Goal: Task Accomplishment & Management: Manage account settings

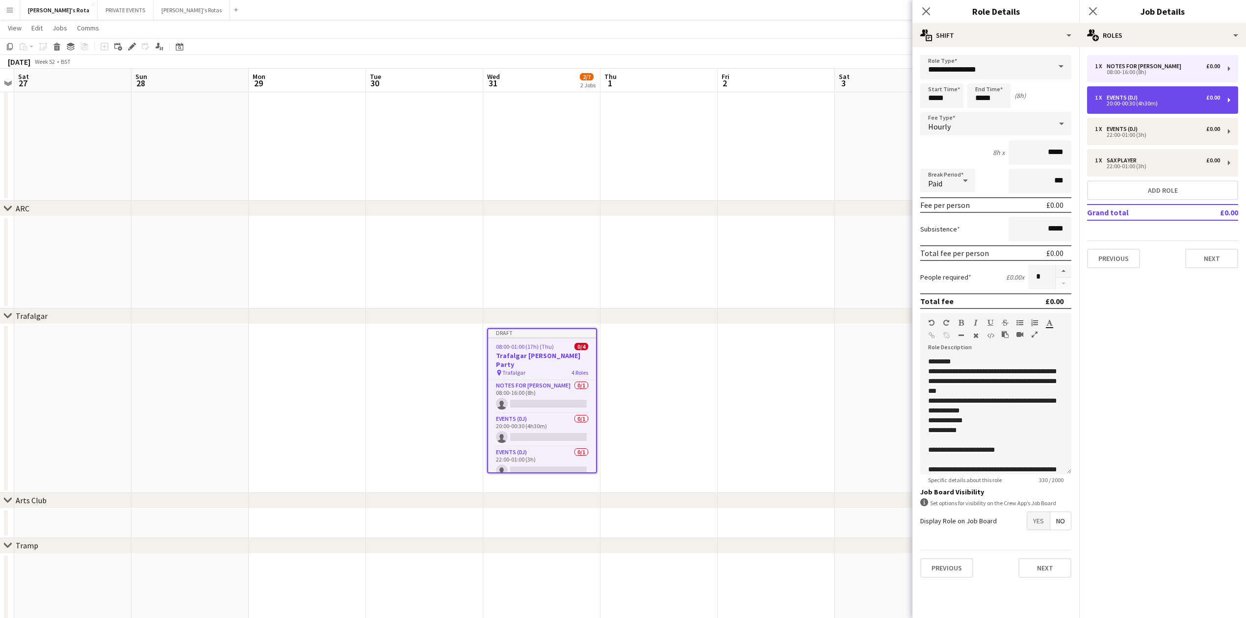
type input "*****"
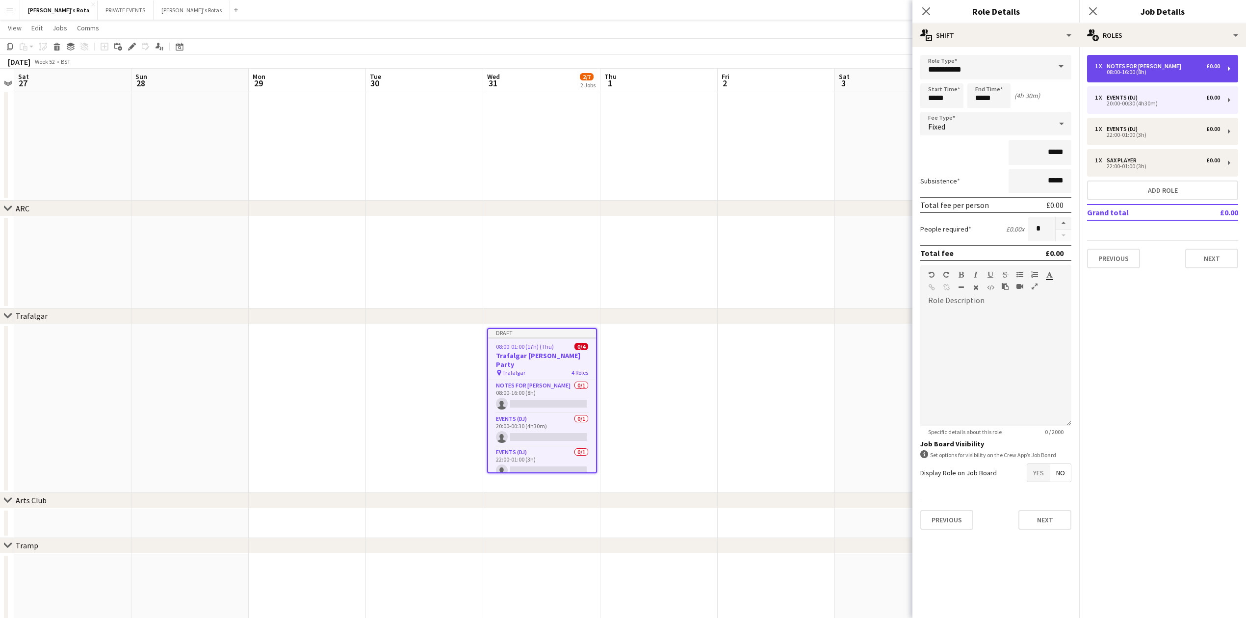
click at [1128, 68] on div "Notes for [PERSON_NAME]" at bounding box center [1146, 66] width 79 height 7
type input "**********"
type input "*****"
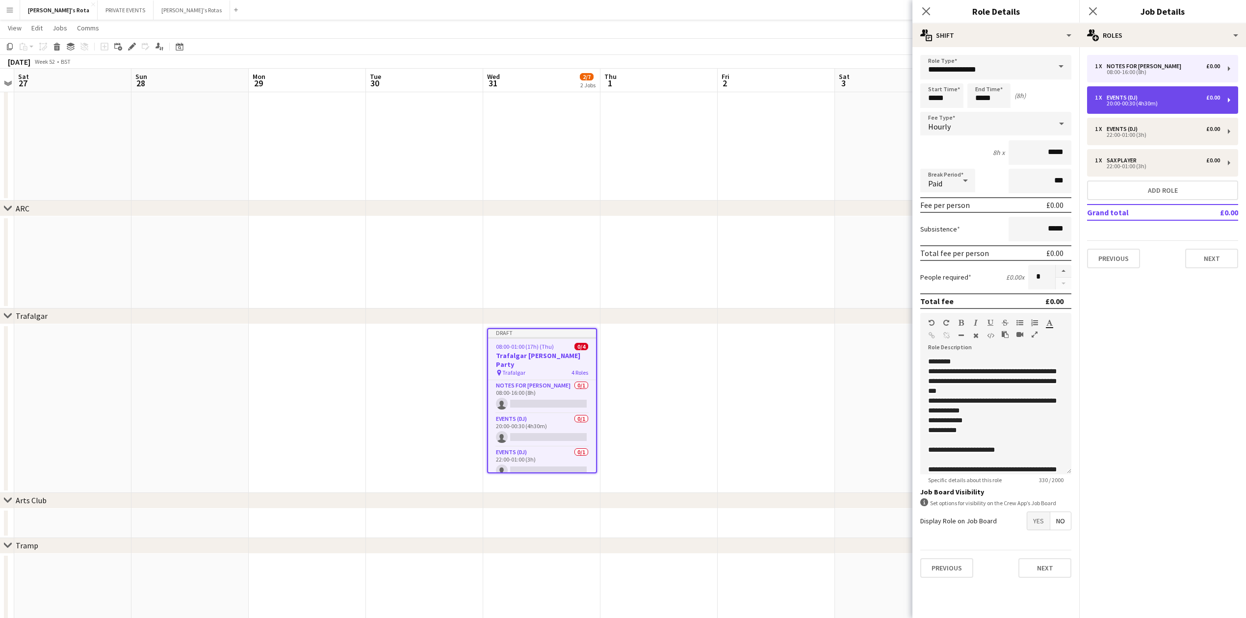
click at [1141, 95] on div "Events (DJ)" at bounding box center [1124, 97] width 35 height 7
type input "**********"
type input "*****"
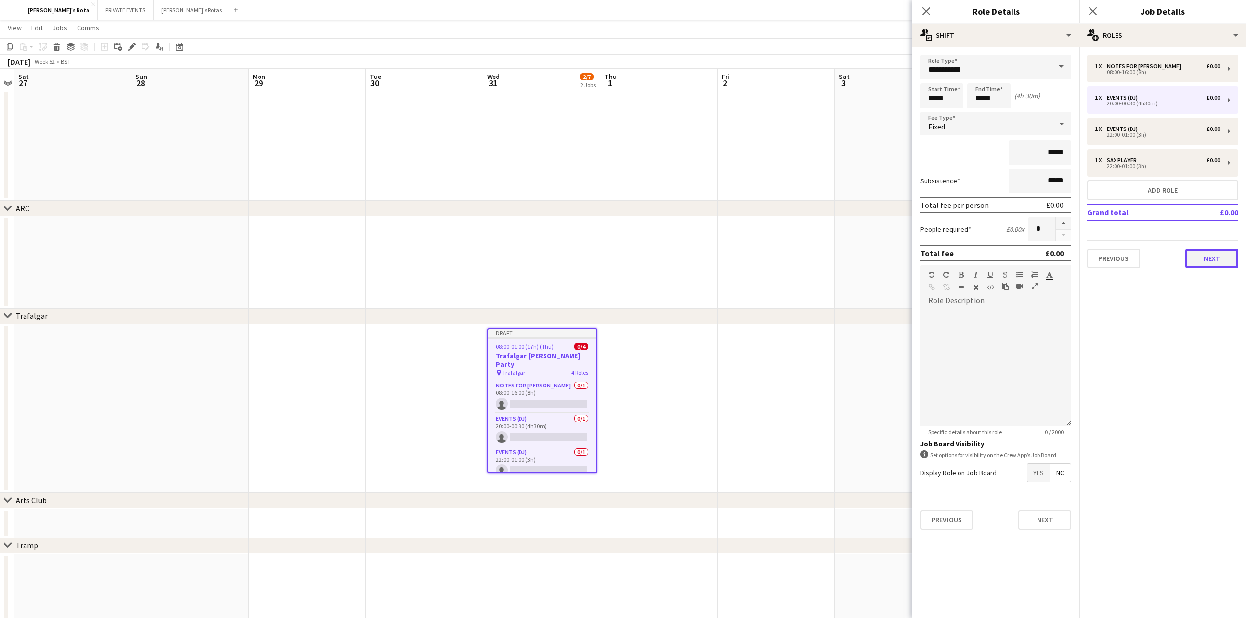
click at [1203, 258] on button "Next" at bounding box center [1212, 259] width 53 height 20
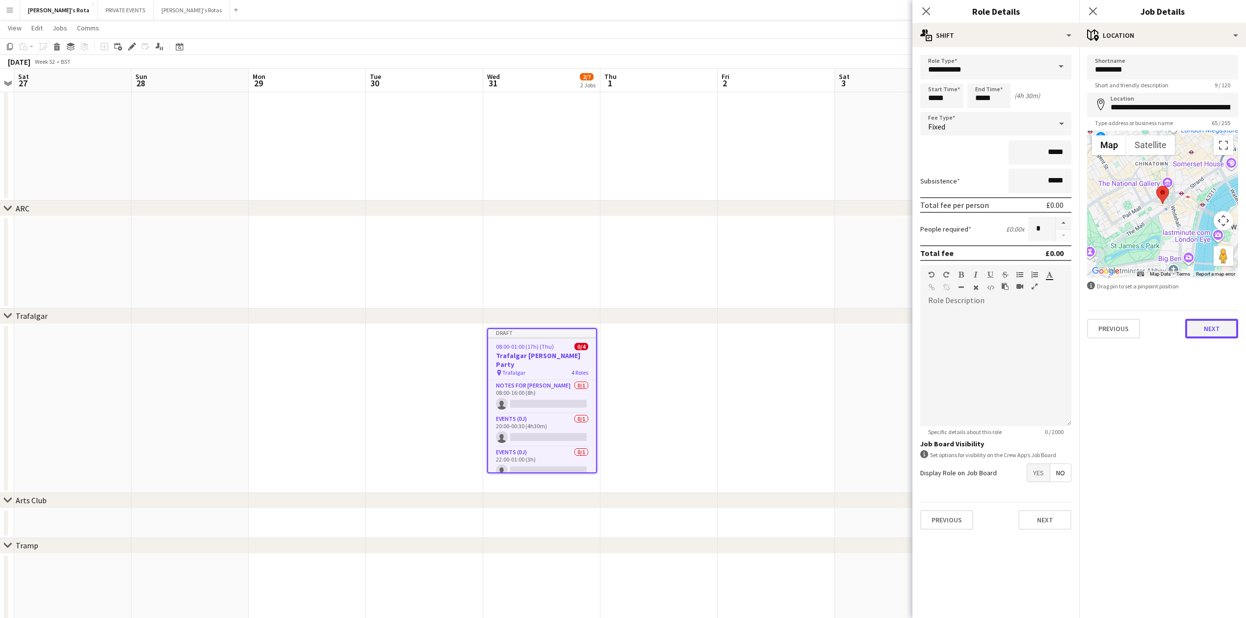
click at [1217, 326] on button "Next" at bounding box center [1212, 329] width 53 height 20
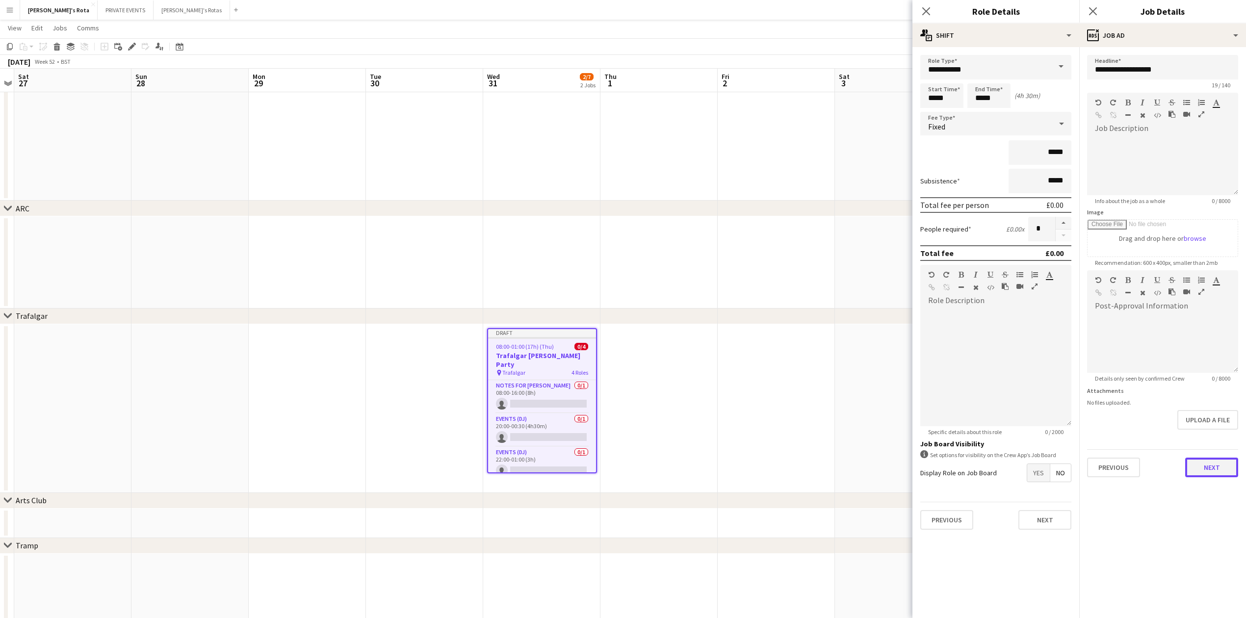
click at [1219, 460] on button "Next" at bounding box center [1212, 468] width 53 height 20
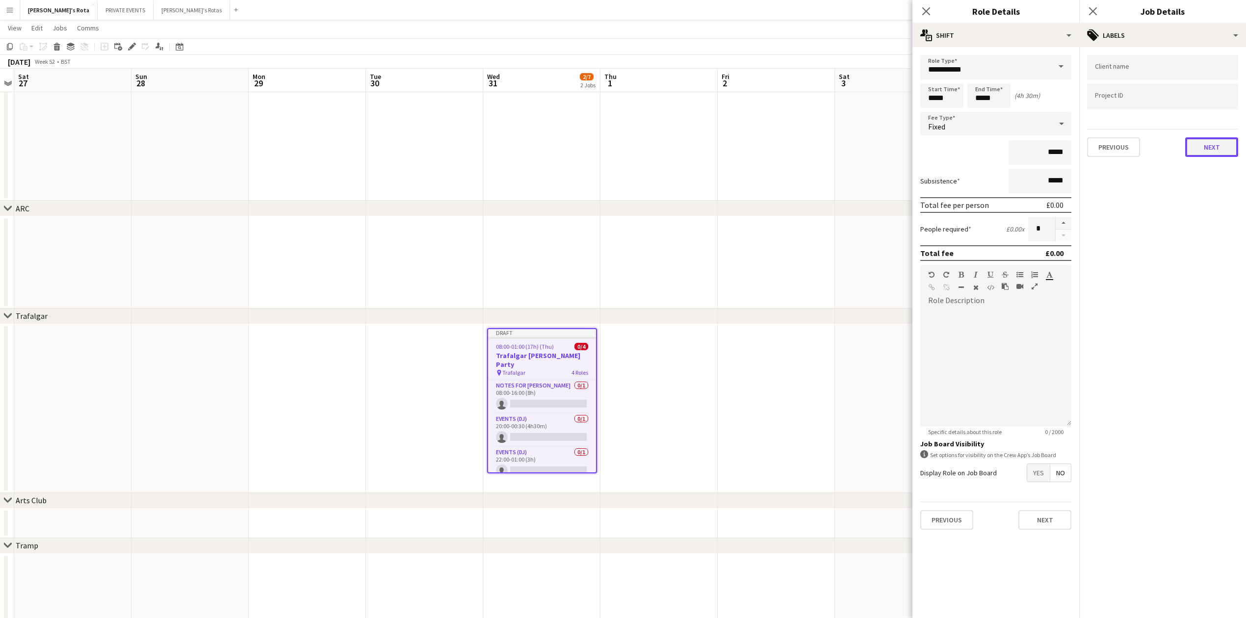
click at [1221, 141] on button "Next" at bounding box center [1212, 147] width 53 height 20
click at [1202, 81] on div "Publish the job to add notes Previous Next" at bounding box center [1163, 83] width 167 height 72
click at [1202, 98] on button "Next" at bounding box center [1212, 102] width 53 height 20
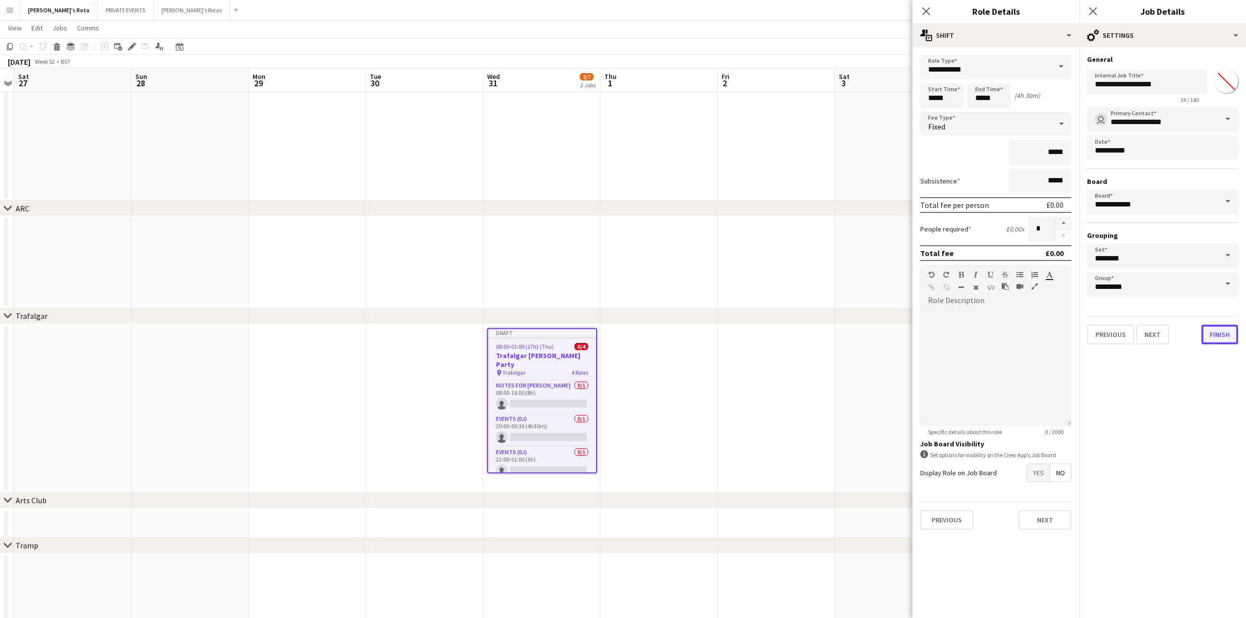
click at [1233, 333] on button "Finish" at bounding box center [1220, 335] width 37 height 20
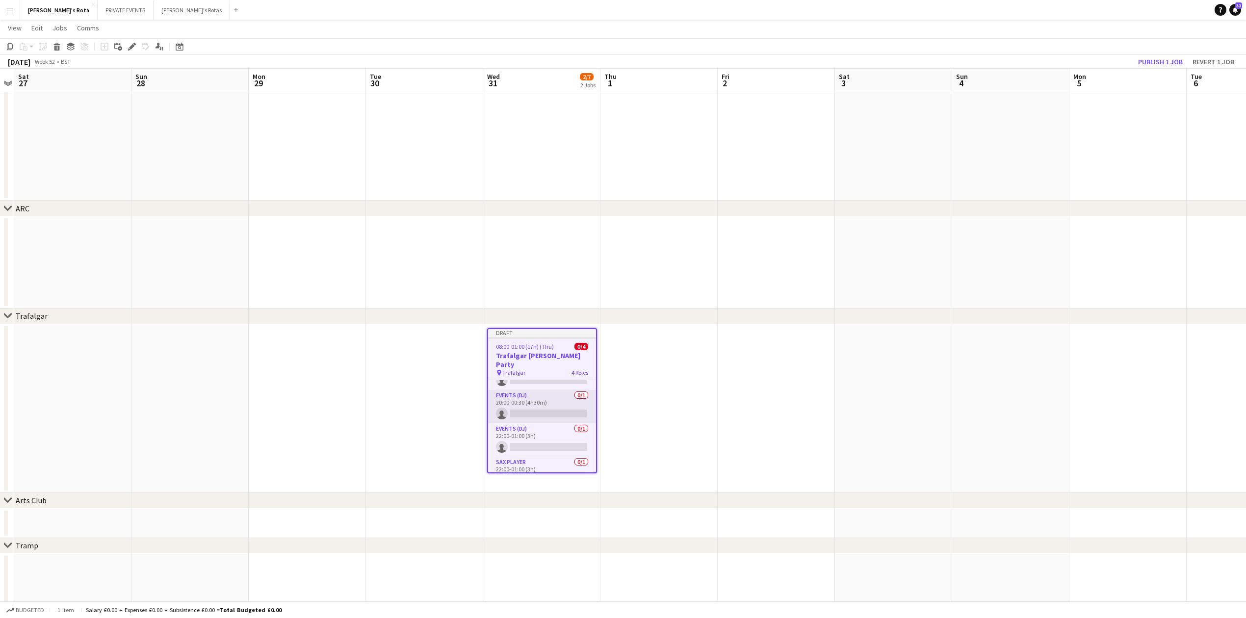
scroll to position [33, 0]
click at [515, 465] on app-card-role "Sax Player 0/1 22:00-01:00 (3h) single-neutral-actions" at bounding box center [542, 463] width 108 height 33
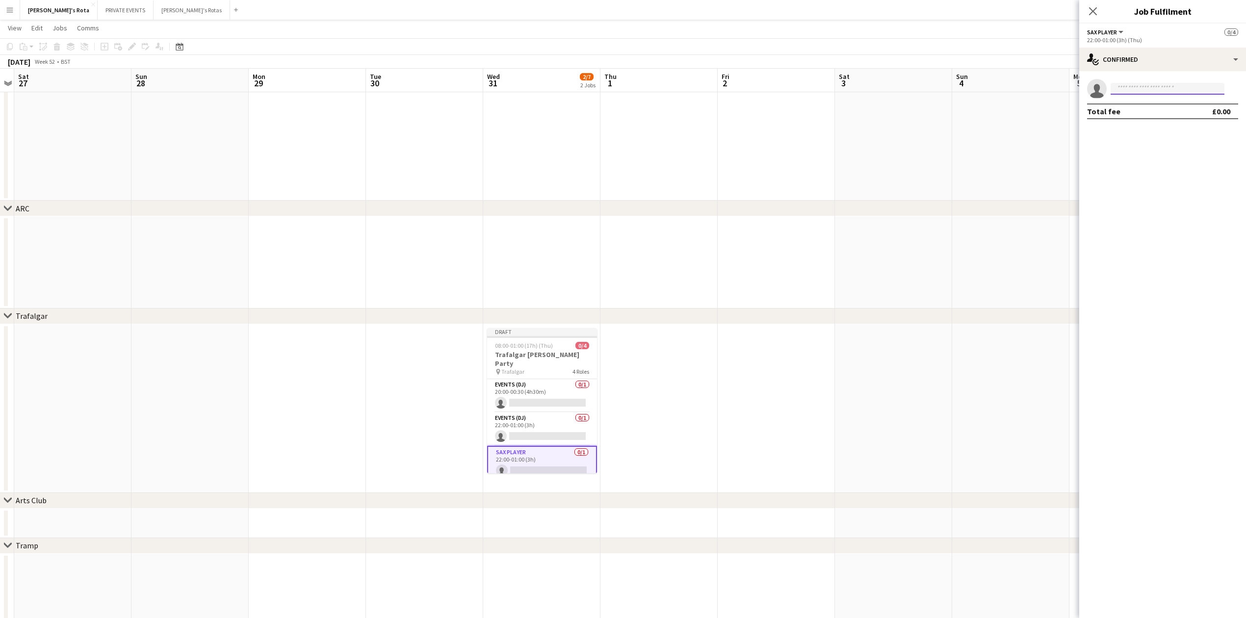
click at [1117, 89] on input at bounding box center [1168, 89] width 114 height 12
type input "****"
click at [1132, 108] on span "[EMAIL_ADDRESS][DOMAIN_NAME]" at bounding box center [1168, 111] width 98 height 8
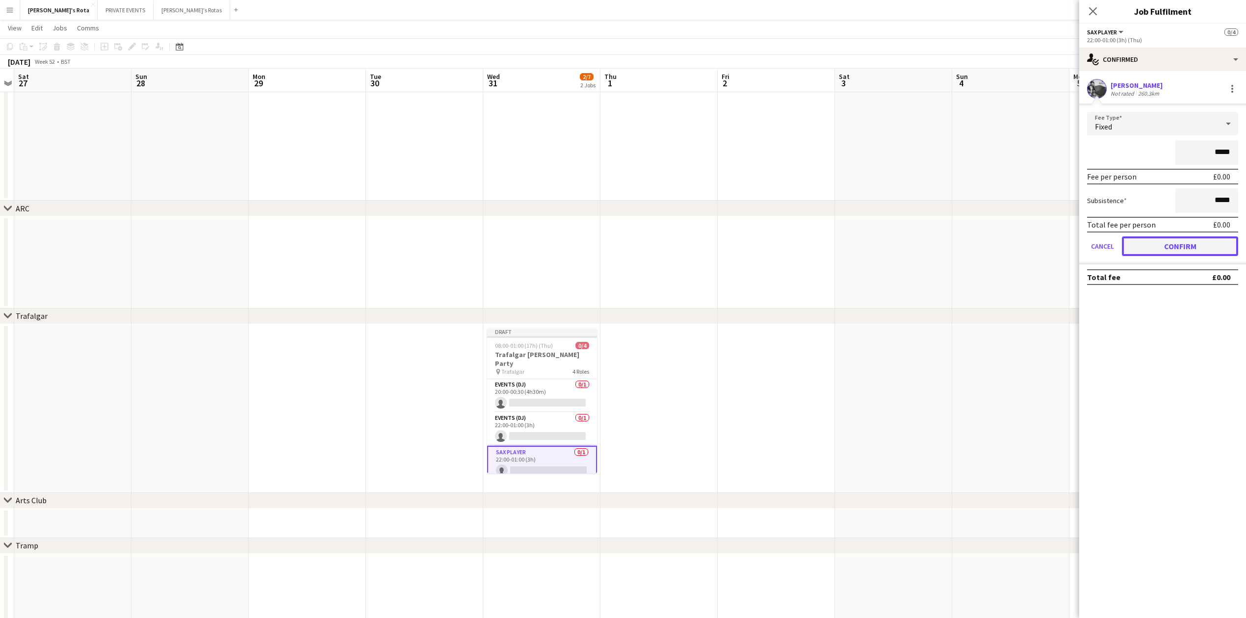
click at [1187, 246] on button "Confirm" at bounding box center [1180, 247] width 116 height 20
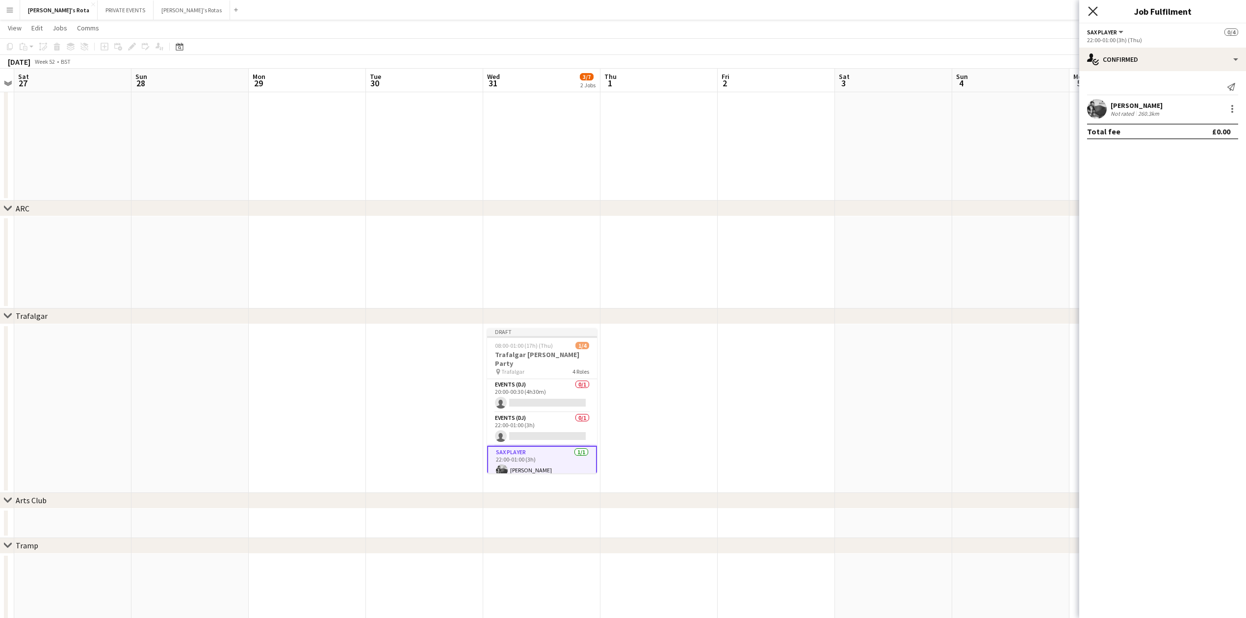
click at [1090, 9] on icon at bounding box center [1092, 10] width 9 height 9
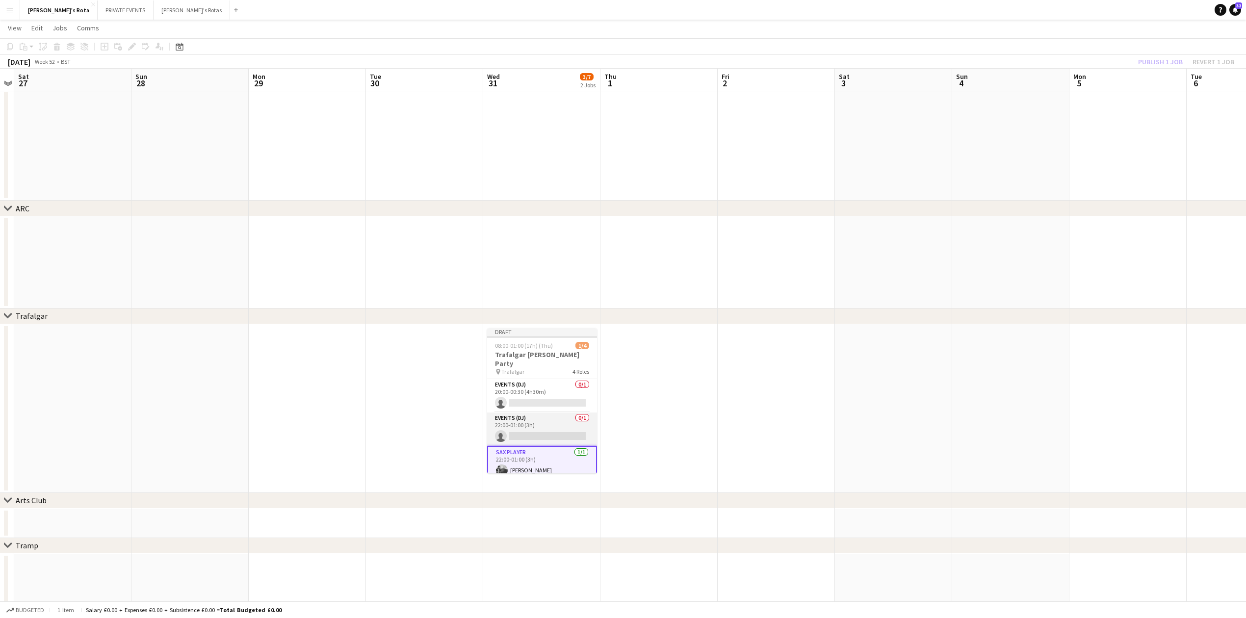
click at [527, 413] on app-card-role "Events (DJ) 0/1 22:00-01:00 (3h) single-neutral-actions" at bounding box center [542, 429] width 110 height 33
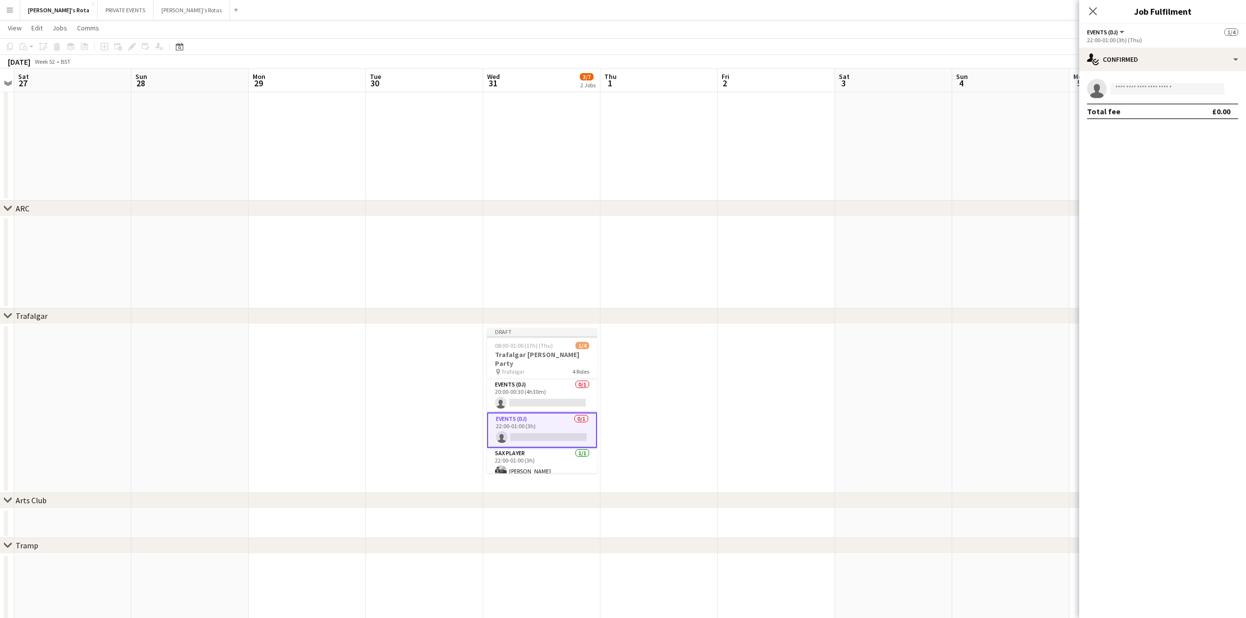
drag, startPoint x: 1168, startPoint y: 81, endPoint x: 1167, endPoint y: 87, distance: 5.6
click at [1168, 82] on app-invite-slot "single-neutral-actions" at bounding box center [1163, 89] width 167 height 20
click at [1167, 87] on input at bounding box center [1168, 89] width 114 height 12
type input "*****"
click at [1170, 110] on span "[EMAIL_ADDRESS][DOMAIN_NAME]" at bounding box center [1168, 111] width 98 height 8
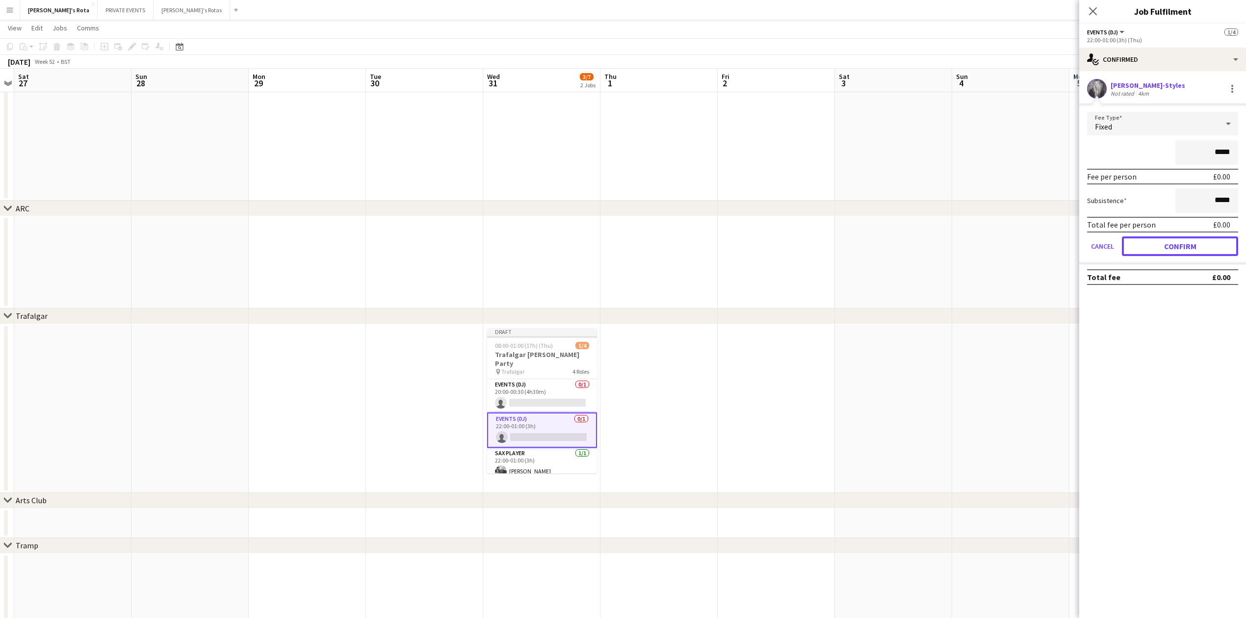
drag, startPoint x: 1185, startPoint y: 239, endPoint x: 1076, endPoint y: 46, distance: 221.9
click at [1185, 238] on button "Confirm" at bounding box center [1180, 247] width 116 height 20
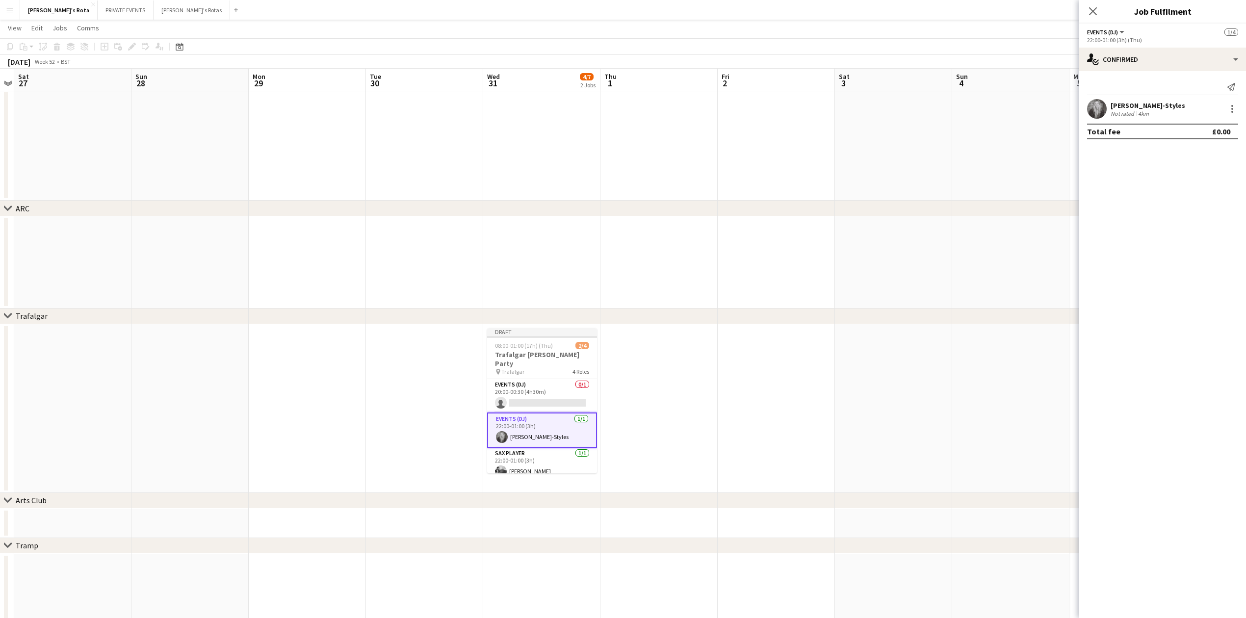
drag, startPoint x: 1089, startPoint y: 12, endPoint x: 1020, endPoint y: 134, distance: 140.7
click at [1089, 12] on icon "Close pop-in" at bounding box center [1093, 11] width 8 height 8
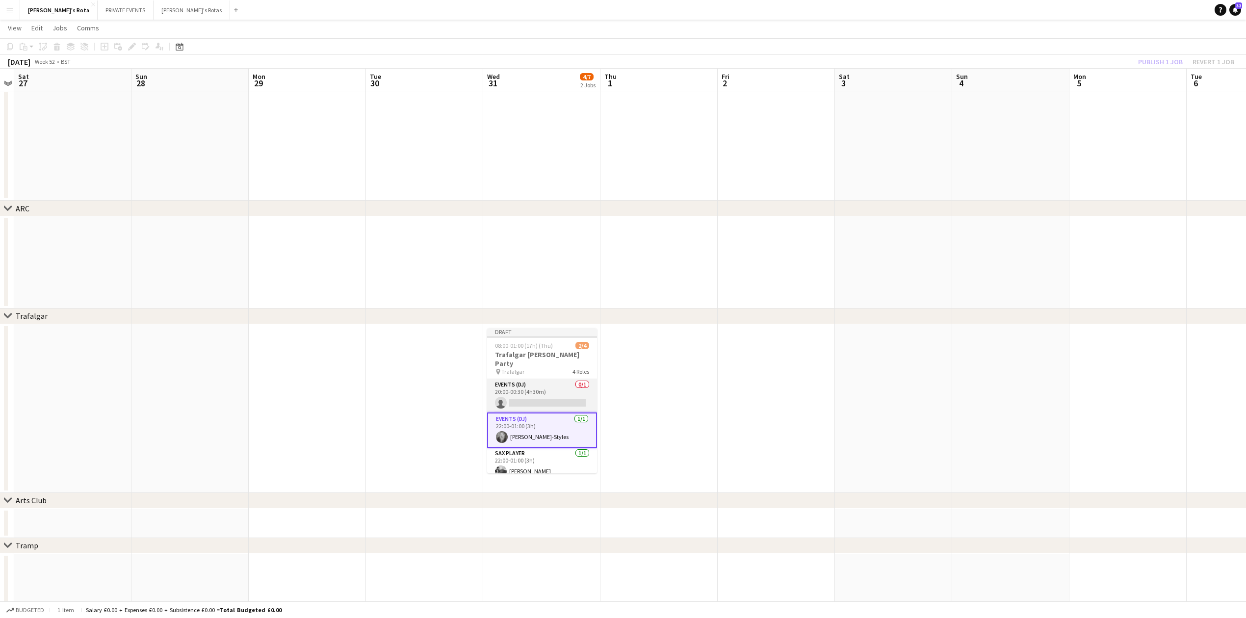
click at [549, 383] on app-card-role "Events (DJ) 0/1 20:00-00:30 (4h30m) single-neutral-actions" at bounding box center [542, 395] width 110 height 33
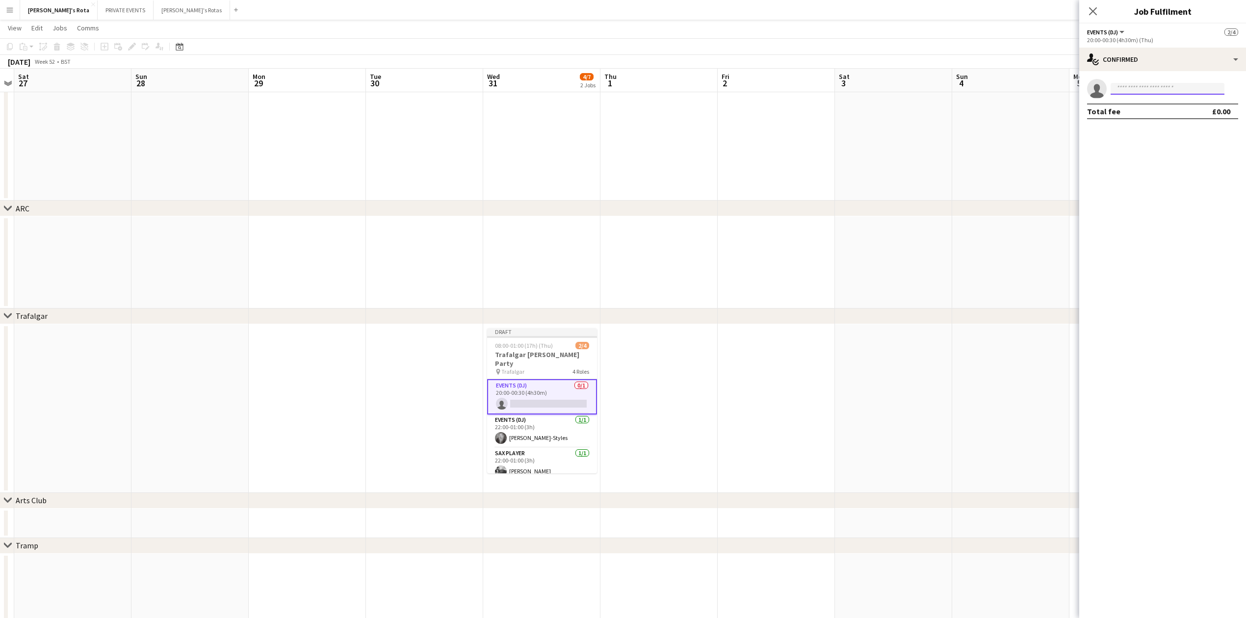
click at [1152, 92] on input at bounding box center [1168, 89] width 114 height 12
type input "*"
type input "******"
click at [1162, 117] on span "[PHONE_NUMBER]" at bounding box center [1168, 119] width 98 height 8
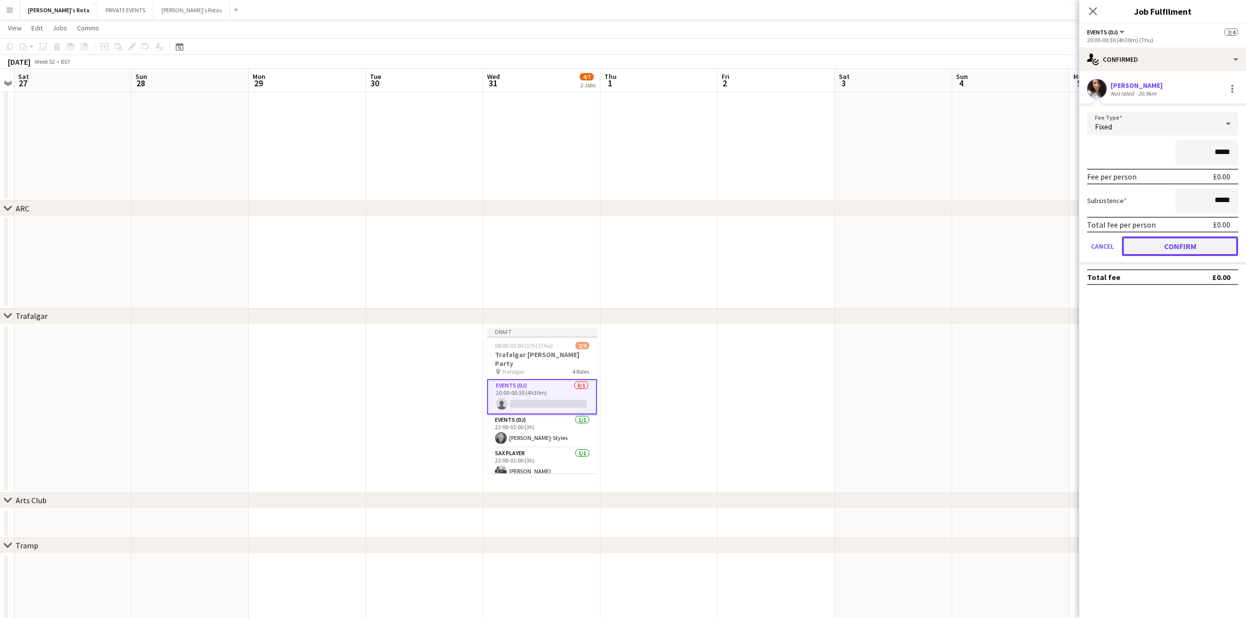
click at [1172, 252] on button "Confirm" at bounding box center [1180, 247] width 116 height 20
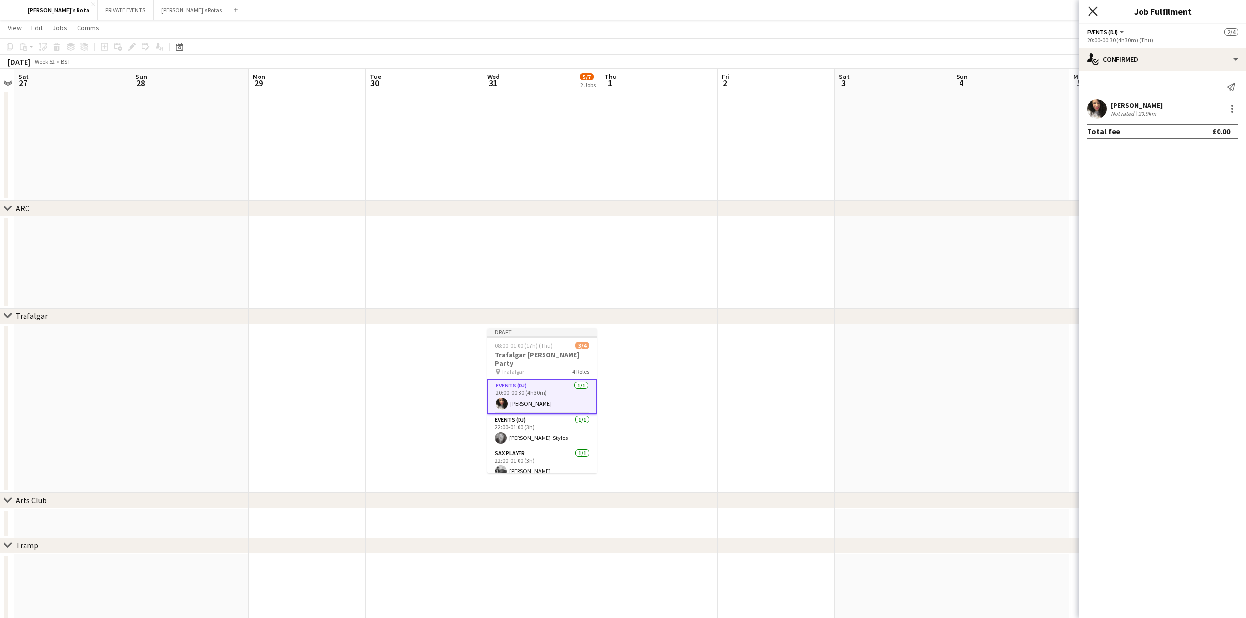
click at [1095, 8] on icon "Close pop-in" at bounding box center [1092, 10] width 9 height 9
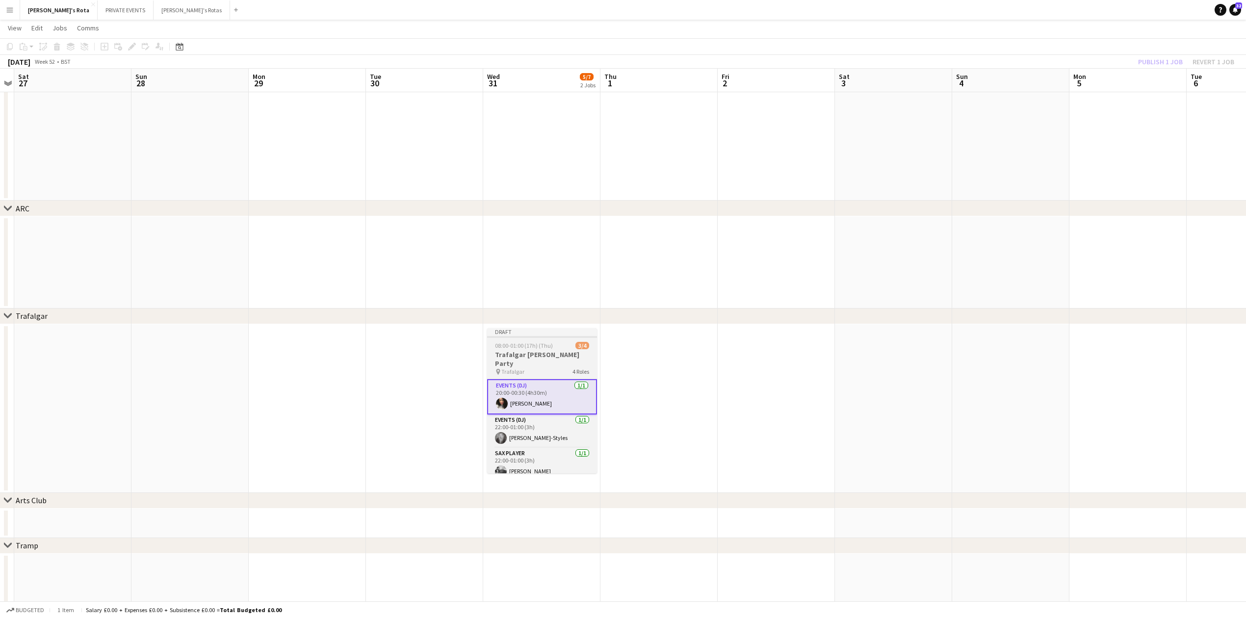
click at [518, 341] on app-job-card "Draft 08:00-01:00 (17h) (Thu) 3/4 Trafalgar [PERSON_NAME] Party pin Trafalgar 4…" at bounding box center [542, 400] width 110 height 145
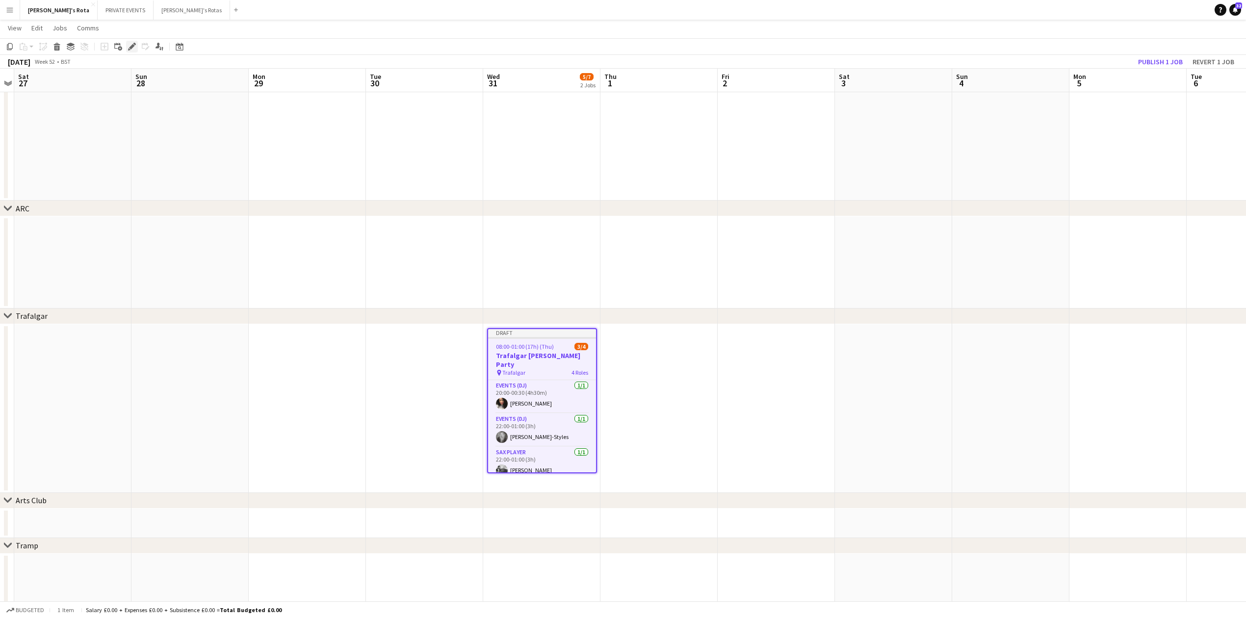
click at [133, 44] on icon "Edit" at bounding box center [132, 47] width 8 height 8
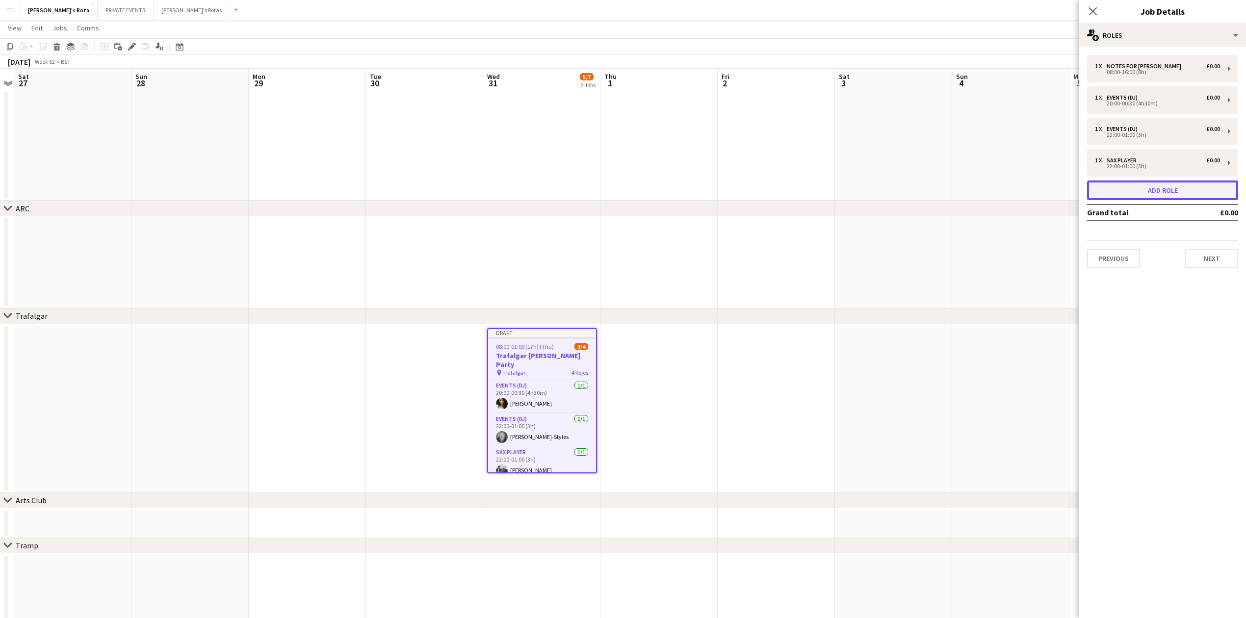
click at [1117, 185] on button "Add role" at bounding box center [1162, 191] width 151 height 20
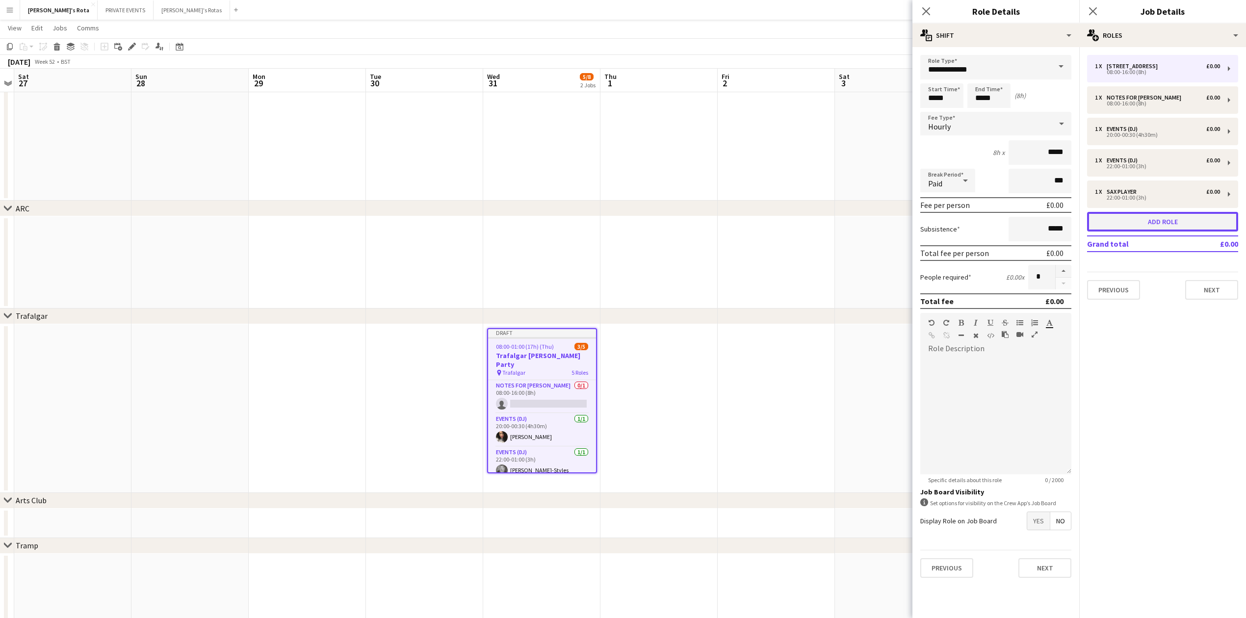
scroll to position [67, 0]
click at [962, 63] on input "**********" at bounding box center [996, 67] width 151 height 25
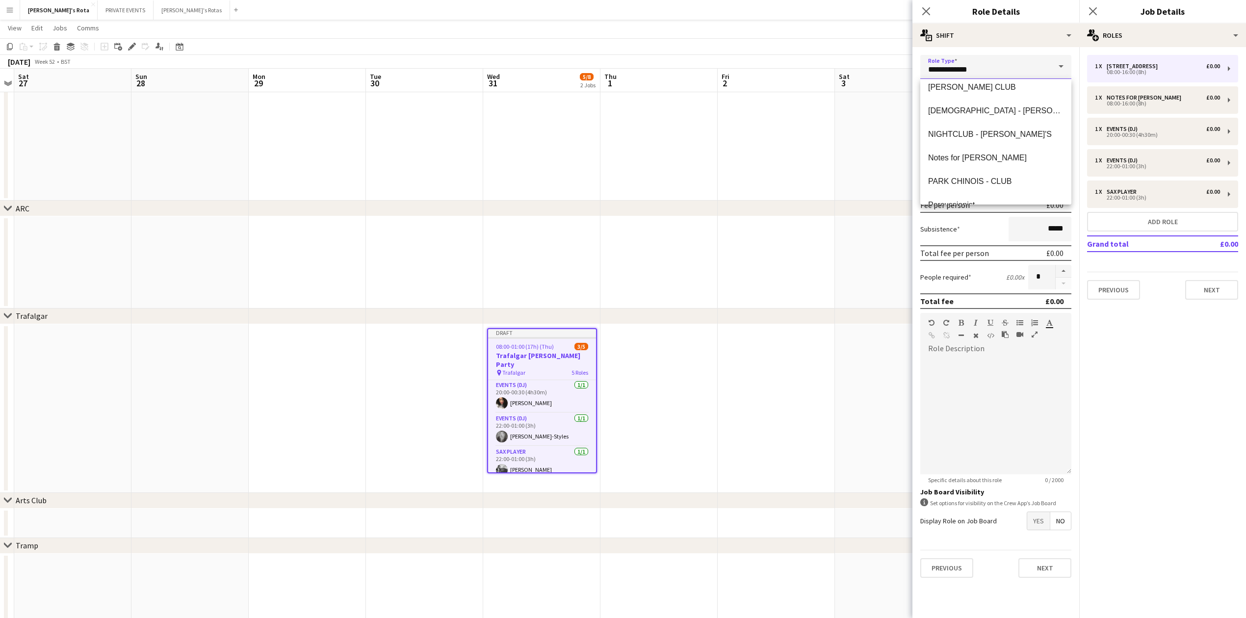
scroll to position [942, 0]
click at [962, 132] on mat-option "Soundsystem" at bounding box center [996, 142] width 151 height 24
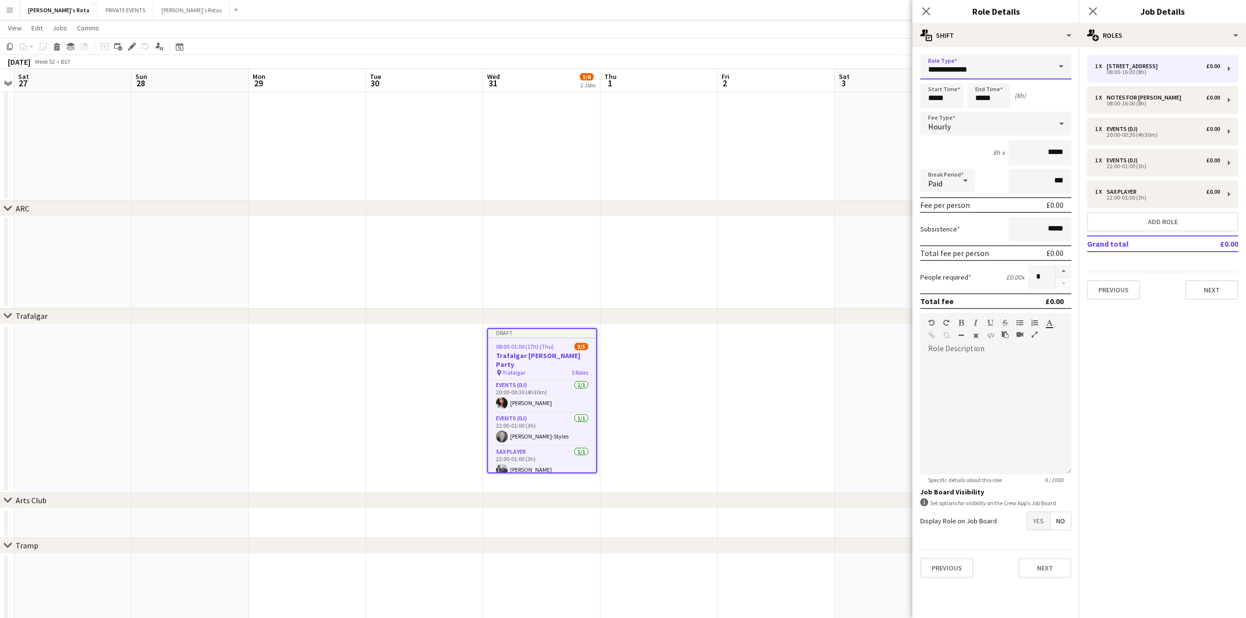
type input "**********"
click at [965, 402] on div at bounding box center [996, 416] width 151 height 118
click at [1206, 287] on button "Next" at bounding box center [1212, 290] width 53 height 20
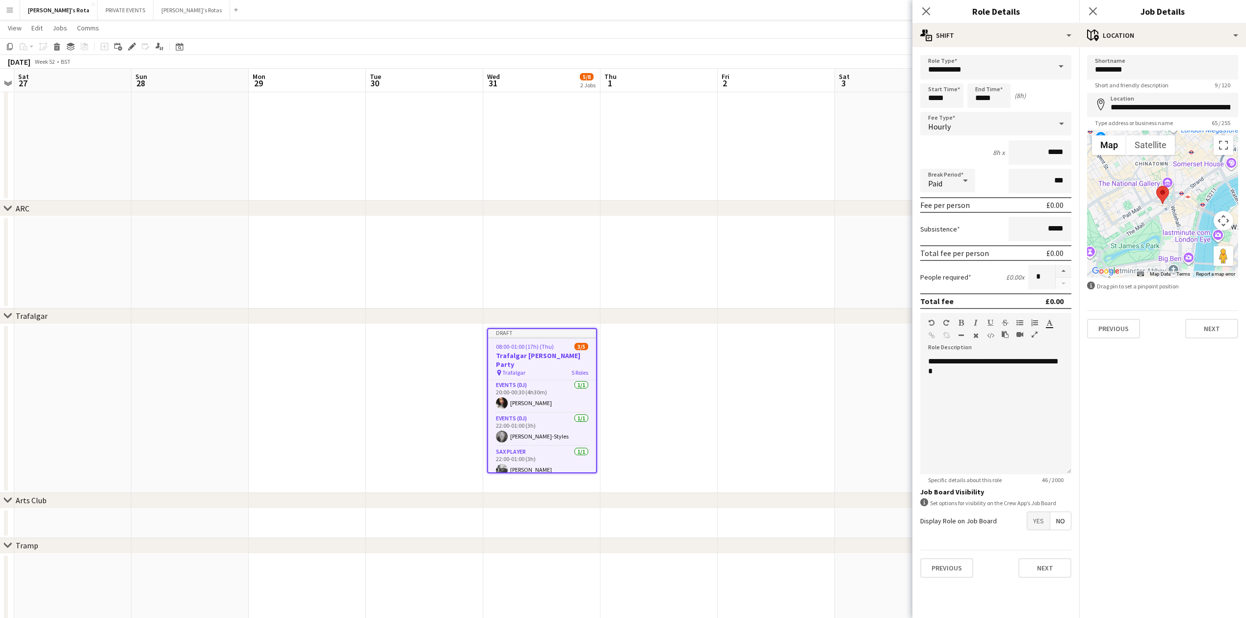
click at [1200, 318] on div "Previous Next" at bounding box center [1162, 325] width 151 height 28
click at [1204, 328] on button "Next" at bounding box center [1212, 329] width 53 height 20
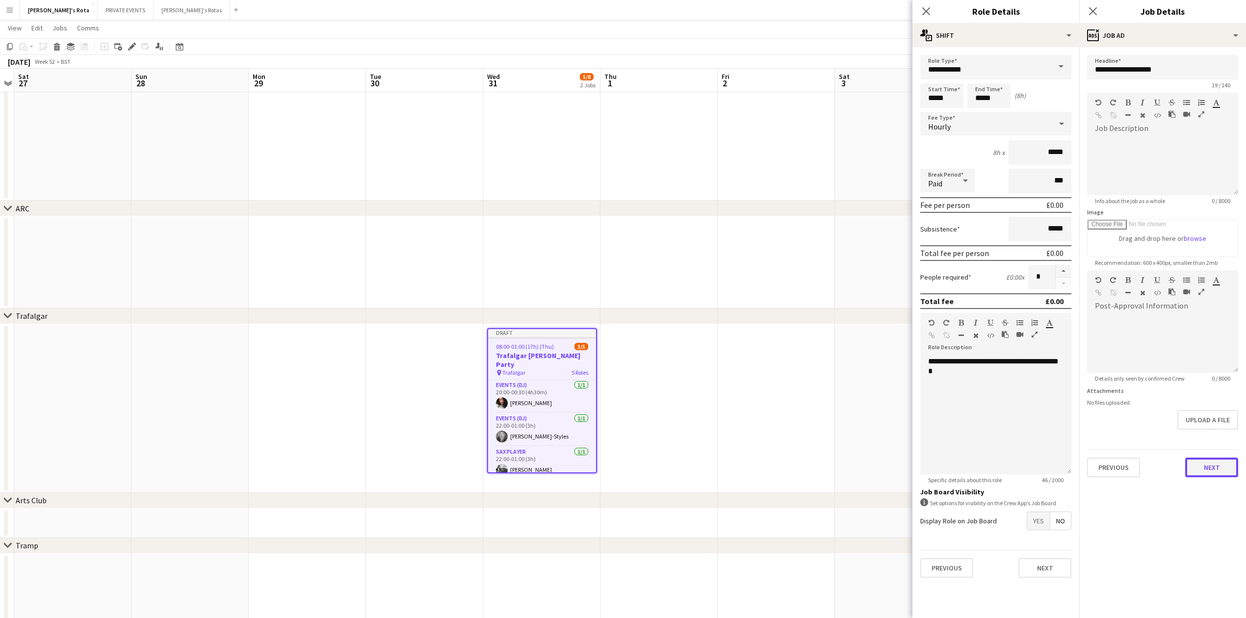
click at [1204, 458] on button "Next" at bounding box center [1212, 468] width 53 height 20
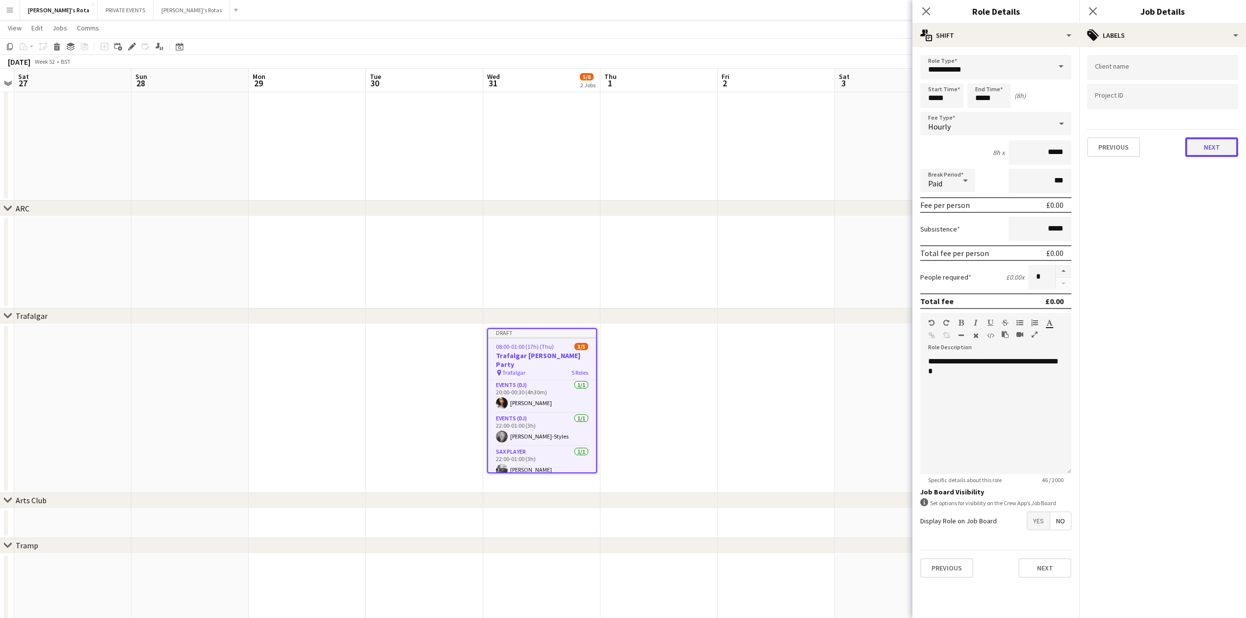
click at [1206, 140] on button "Next" at bounding box center [1212, 147] width 53 height 20
drag, startPoint x: 1204, startPoint y: 79, endPoint x: 1217, endPoint y: 99, distance: 23.8
click at [1209, 85] on div "Publish the job to add notes Previous Next" at bounding box center [1163, 83] width 167 height 72
click at [1217, 100] on button "Next" at bounding box center [1212, 102] width 53 height 20
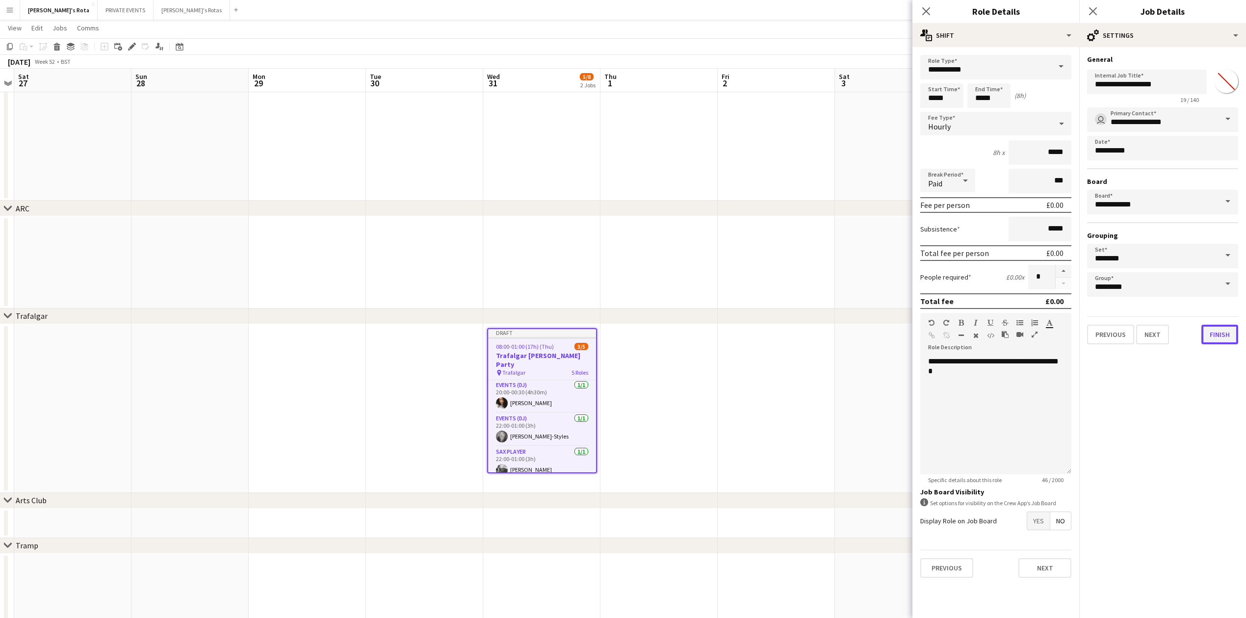
click at [1212, 325] on button "Finish" at bounding box center [1220, 335] width 37 height 20
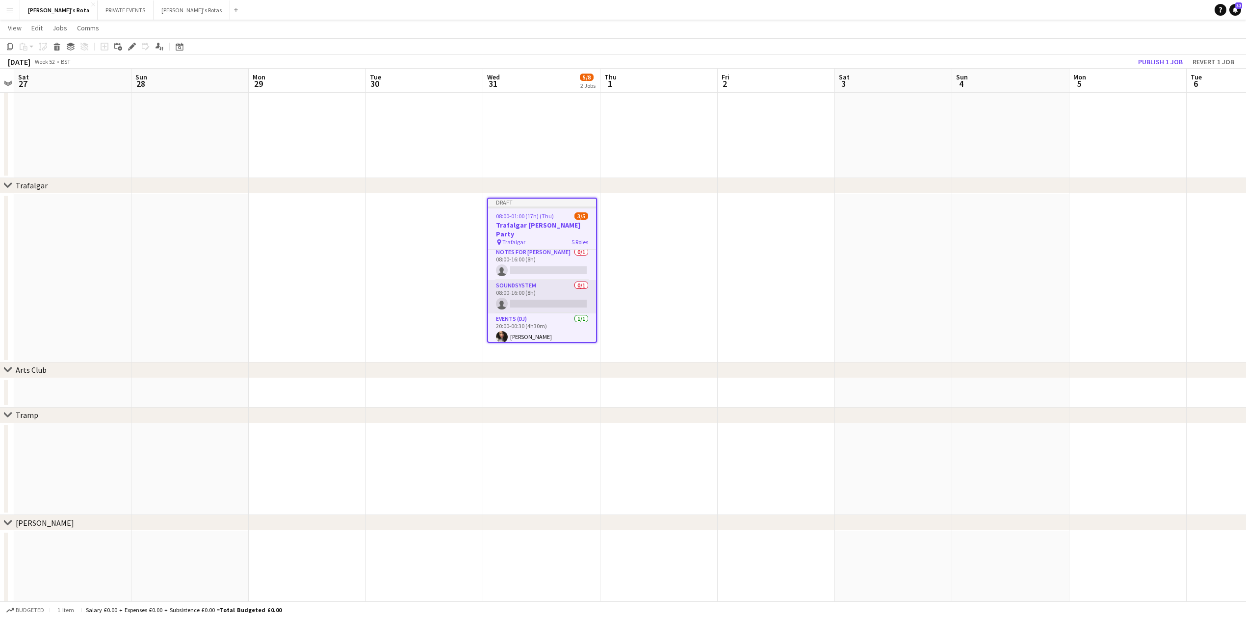
scroll to position [0, 0]
click at [538, 287] on app-card-role "Soundsystem 0/1 08:00-16:00 (8h) single-neutral-actions" at bounding box center [542, 299] width 108 height 33
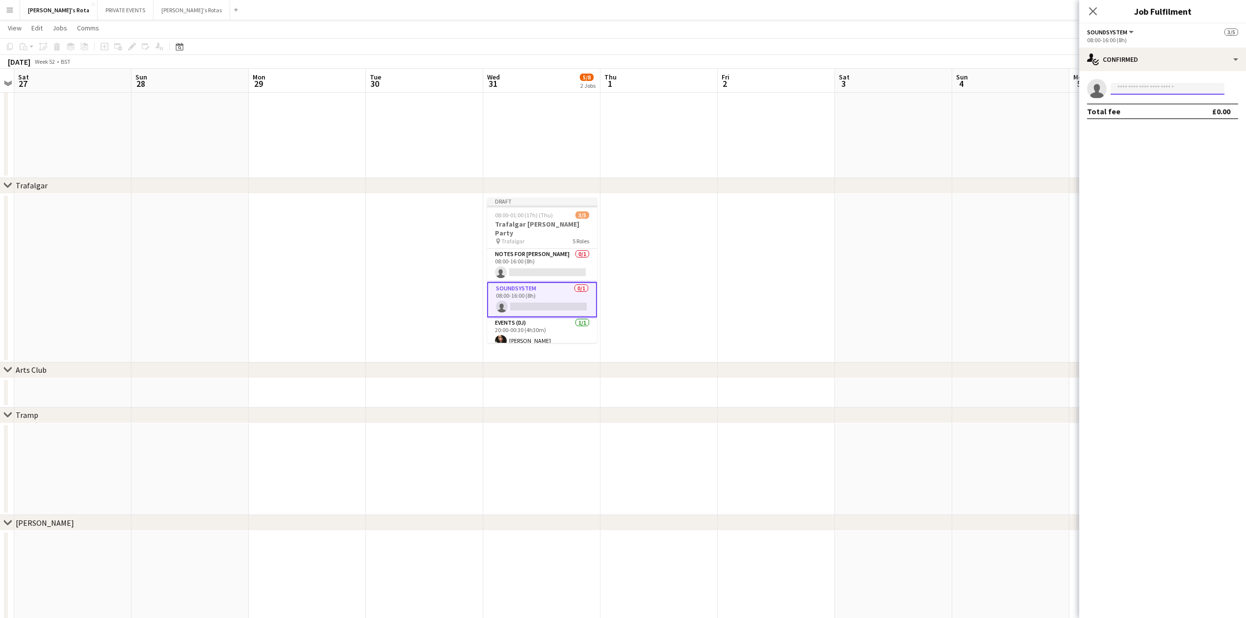
click at [1149, 83] on input at bounding box center [1168, 89] width 114 height 12
type input "******"
click at [1125, 103] on span "[PERSON_NAME]" at bounding box center [1147, 103] width 56 height 8
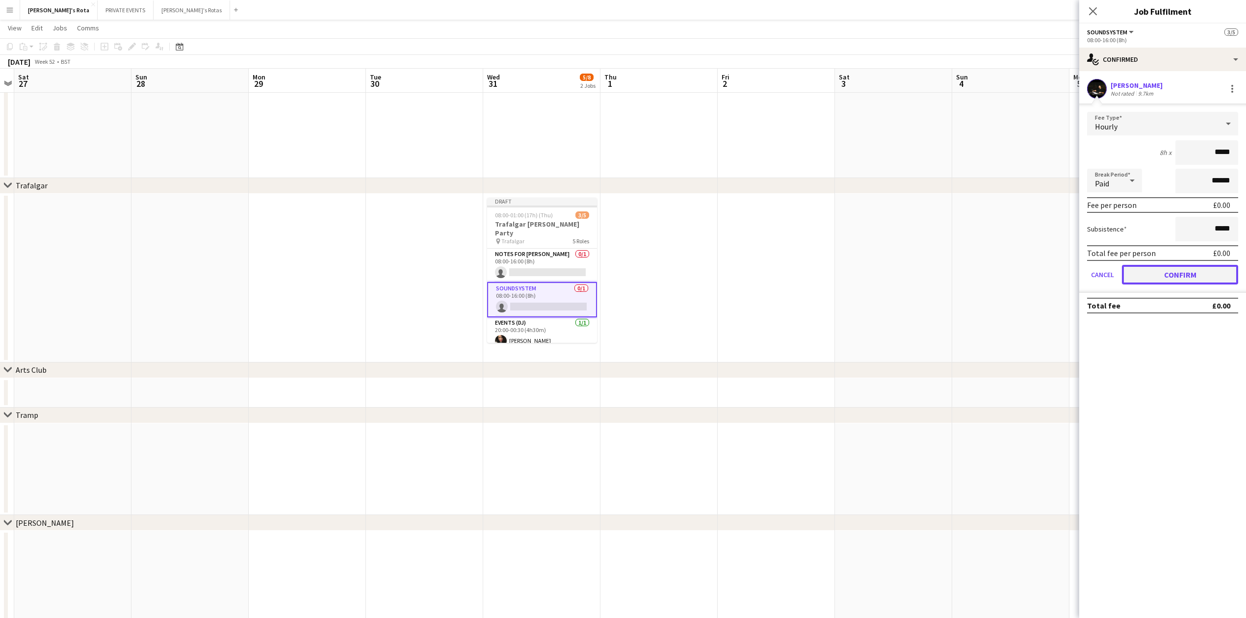
drag, startPoint x: 1196, startPoint y: 276, endPoint x: 1134, endPoint y: 177, distance: 116.9
click at [1196, 275] on button "Confirm" at bounding box center [1180, 275] width 116 height 20
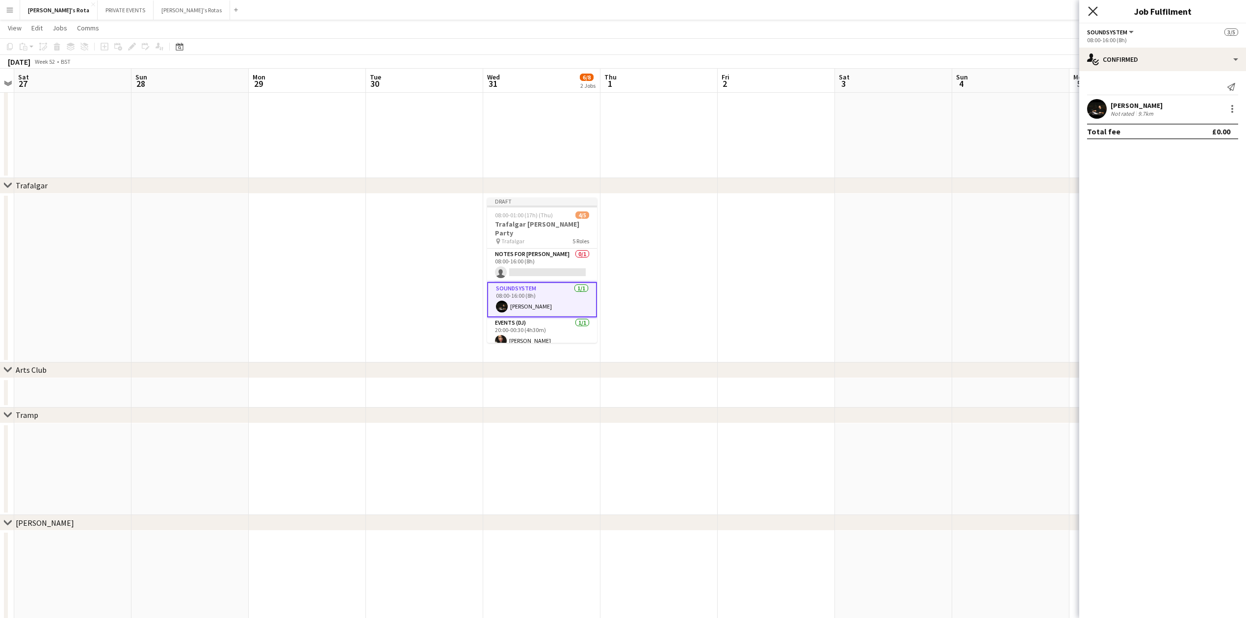
click at [1090, 8] on icon at bounding box center [1092, 10] width 9 height 9
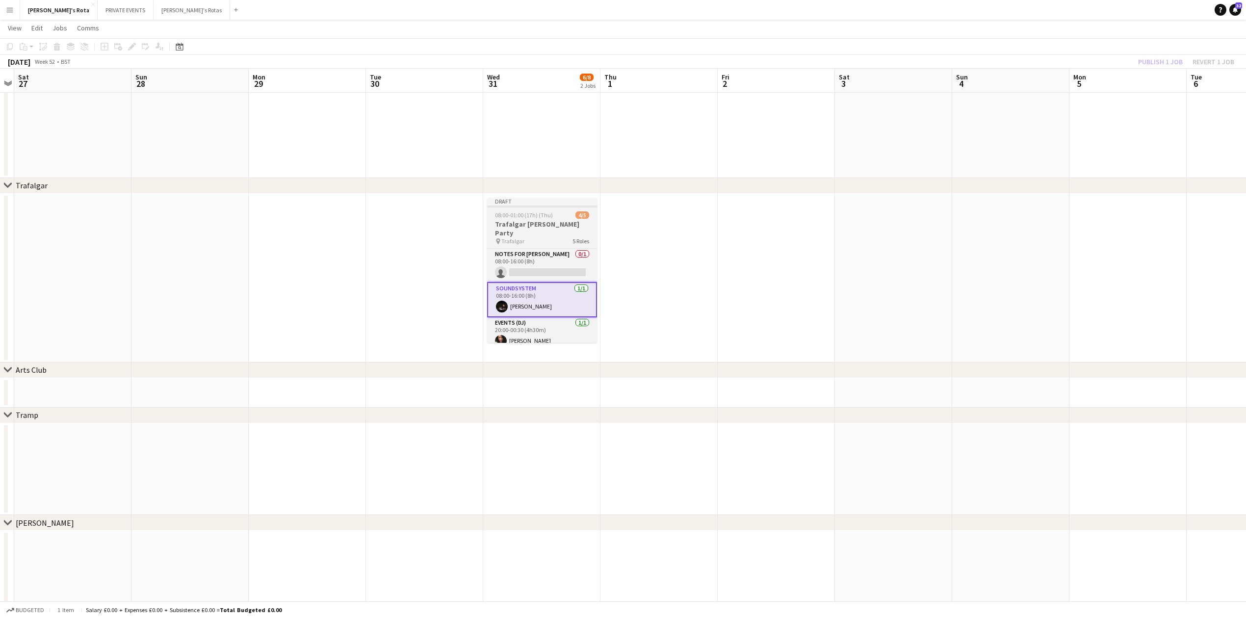
click at [539, 237] on div "pin Trafalgar 5 Roles" at bounding box center [542, 241] width 110 height 8
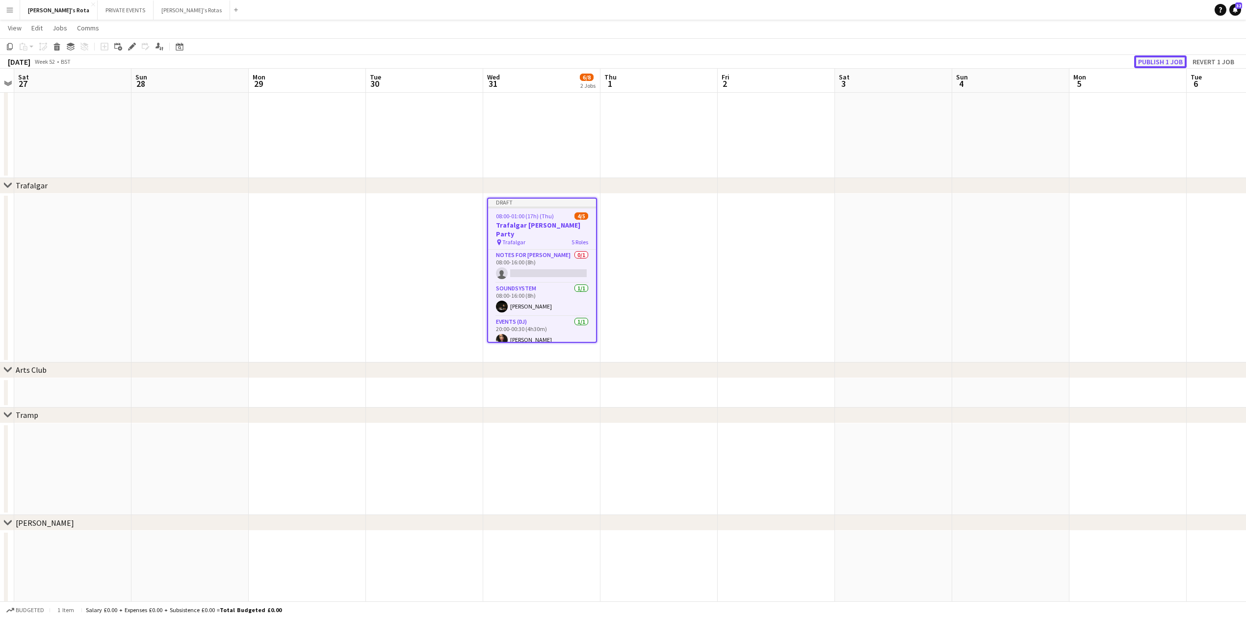
click at [1155, 63] on button "Publish 1 job" at bounding box center [1160, 61] width 53 height 13
click at [401, 308] on app-date-cell at bounding box center [424, 278] width 117 height 169
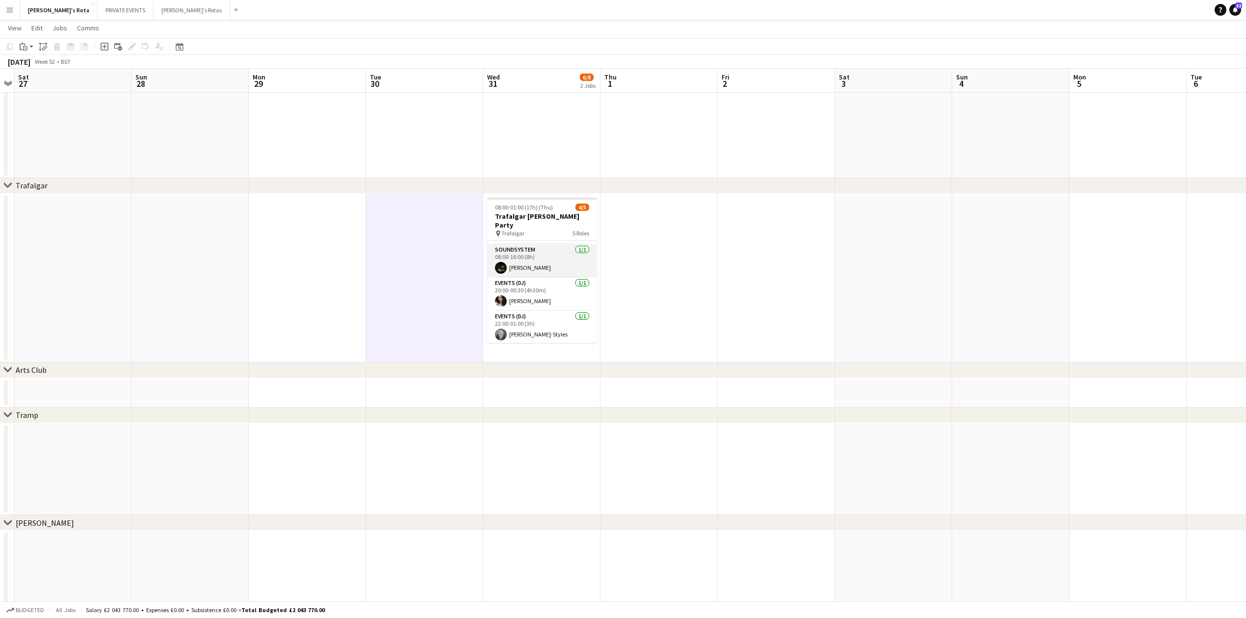
scroll to position [57, 0]
click at [355, 317] on app-date-cell at bounding box center [307, 278] width 117 height 169
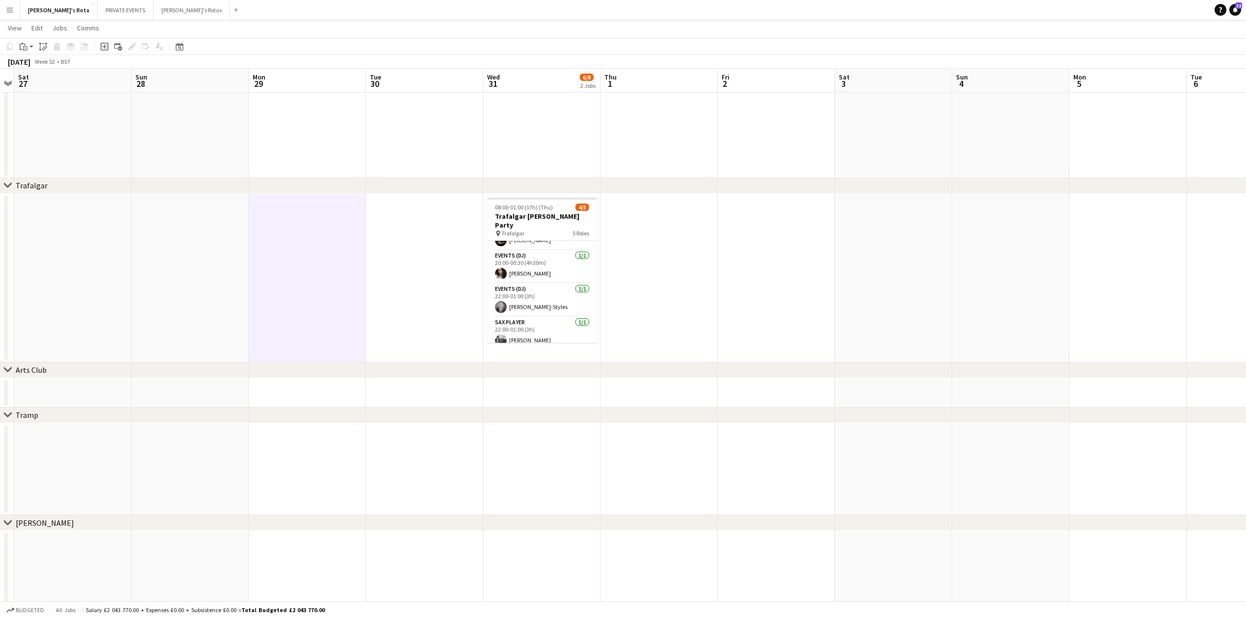
click at [260, 304] on app-date-cell at bounding box center [307, 278] width 117 height 169
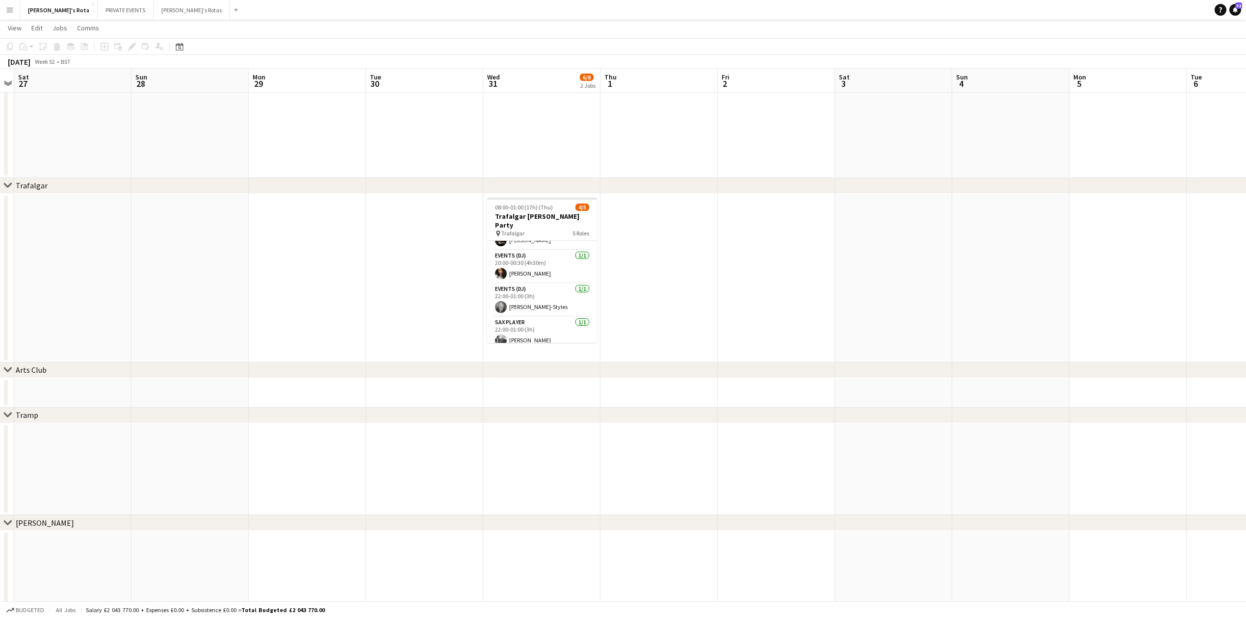
click at [396, 290] on app-date-cell at bounding box center [424, 278] width 117 height 169
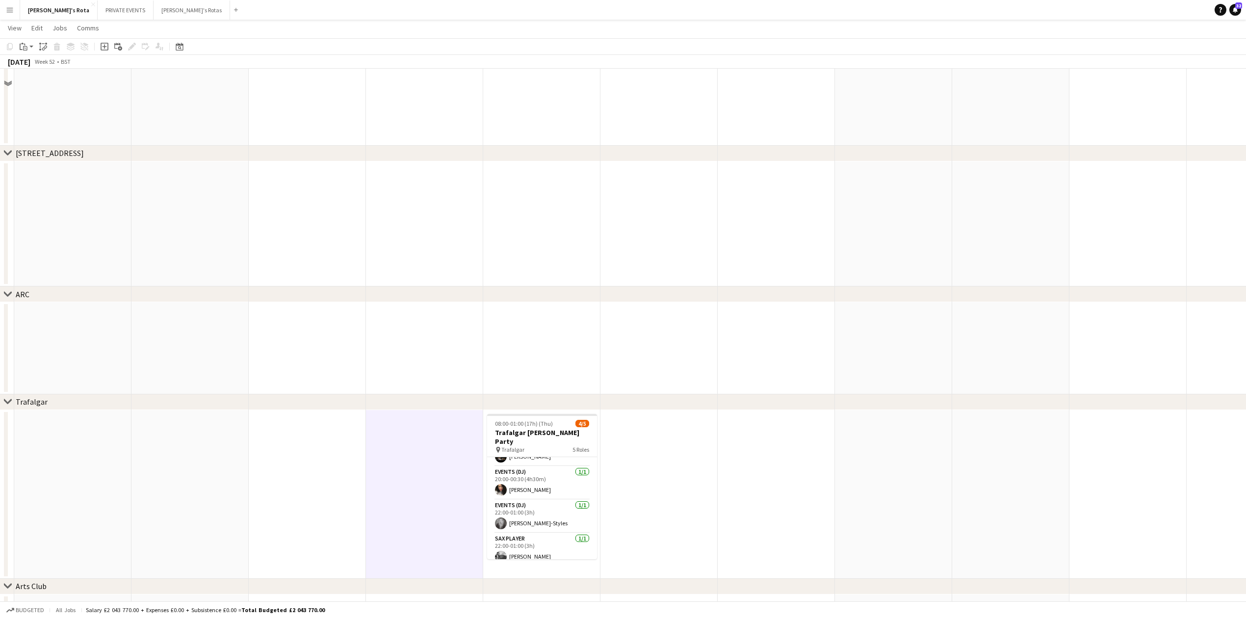
scroll to position [1572, 0]
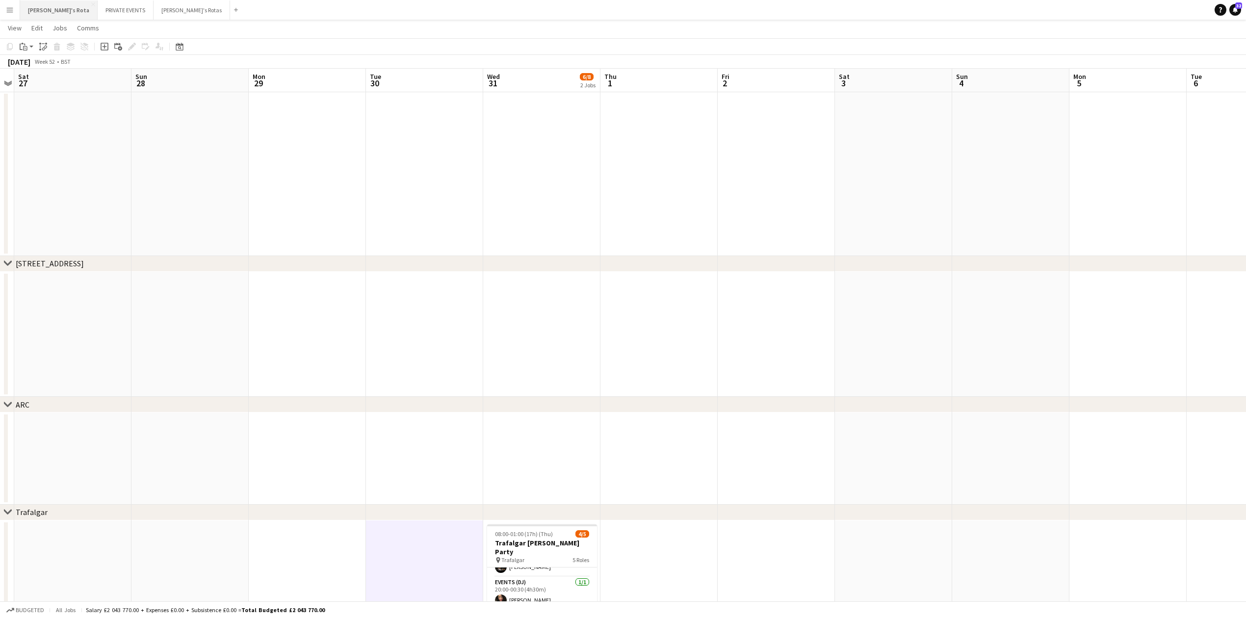
click at [32, 13] on button "[PERSON_NAME]'s Rota Close" at bounding box center [59, 9] width 78 height 19
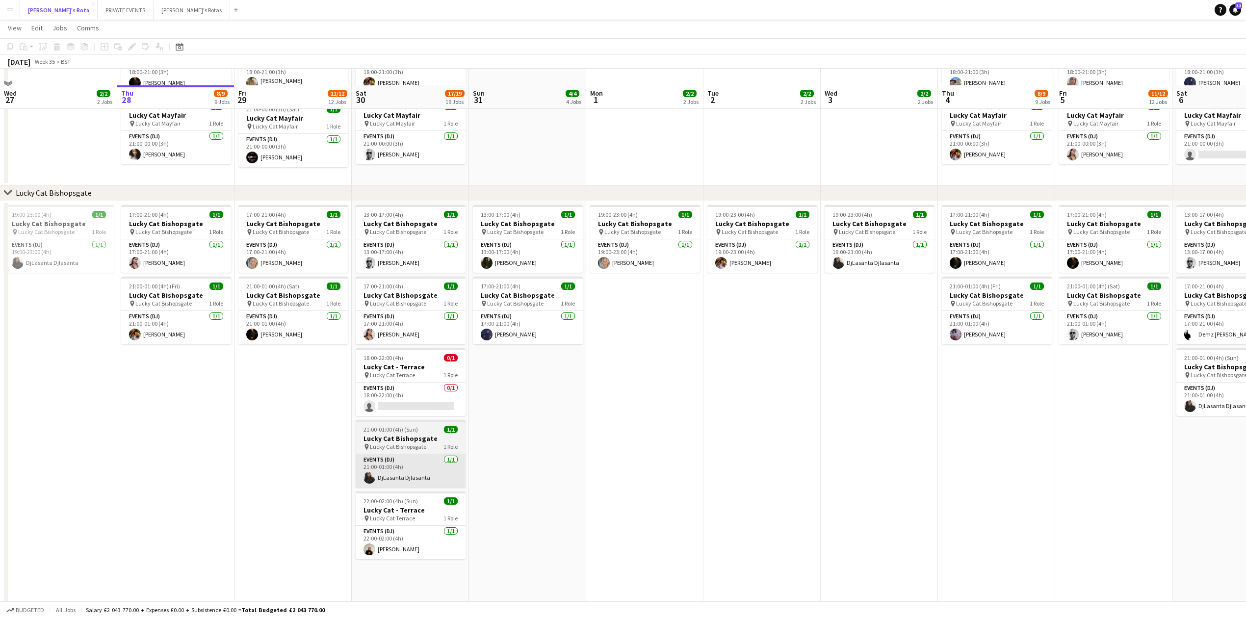
scroll to position [458, 0]
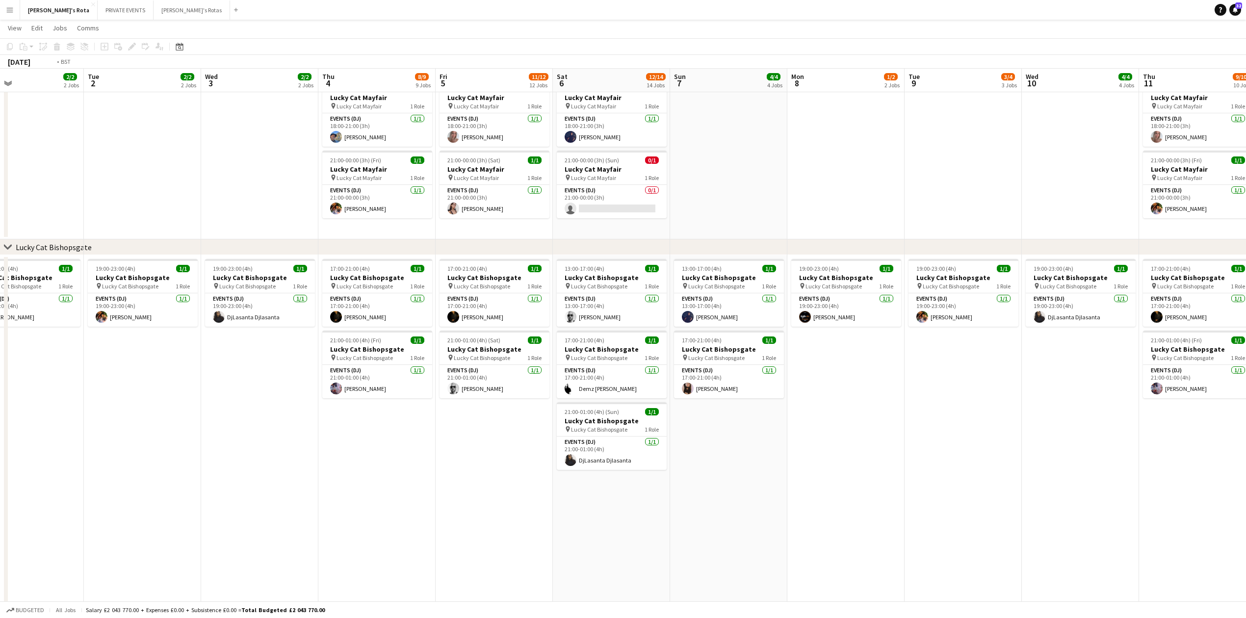
drag, startPoint x: 833, startPoint y: 430, endPoint x: 105, endPoint y: 428, distance: 728.2
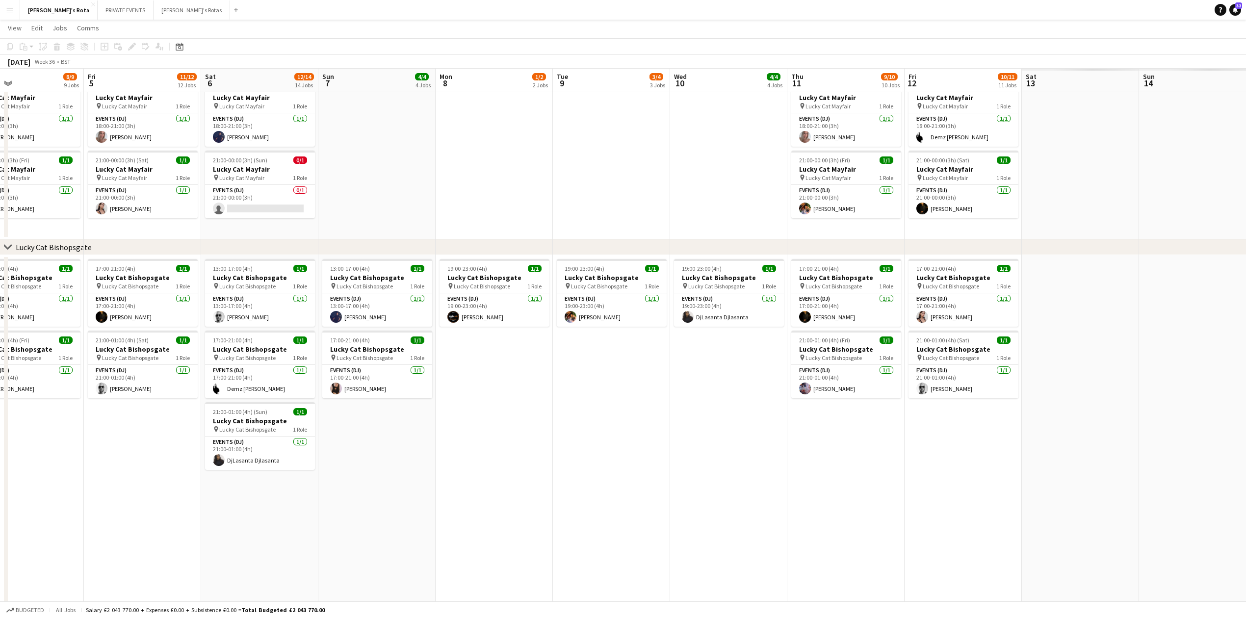
scroll to position [530, 0]
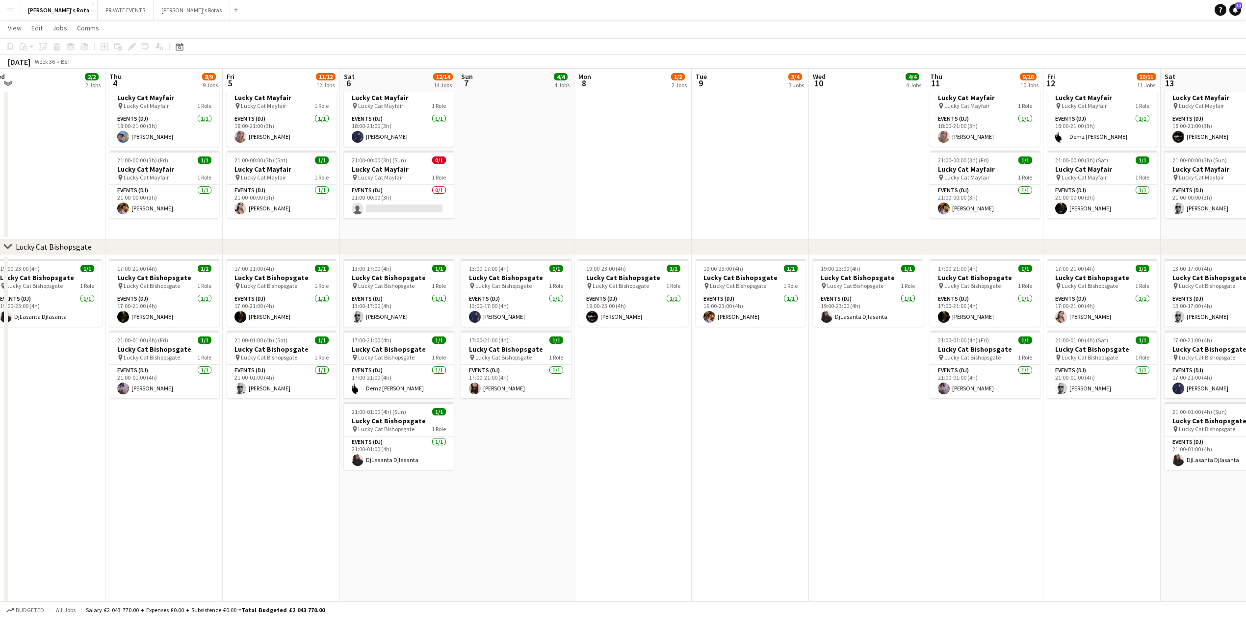
drag, startPoint x: 344, startPoint y: 454, endPoint x: 12, endPoint y: 461, distance: 332.8
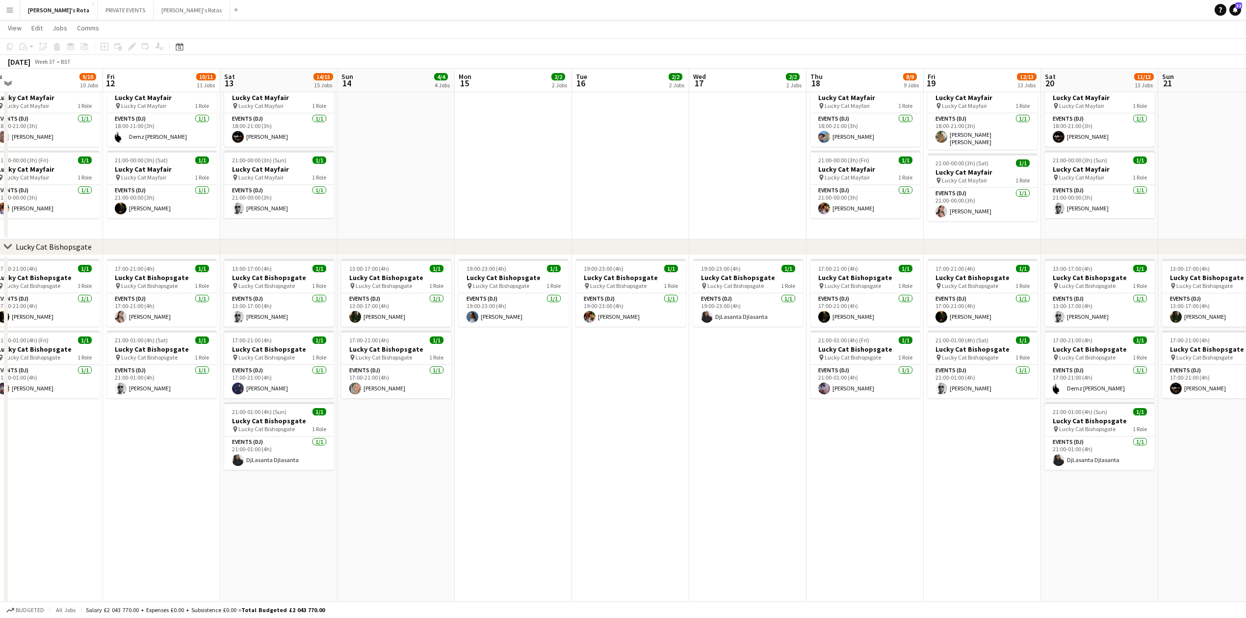
scroll to position [0, 318]
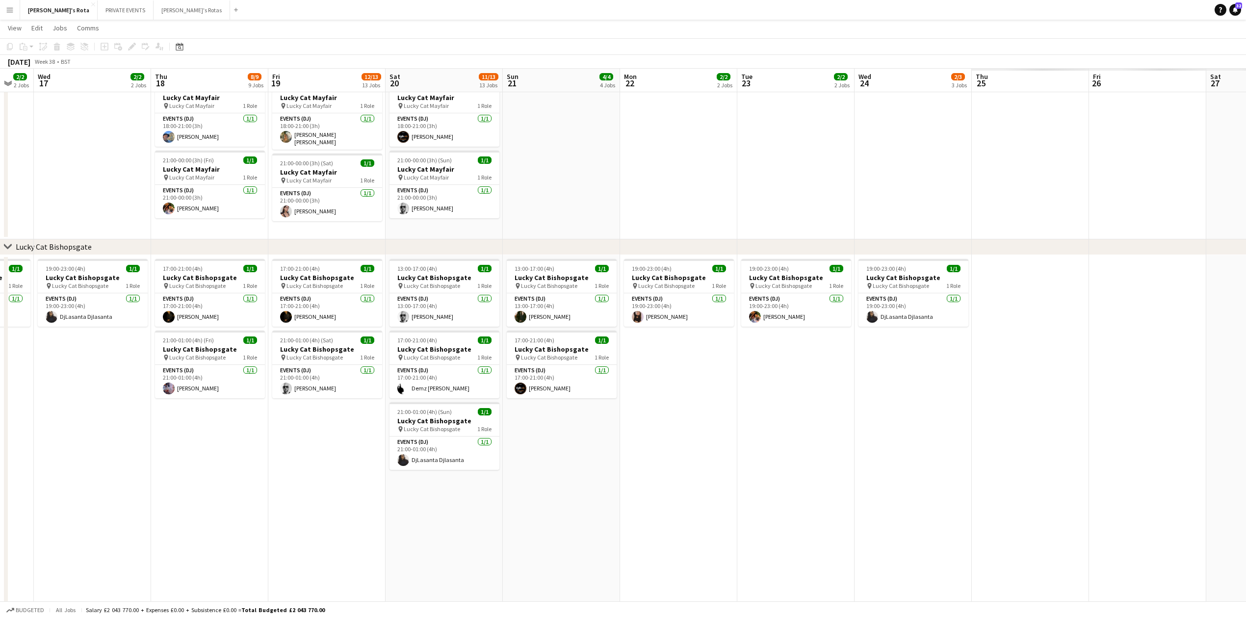
drag, startPoint x: 797, startPoint y: 448, endPoint x: 142, endPoint y: 450, distance: 655.1
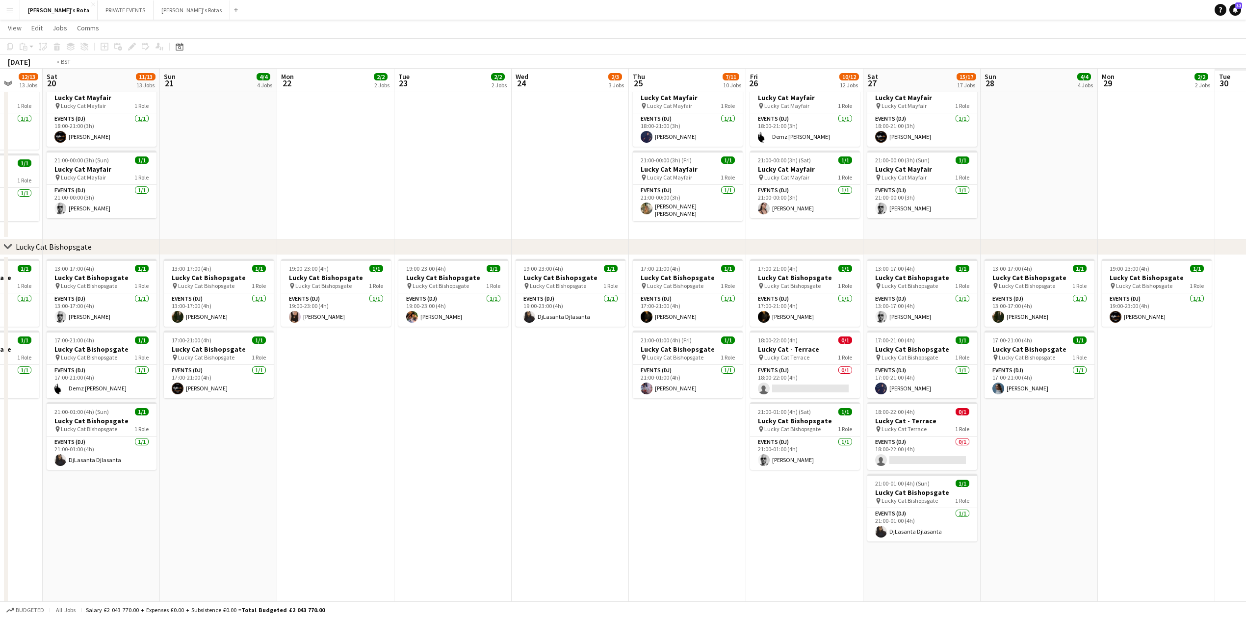
drag, startPoint x: 404, startPoint y: 446, endPoint x: 124, endPoint y: 453, distance: 280.8
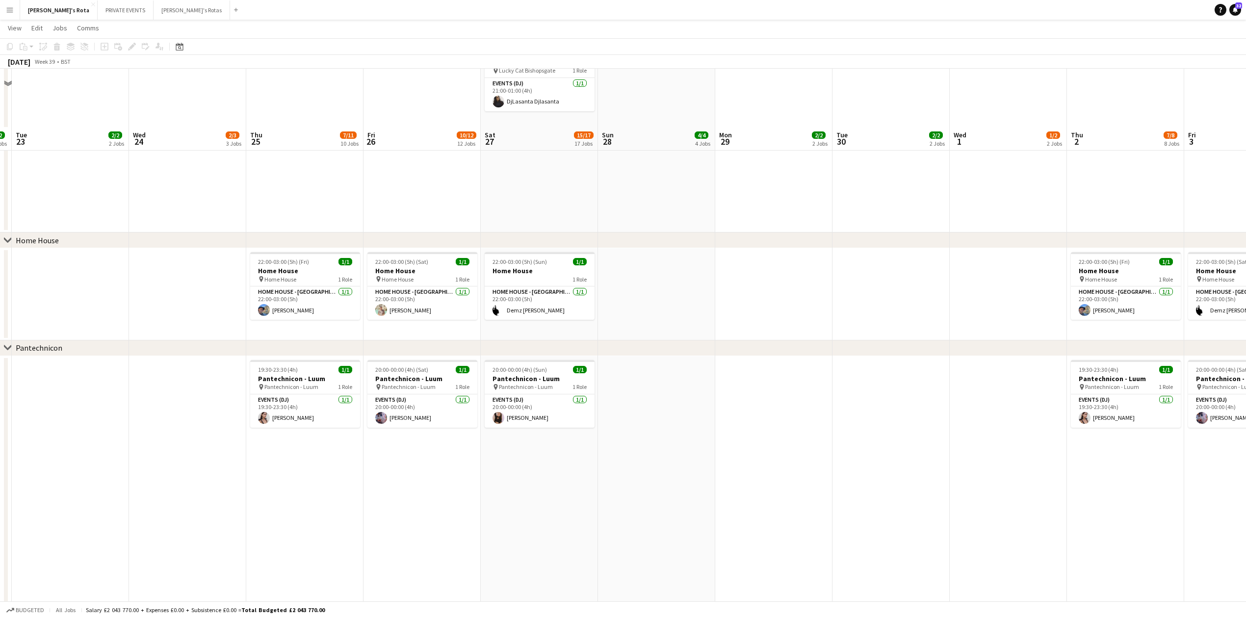
scroll to position [1054, 0]
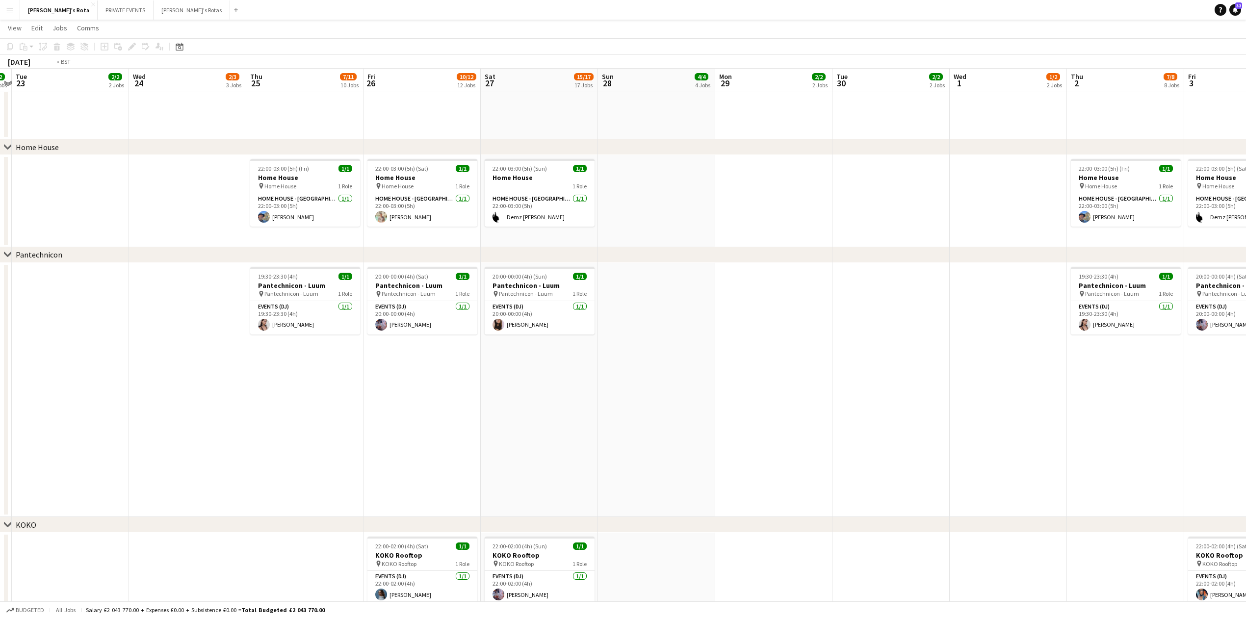
drag, startPoint x: 352, startPoint y: 456, endPoint x: 362, endPoint y: 455, distance: 9.9
click at [362, 455] on app-calendar-viewport "Sun 21 4/4 4 Jobs Mon 22 2/2 2 Jobs Tue 23 2/2 2 Jobs Wed 24 2/3 3 Jobs Thu 25 …" at bounding box center [623, 403] width 1246 height 2839
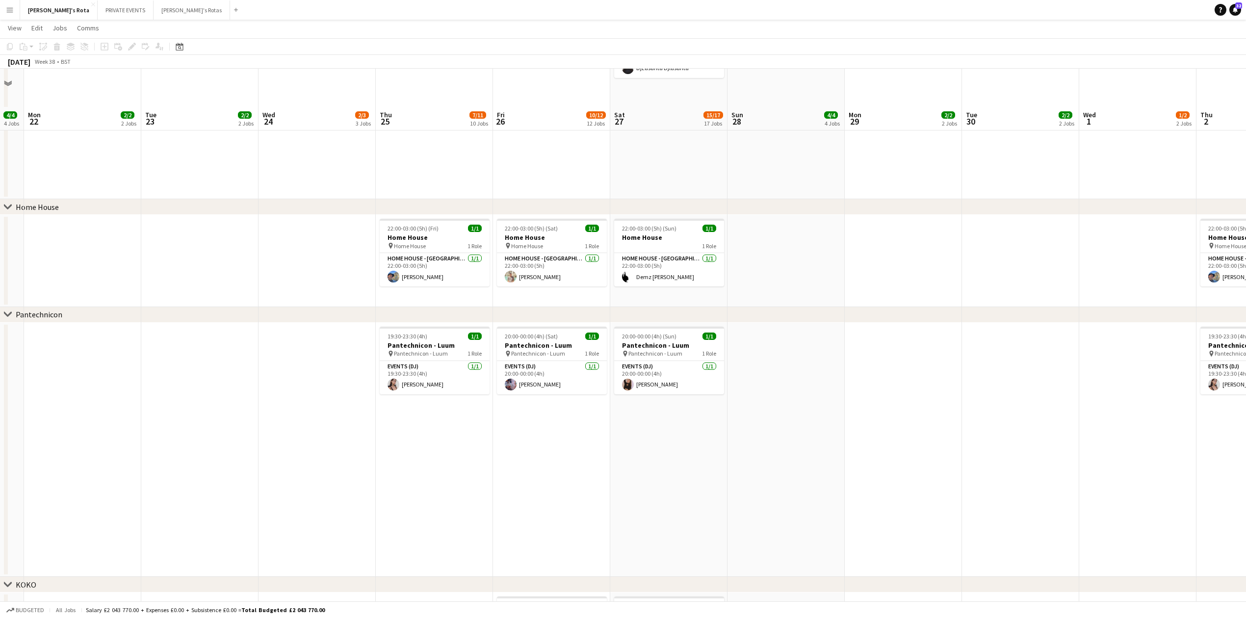
scroll to position [988, 0]
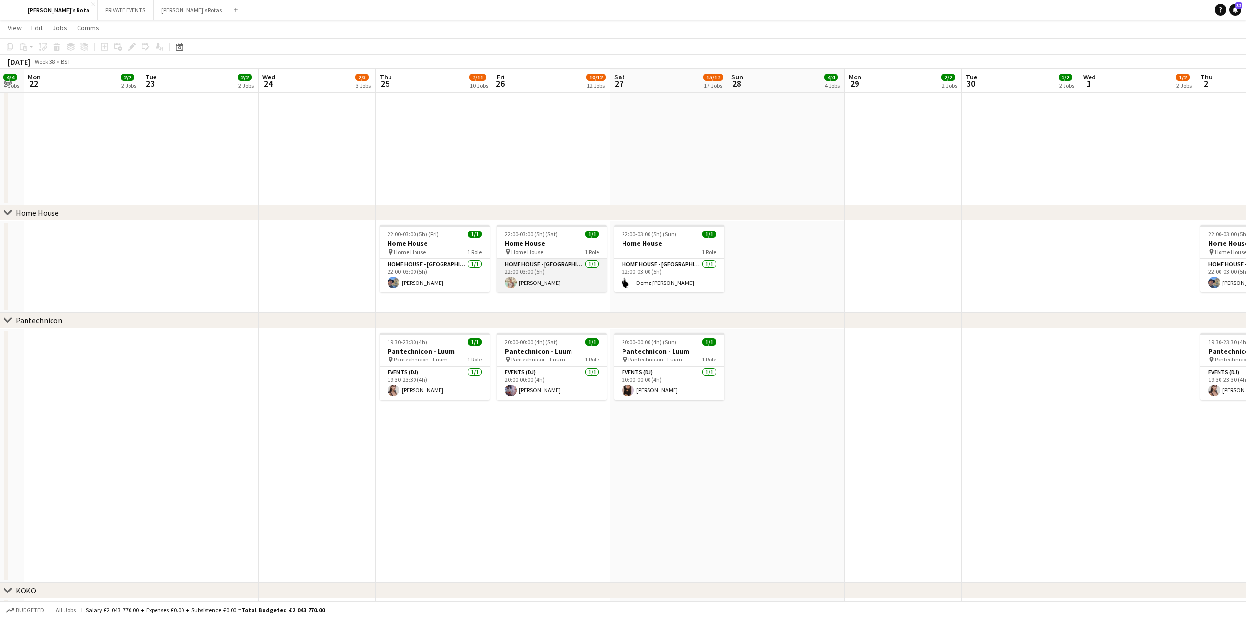
click at [546, 281] on app-card-role "HOME HOUSE - [GEOGRAPHIC_DATA] [DATE] 22:00-03:00 (5h) [PERSON_NAME]" at bounding box center [552, 275] width 110 height 33
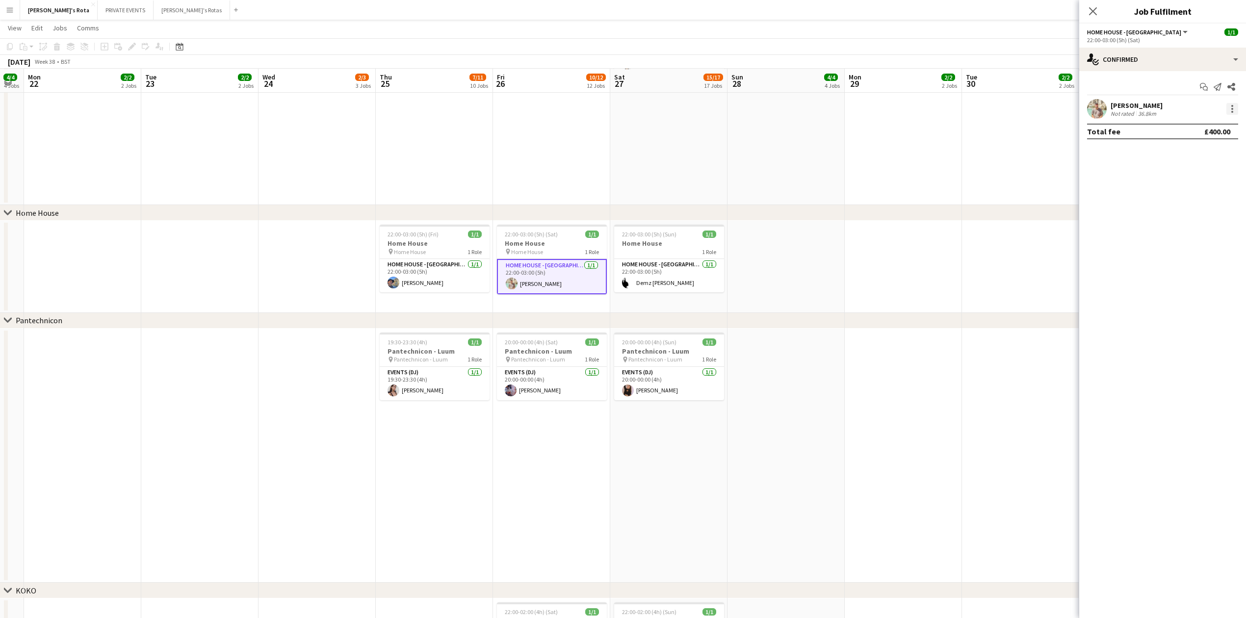
click at [1235, 110] on div at bounding box center [1233, 109] width 12 height 12
click at [1179, 218] on span "Remove" at bounding box center [1184, 221] width 29 height 8
drag, startPoint x: 1097, startPoint y: 12, endPoint x: 1059, endPoint y: 23, distance: 39.6
click at [1096, 12] on icon "Close pop-in" at bounding box center [1093, 11] width 8 height 8
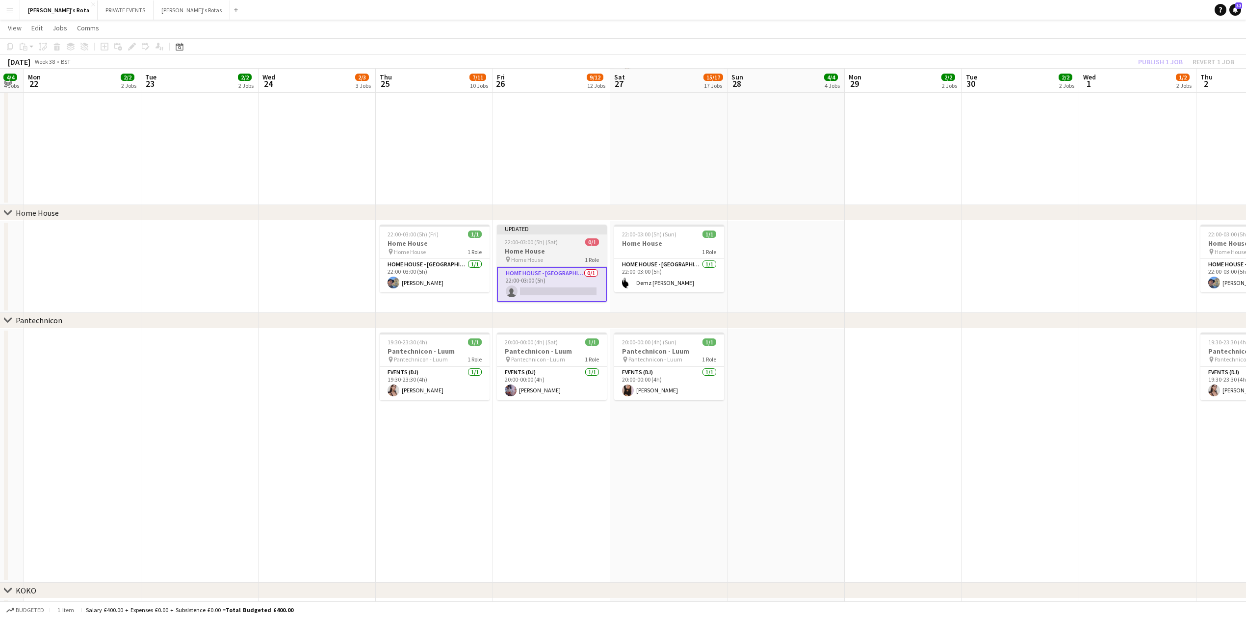
click at [553, 252] on h3 "Home House" at bounding box center [552, 251] width 110 height 9
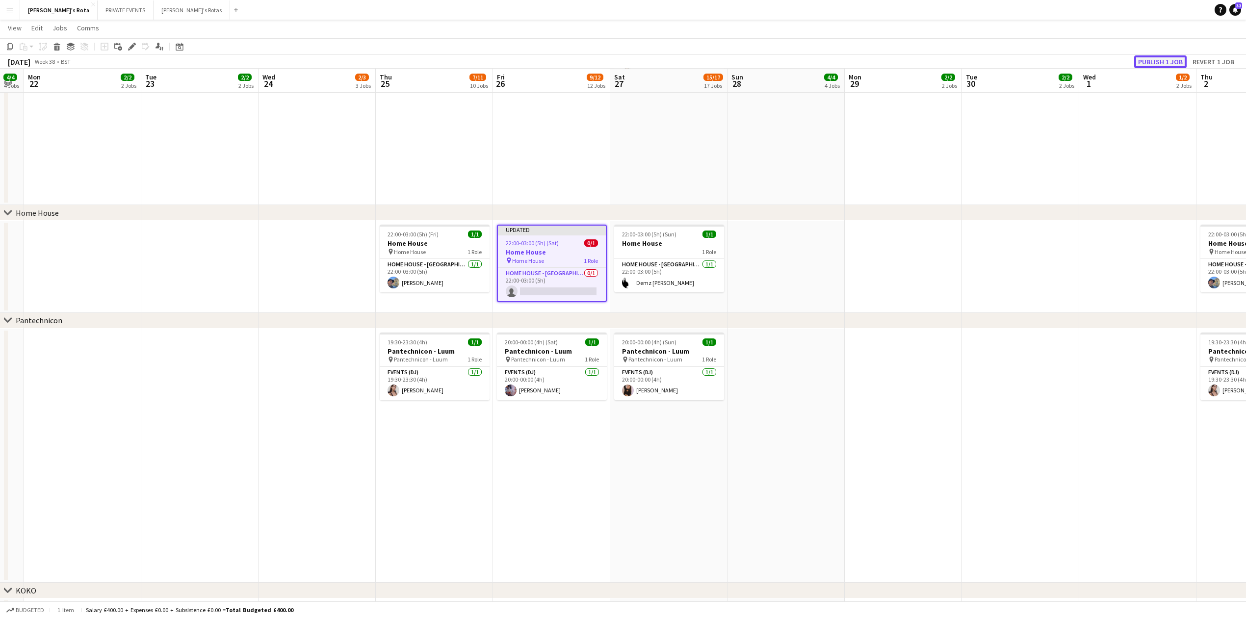
click at [1162, 63] on button "Publish 1 job" at bounding box center [1160, 61] width 53 height 13
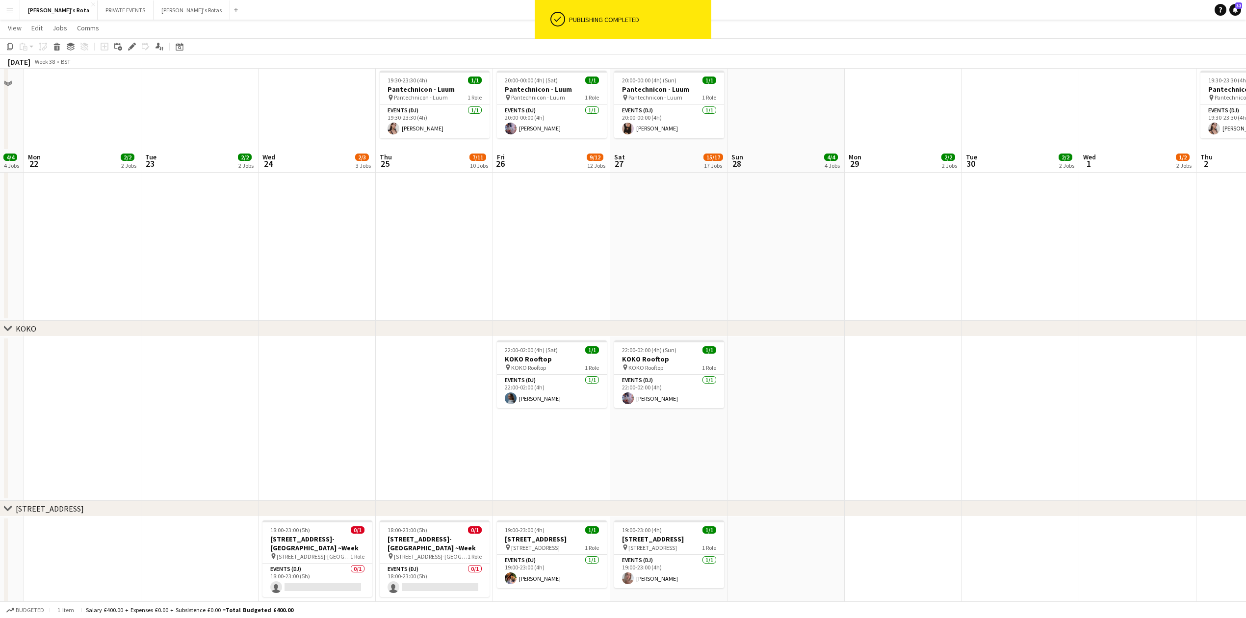
scroll to position [1381, 0]
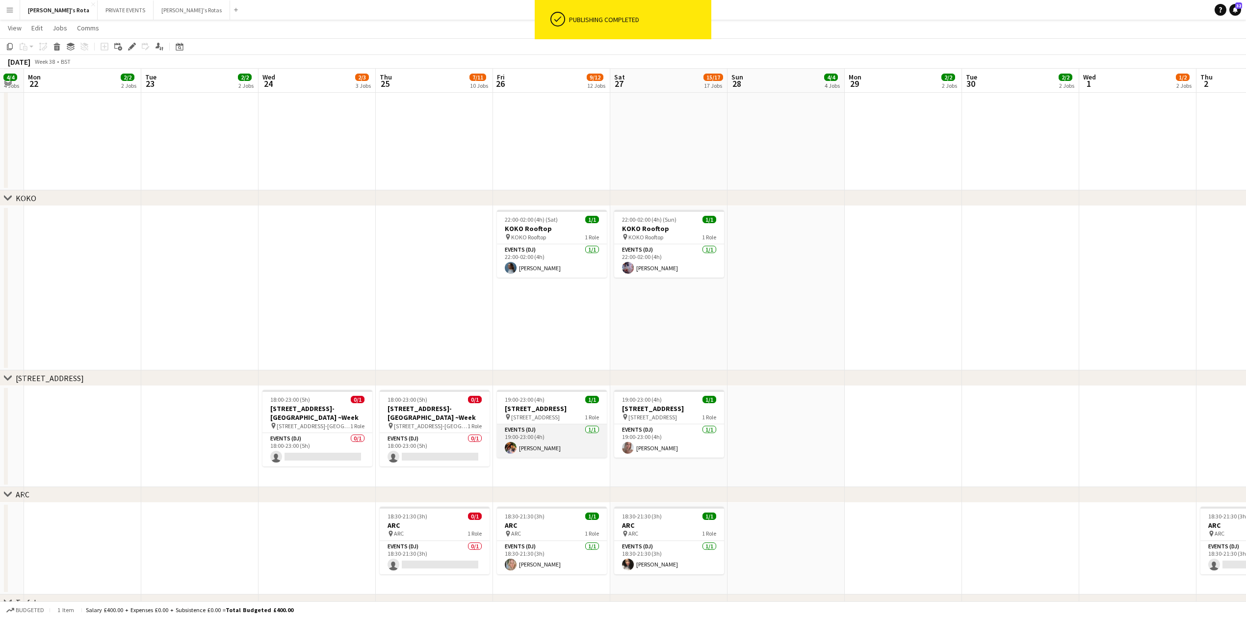
click at [550, 435] on app-card-role "Events (DJ) [DATE] 19:00-23:00 (4h) [PERSON_NAME]" at bounding box center [552, 440] width 110 height 33
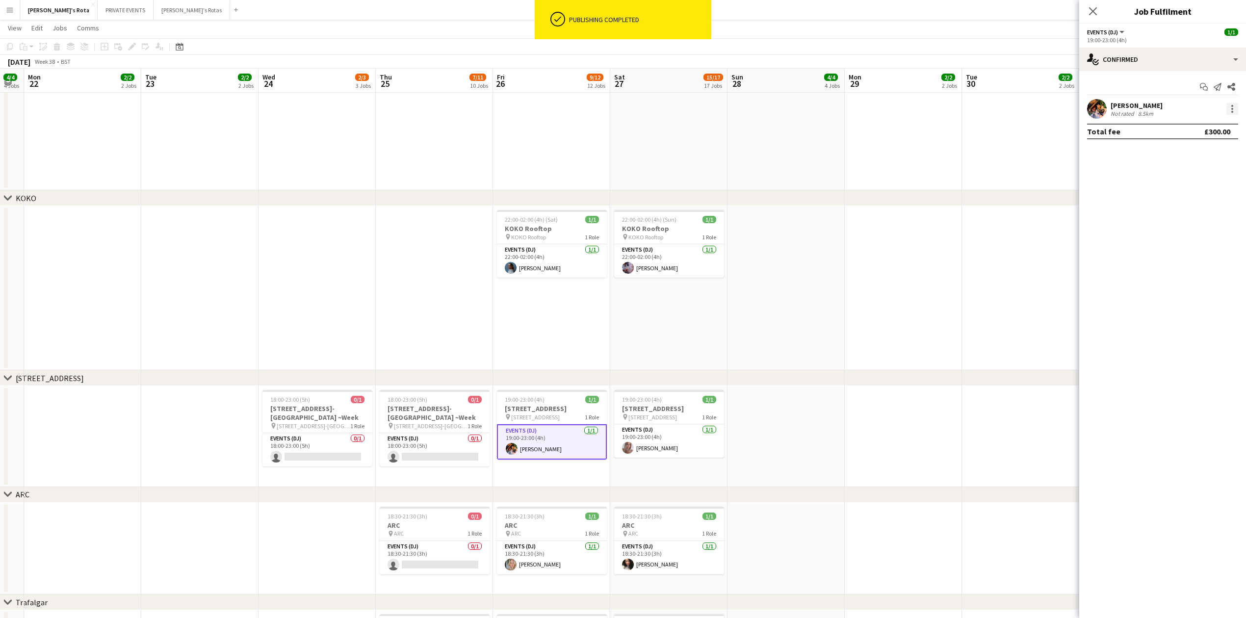
click at [1232, 108] on div at bounding box center [1233, 109] width 2 height 2
click at [1182, 228] on button "Remove" at bounding box center [1200, 222] width 77 height 24
click at [1093, 8] on icon "Close pop-in" at bounding box center [1092, 10] width 9 height 9
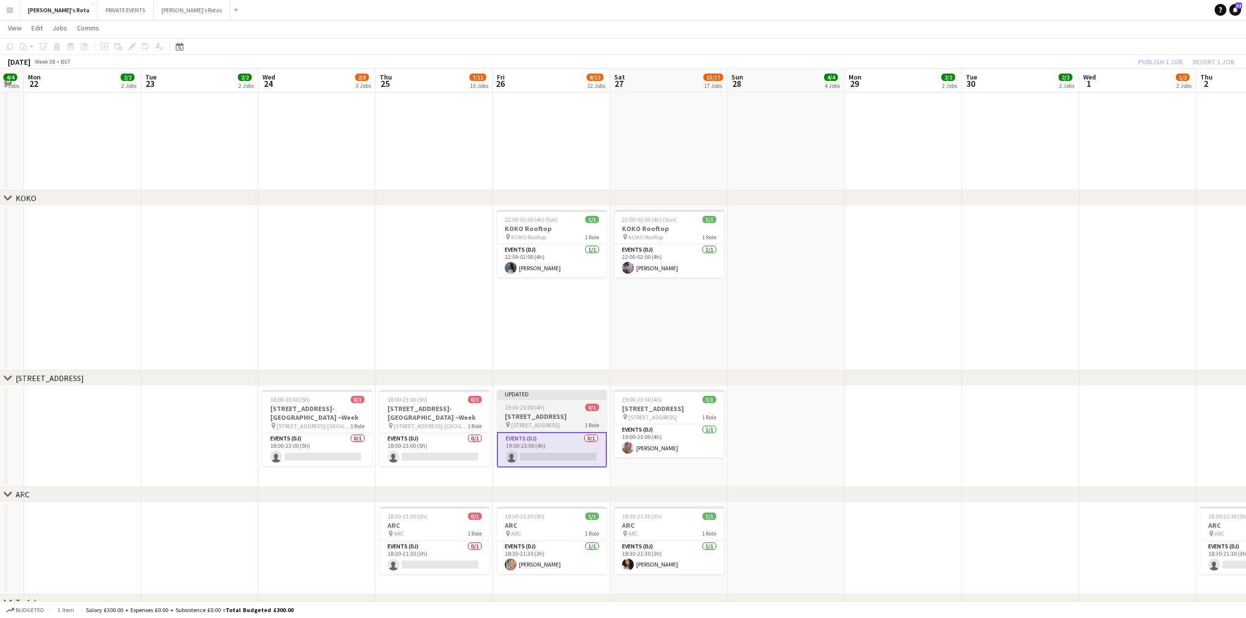
click at [529, 408] on span "19:00-23:00 (4h)" at bounding box center [525, 407] width 40 height 7
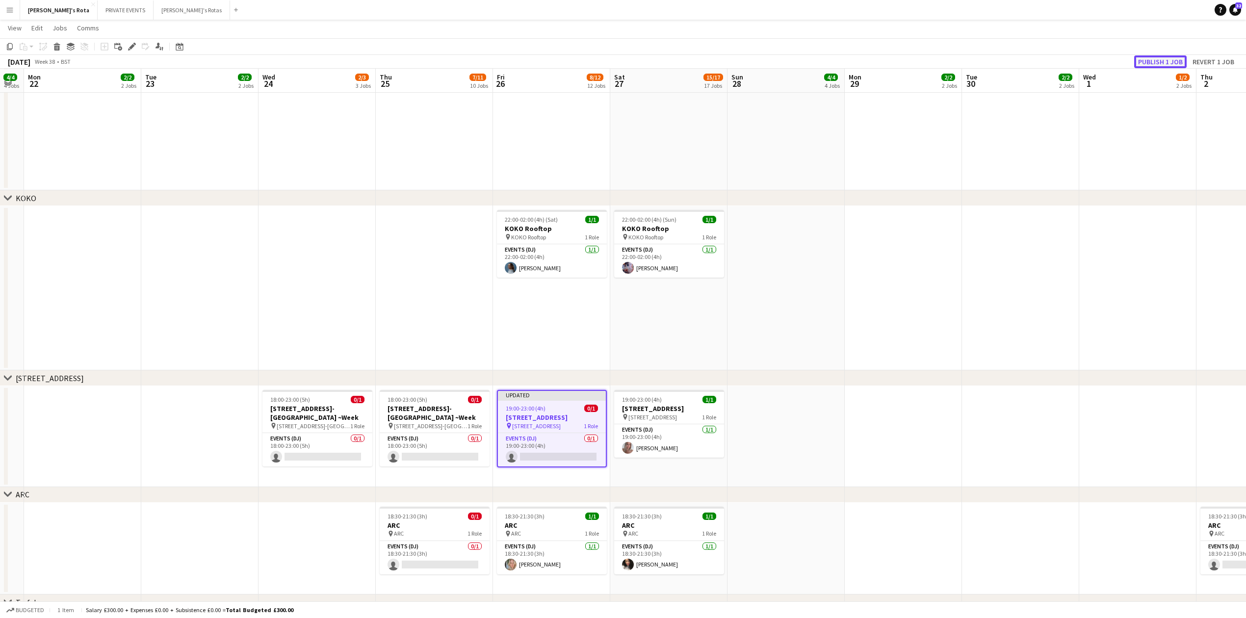
click at [1150, 59] on button "Publish 1 job" at bounding box center [1160, 61] width 53 height 13
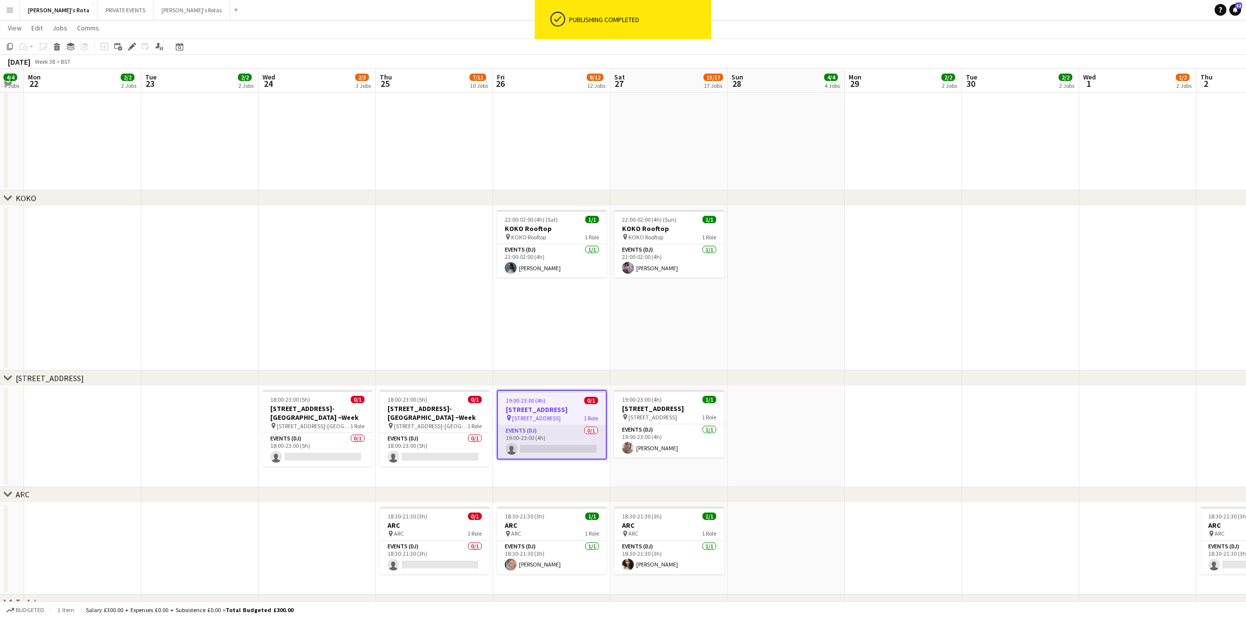
click at [542, 451] on app-card-role "Events (DJ) 0/1 19:00-23:00 (4h) single-neutral-actions" at bounding box center [552, 441] width 108 height 33
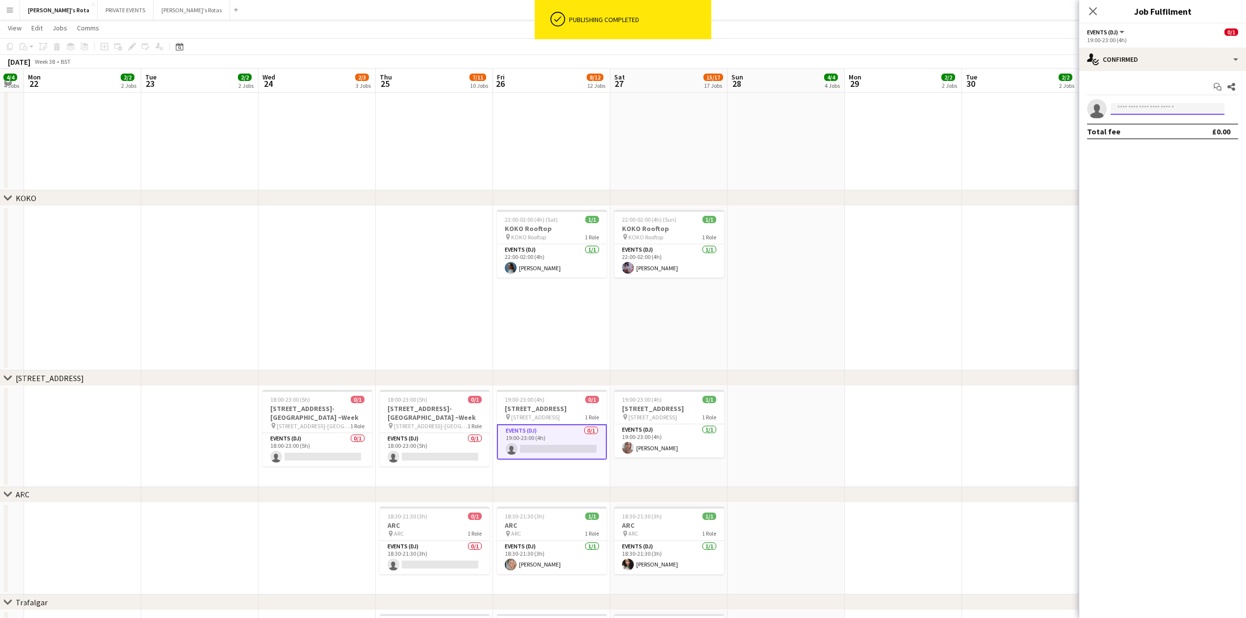
click at [1146, 108] on input at bounding box center [1168, 109] width 114 height 12
type input "*"
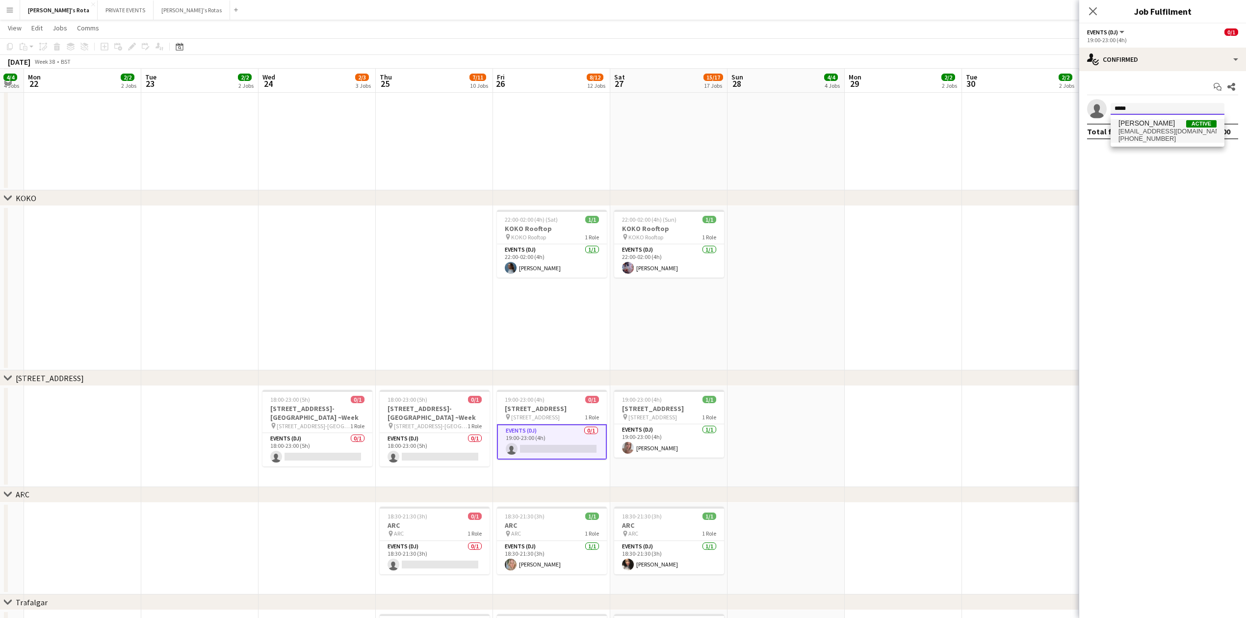
type input "*****"
click at [1131, 134] on span "[EMAIL_ADDRESS][DOMAIN_NAME]" at bounding box center [1168, 132] width 98 height 8
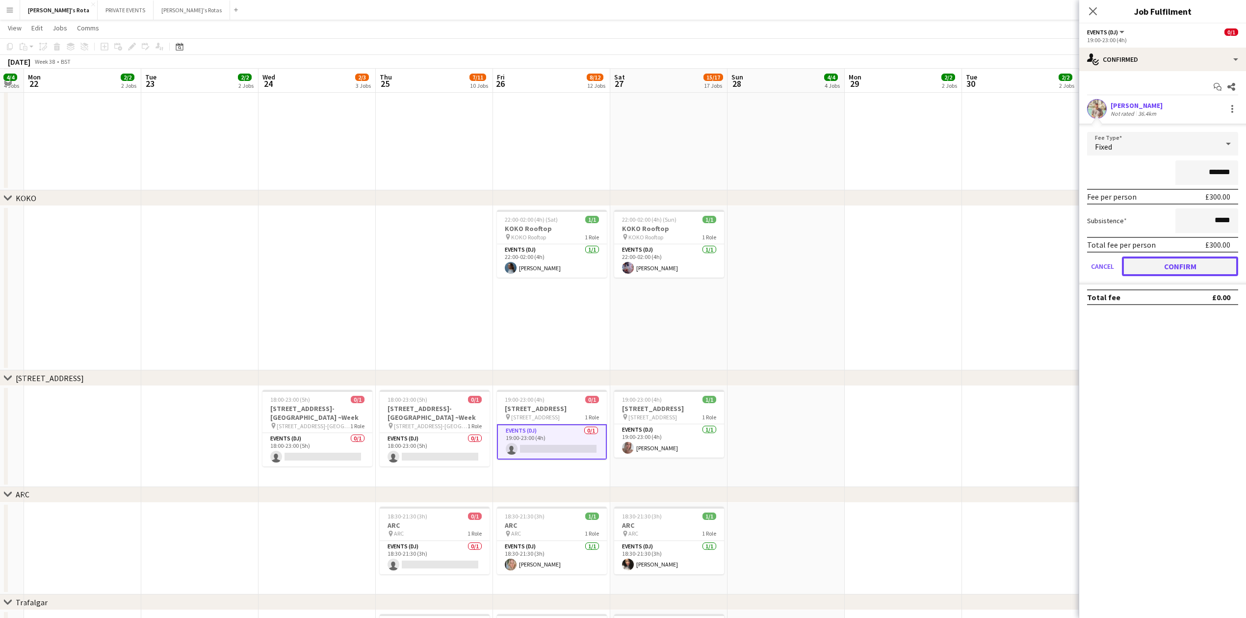
click at [1186, 265] on button "Confirm" at bounding box center [1180, 267] width 116 height 20
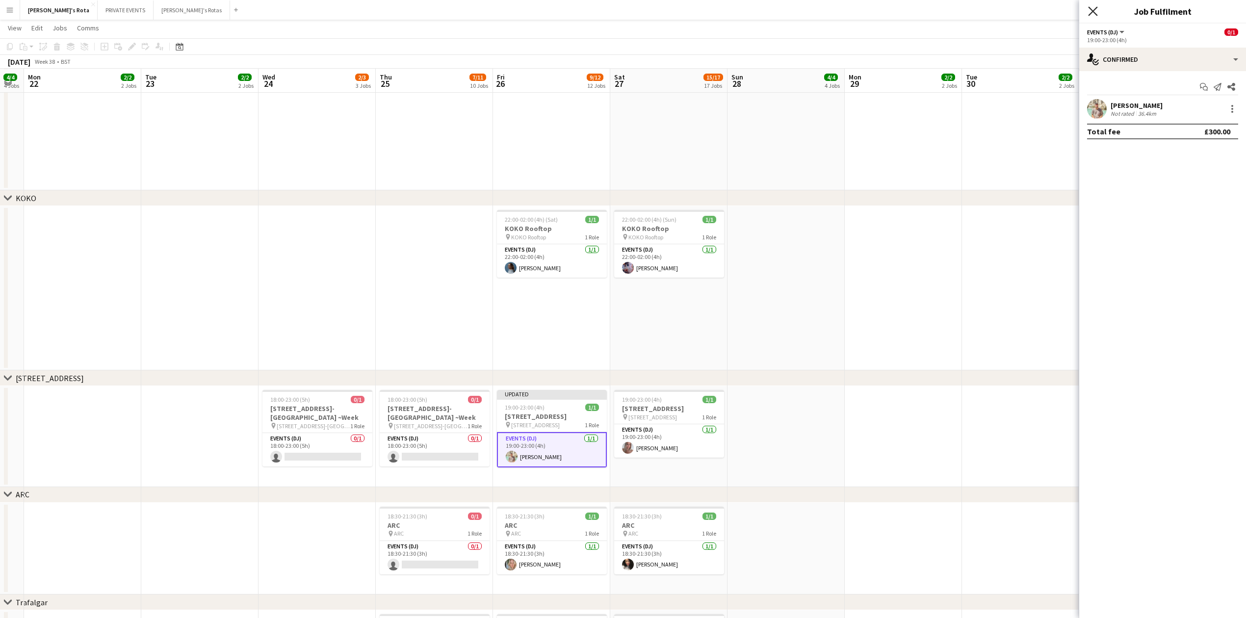
click at [1096, 12] on icon "Close pop-in" at bounding box center [1092, 10] width 9 height 9
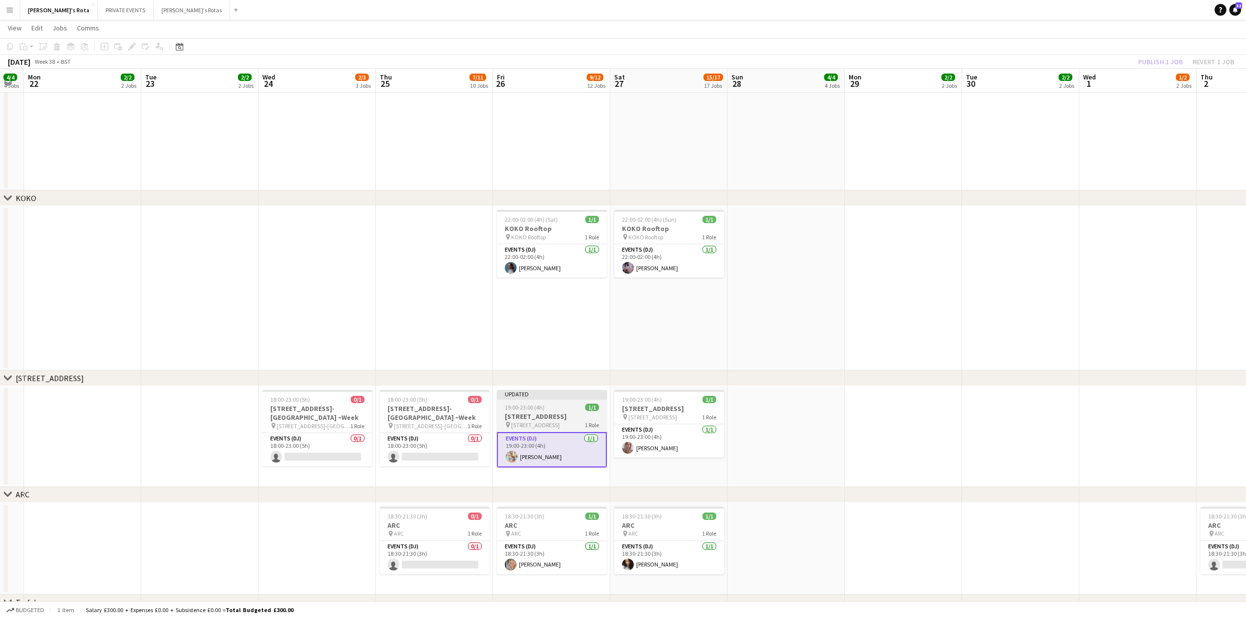
click at [537, 408] on span "19:00-23:00 (4h)" at bounding box center [525, 407] width 40 height 7
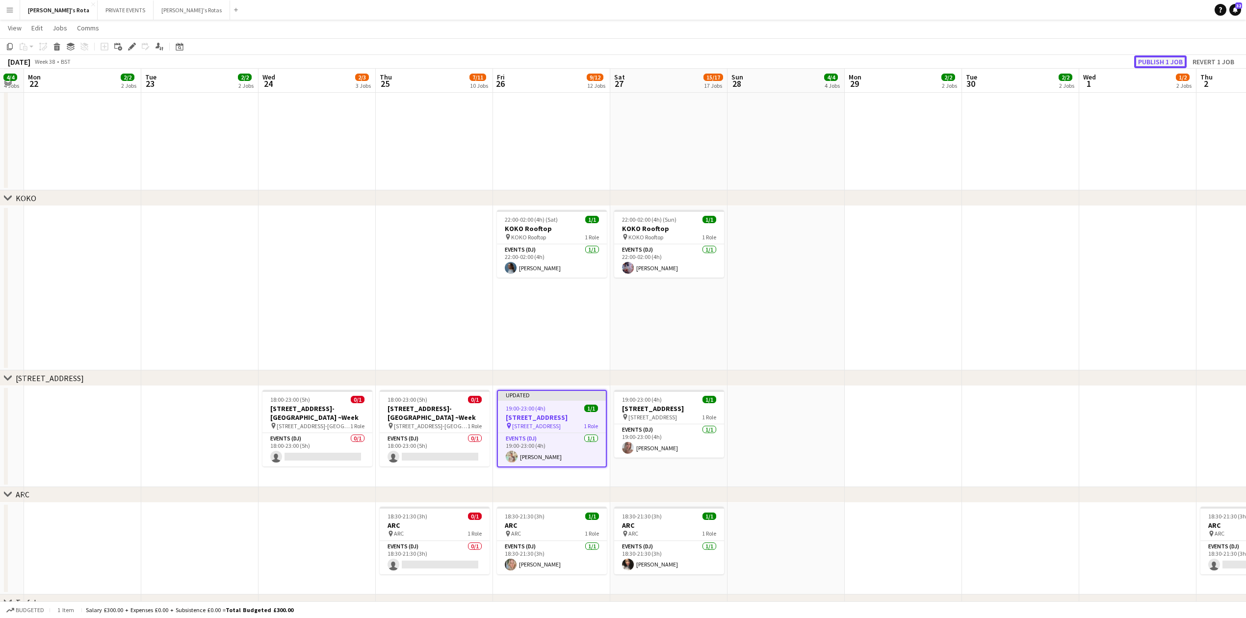
click at [1159, 57] on button "Publish 1 job" at bounding box center [1160, 61] width 53 height 13
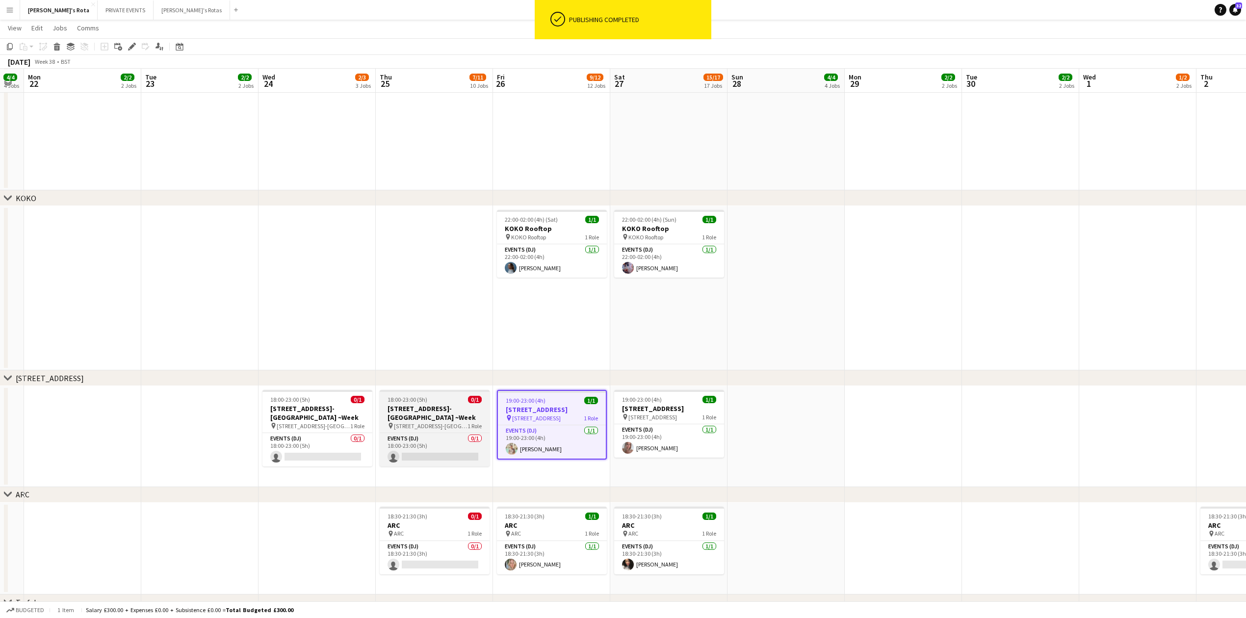
click at [472, 396] on span "0/1" at bounding box center [475, 399] width 14 height 7
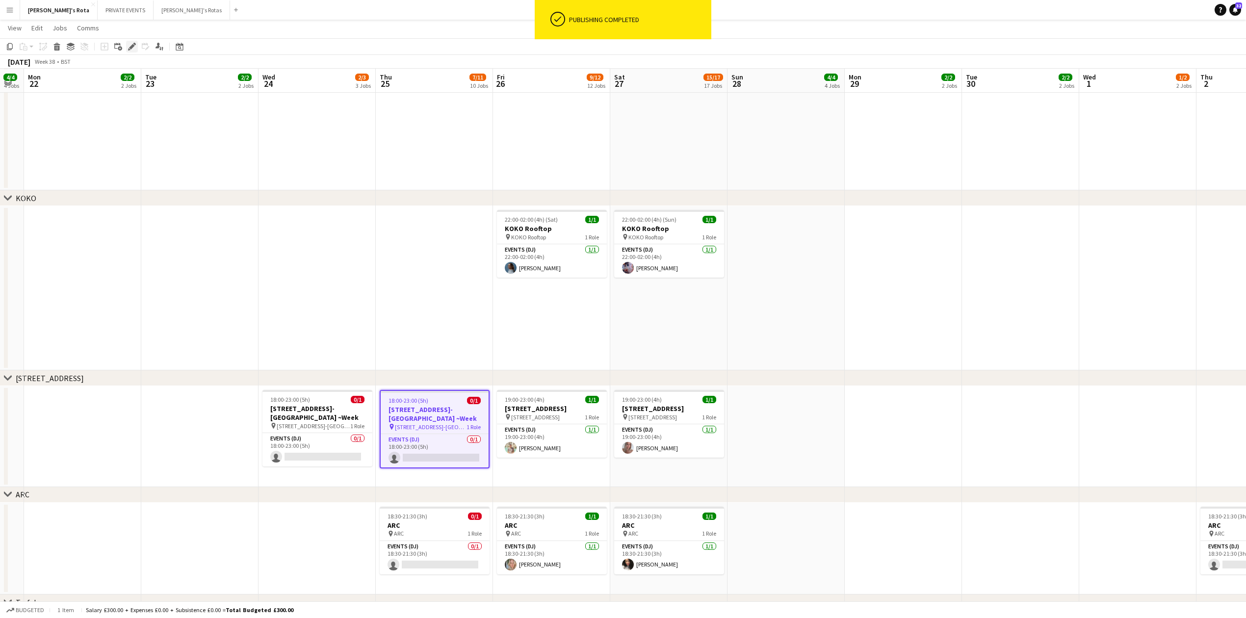
click at [128, 47] on icon "Edit" at bounding box center [132, 47] width 8 height 8
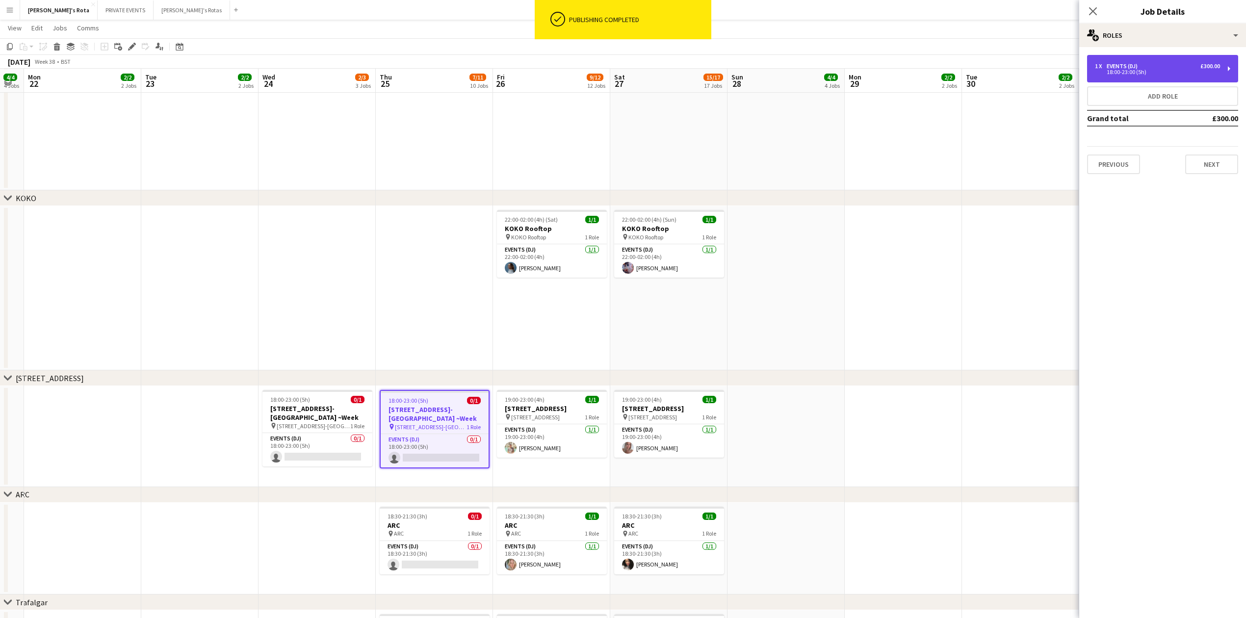
click at [1159, 75] on div "1 x Events (DJ) £300.00 18:00-23:00 (5h)" at bounding box center [1162, 68] width 151 height 27
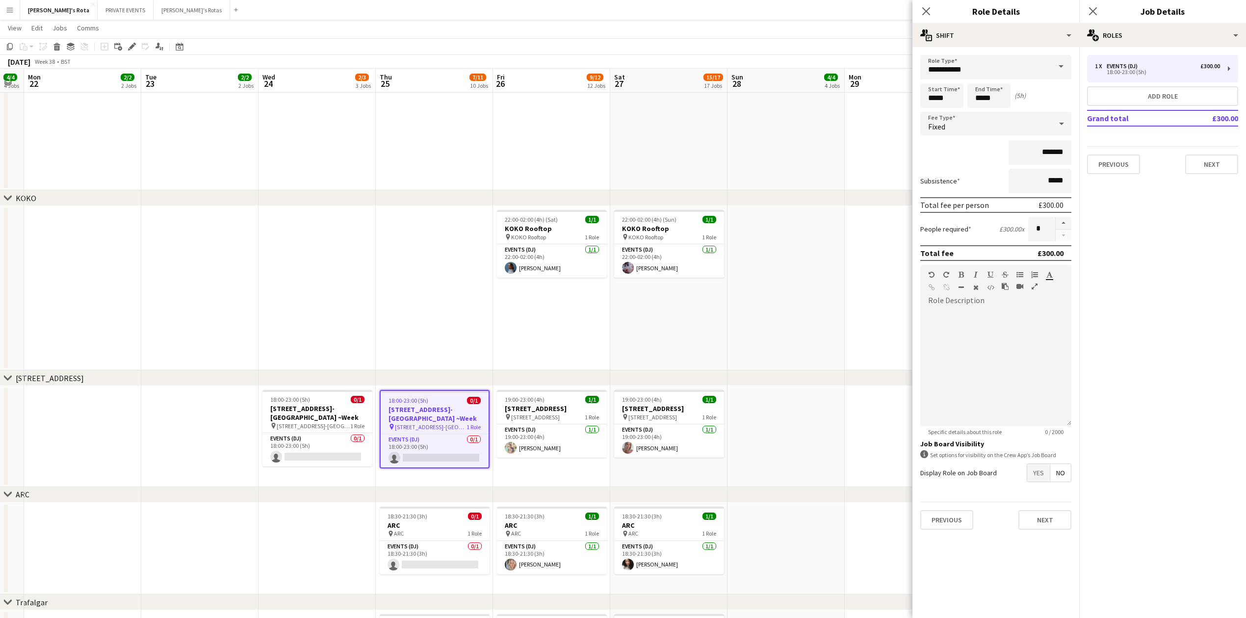
click at [1223, 173] on div "1 x Events (DJ) £300.00 18:00-23:00 (5h) Add role Grand total £300.00 Previous …" at bounding box center [1163, 114] width 167 height 135
click at [1221, 167] on button "Next" at bounding box center [1212, 165] width 53 height 20
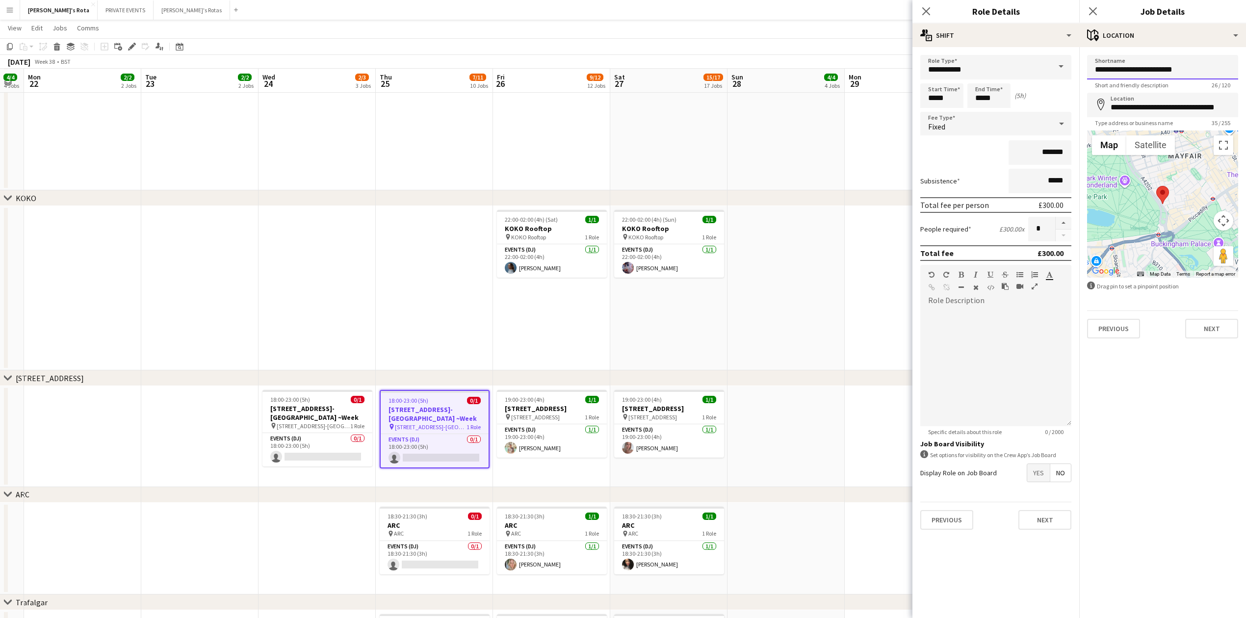
click at [1142, 68] on input "**********" at bounding box center [1162, 67] width 151 height 25
click at [544, 411] on h3 "[STREET_ADDRESS]" at bounding box center [552, 408] width 110 height 9
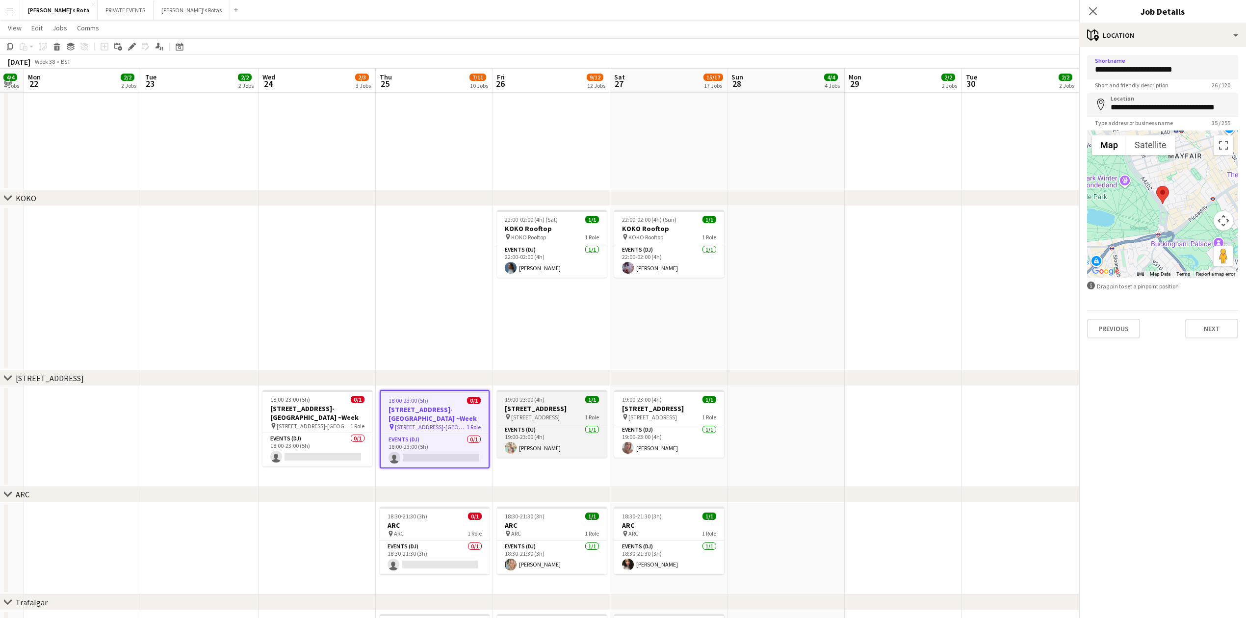
type input "**********"
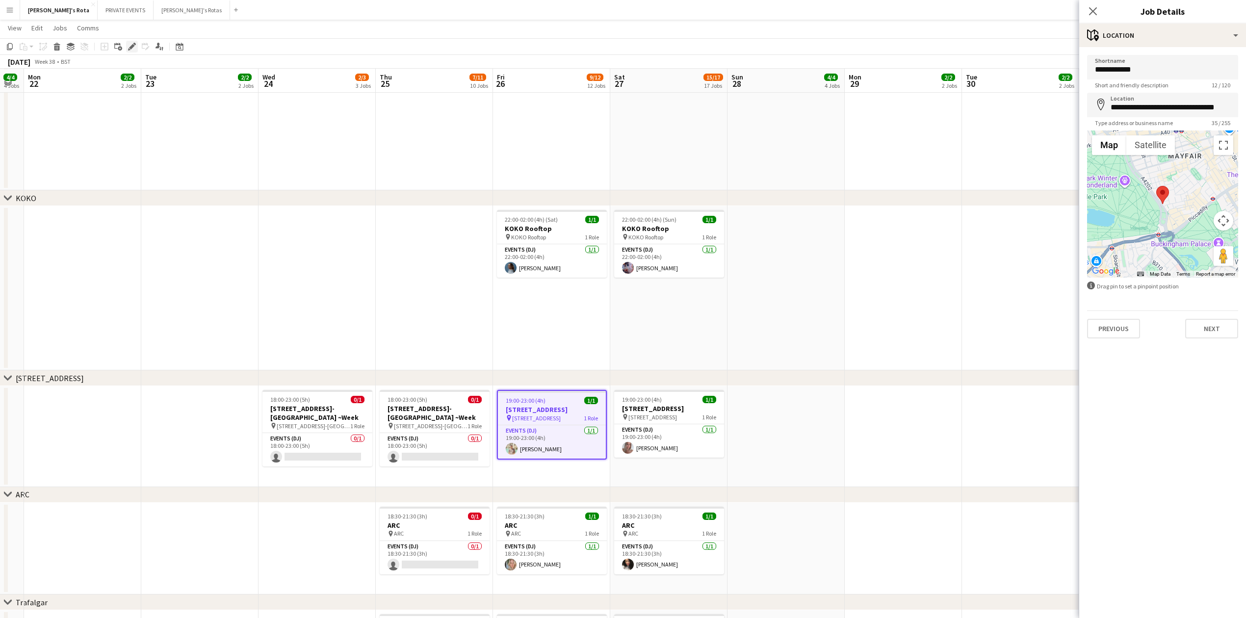
click at [134, 47] on icon "Edit" at bounding box center [132, 47] width 8 height 8
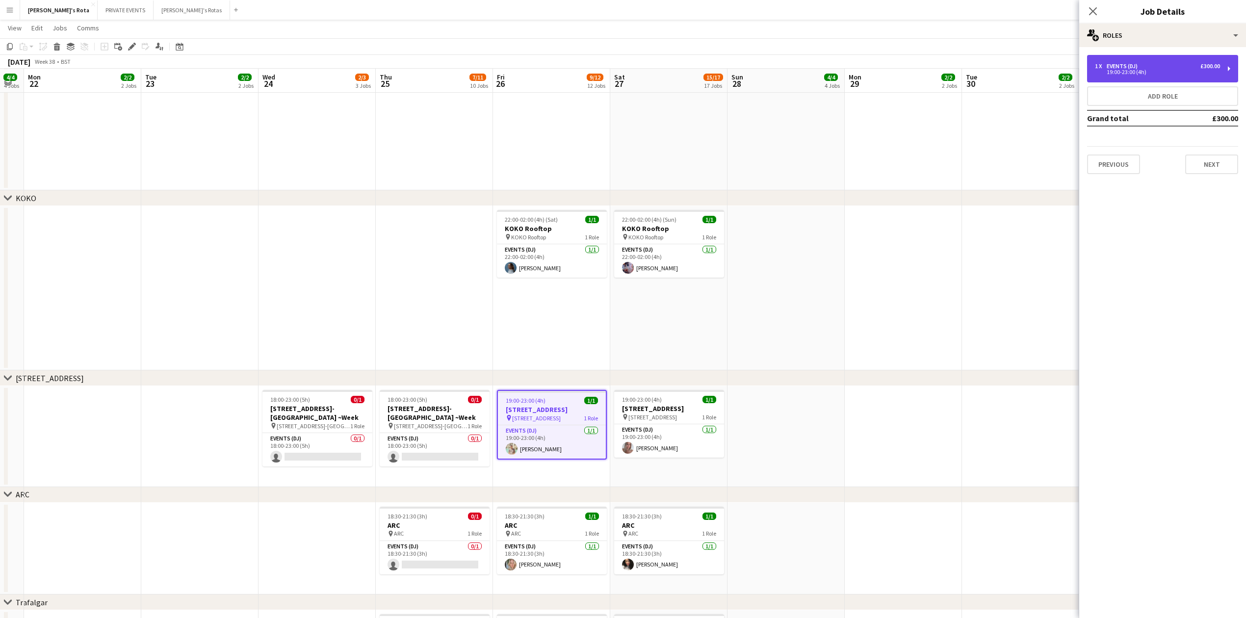
click at [1131, 75] on div "19:00-23:00 (4h)" at bounding box center [1157, 72] width 125 height 5
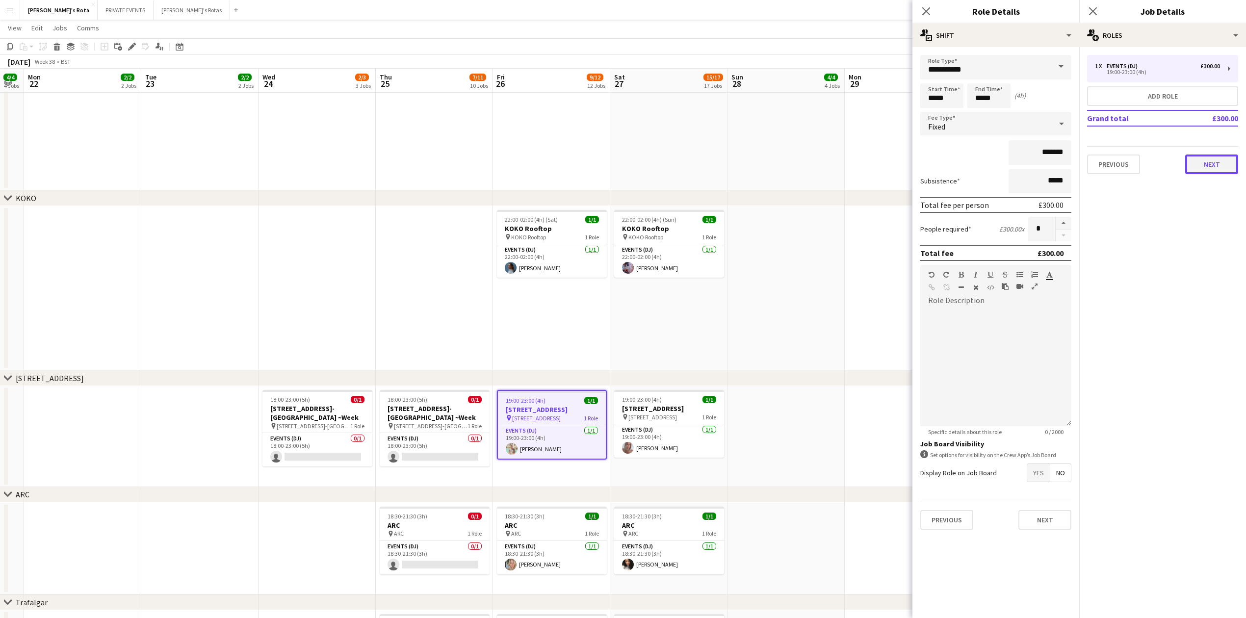
click at [1212, 156] on button "Next" at bounding box center [1212, 165] width 53 height 20
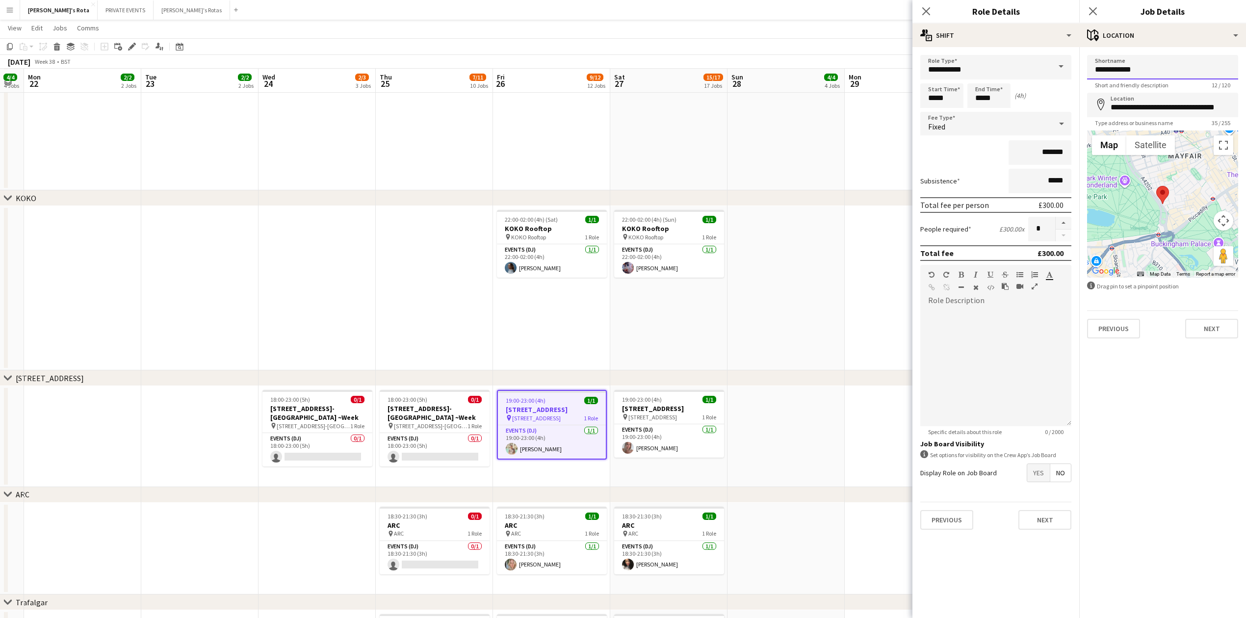
click at [1124, 73] on input "**********" at bounding box center [1162, 67] width 151 height 25
paste input "**********"
type input "**********"
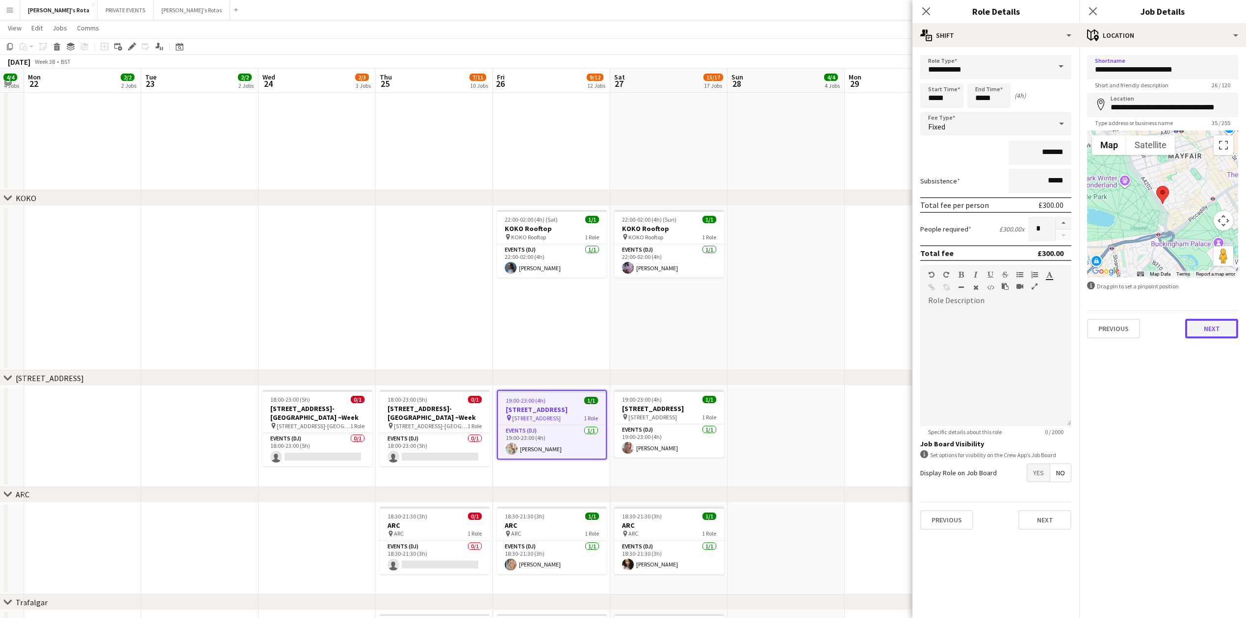
click at [1214, 327] on button "Next" at bounding box center [1212, 329] width 53 height 20
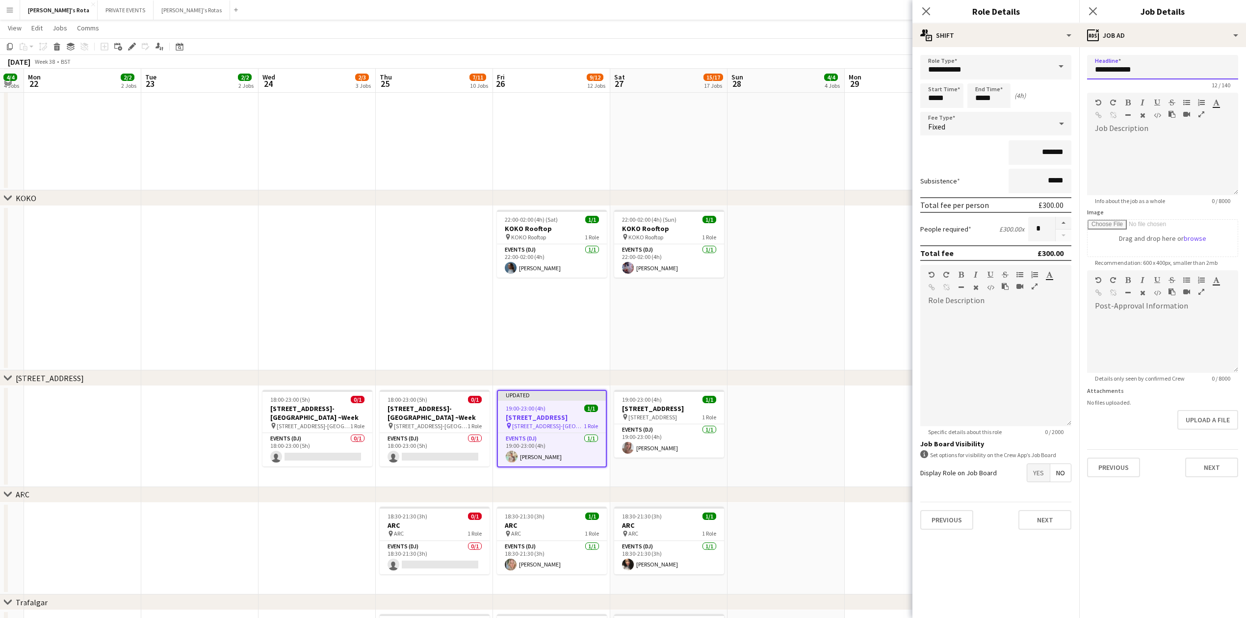
click at [1113, 59] on input "**********" at bounding box center [1162, 67] width 151 height 25
paste input "**********"
type input "**********"
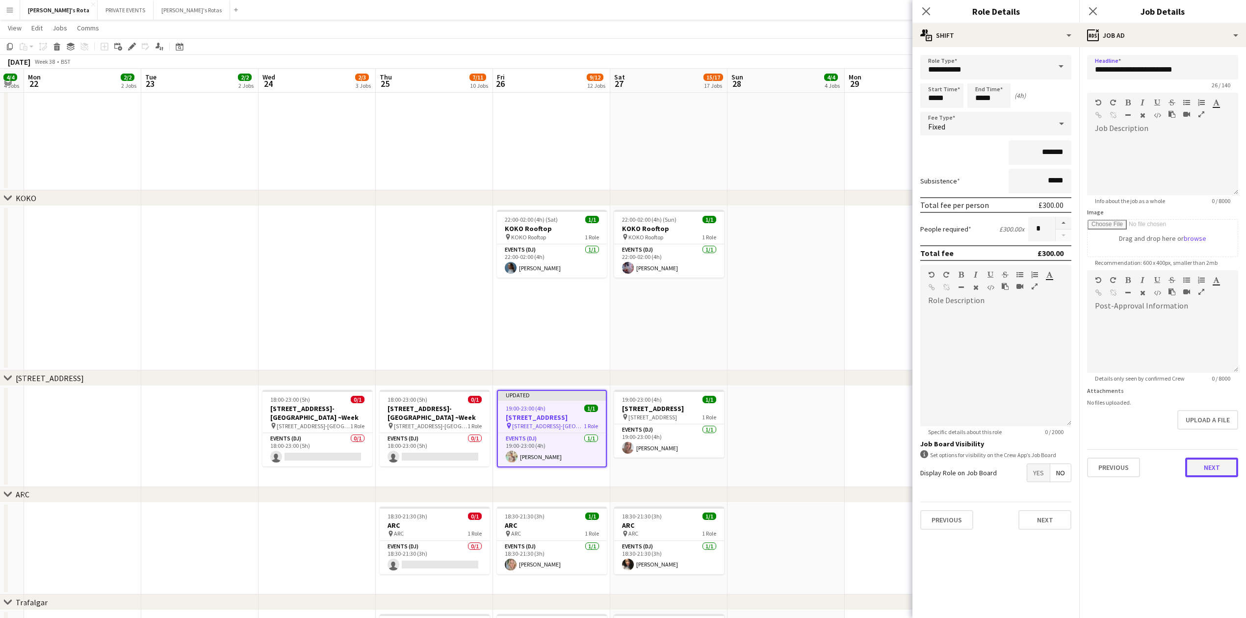
click at [1217, 471] on button "Next" at bounding box center [1212, 468] width 53 height 20
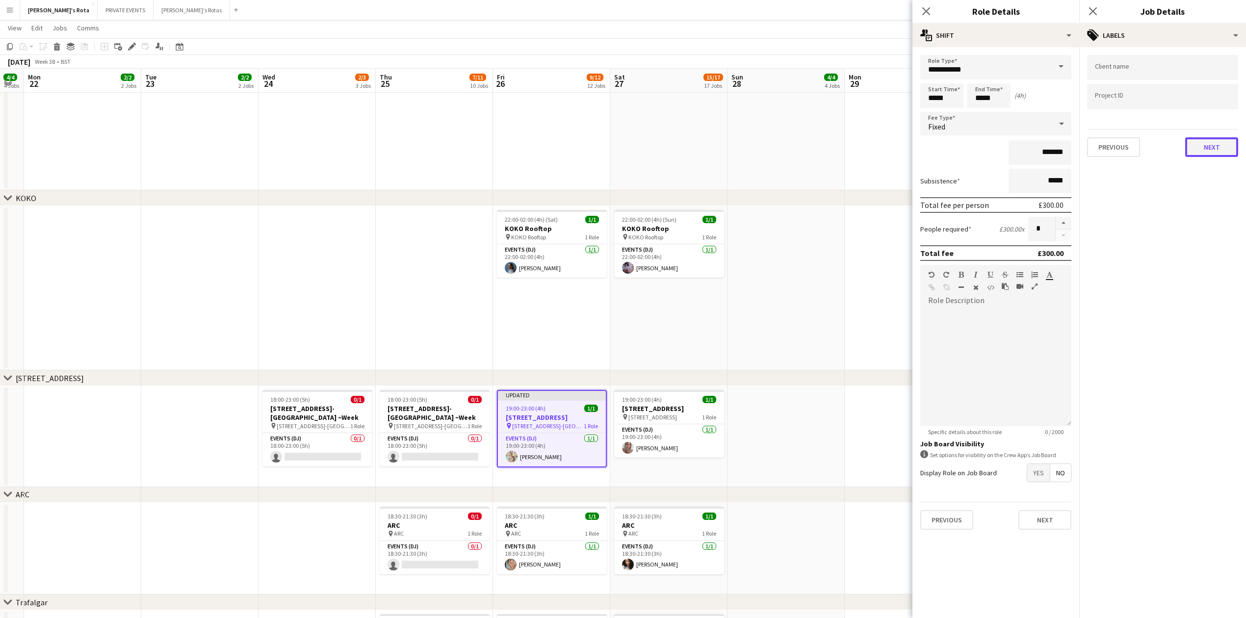
click at [1219, 143] on button "Next" at bounding box center [1212, 147] width 53 height 20
click at [1220, 187] on button "Next" at bounding box center [1212, 190] width 53 height 20
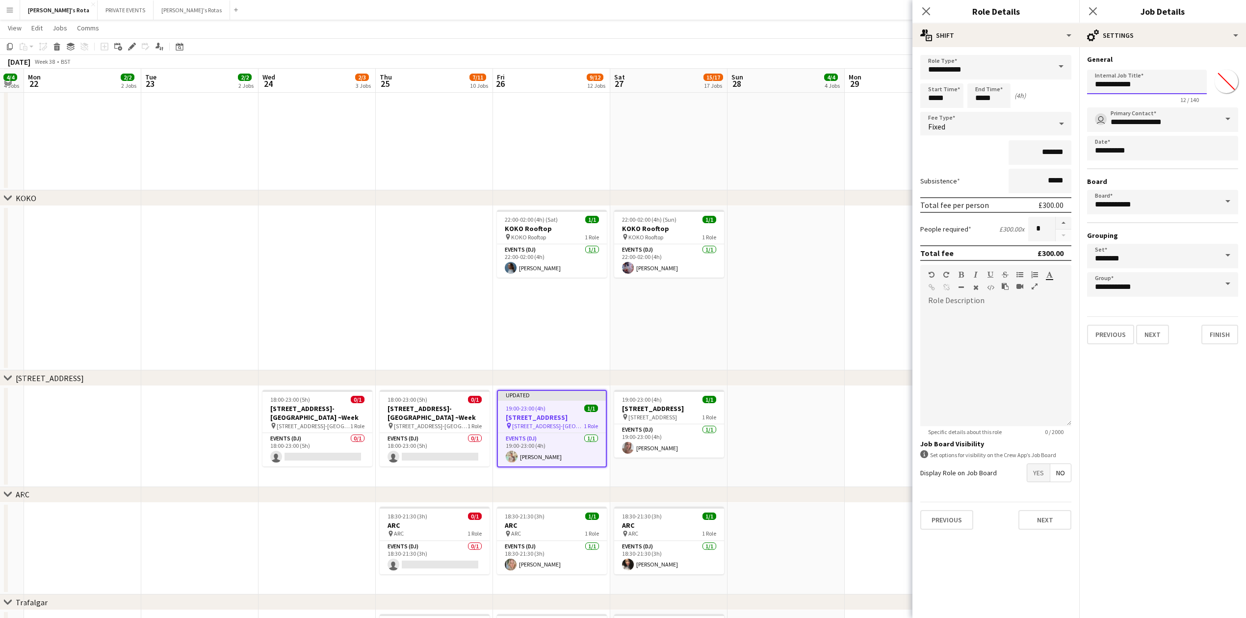
click at [1104, 87] on input "**********" at bounding box center [1147, 82] width 120 height 25
paste input "**********"
type input "**********"
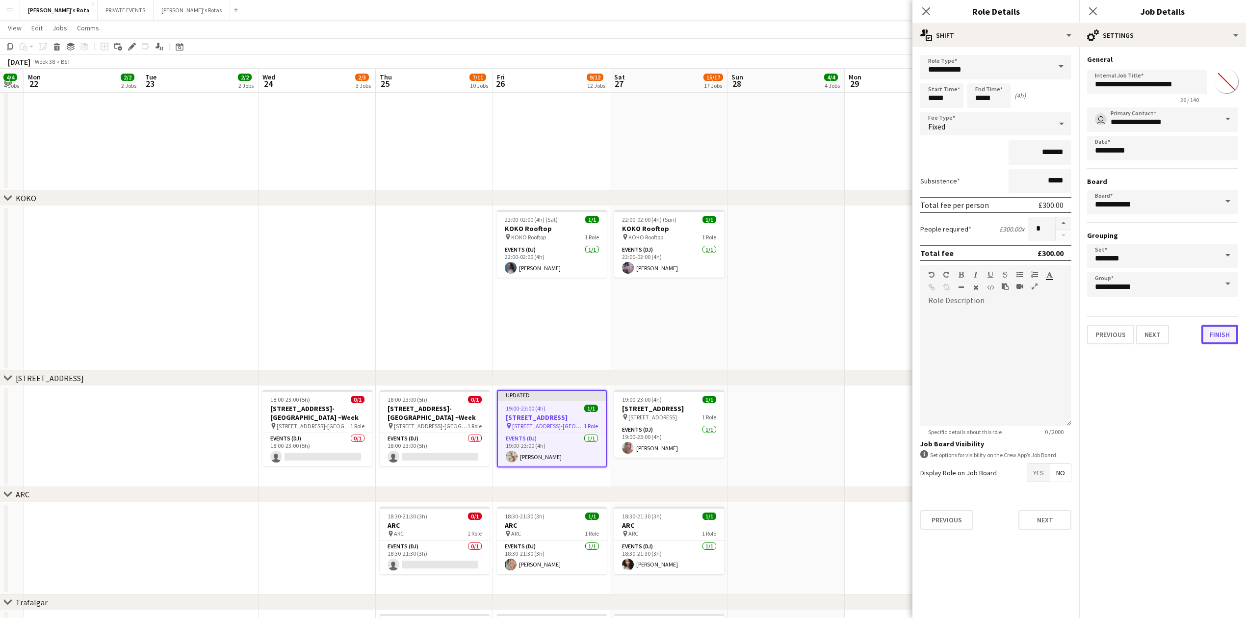
click at [1212, 327] on button "Finish" at bounding box center [1220, 335] width 37 height 20
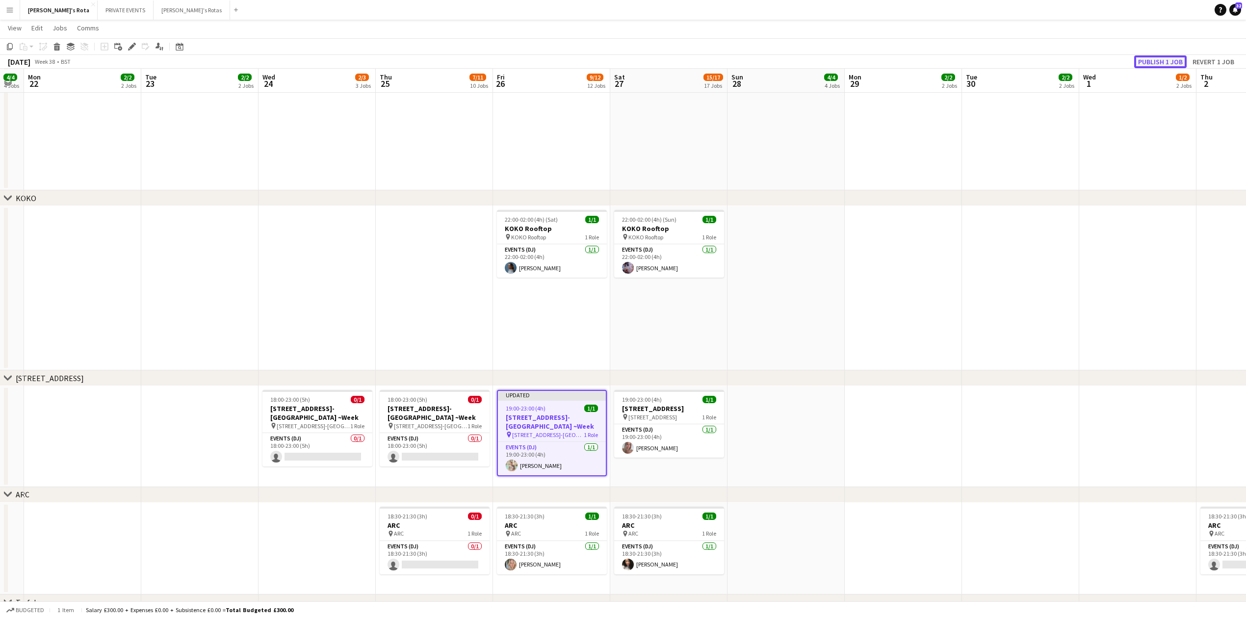
click at [1143, 55] on button "Publish 1 job" at bounding box center [1160, 61] width 53 height 13
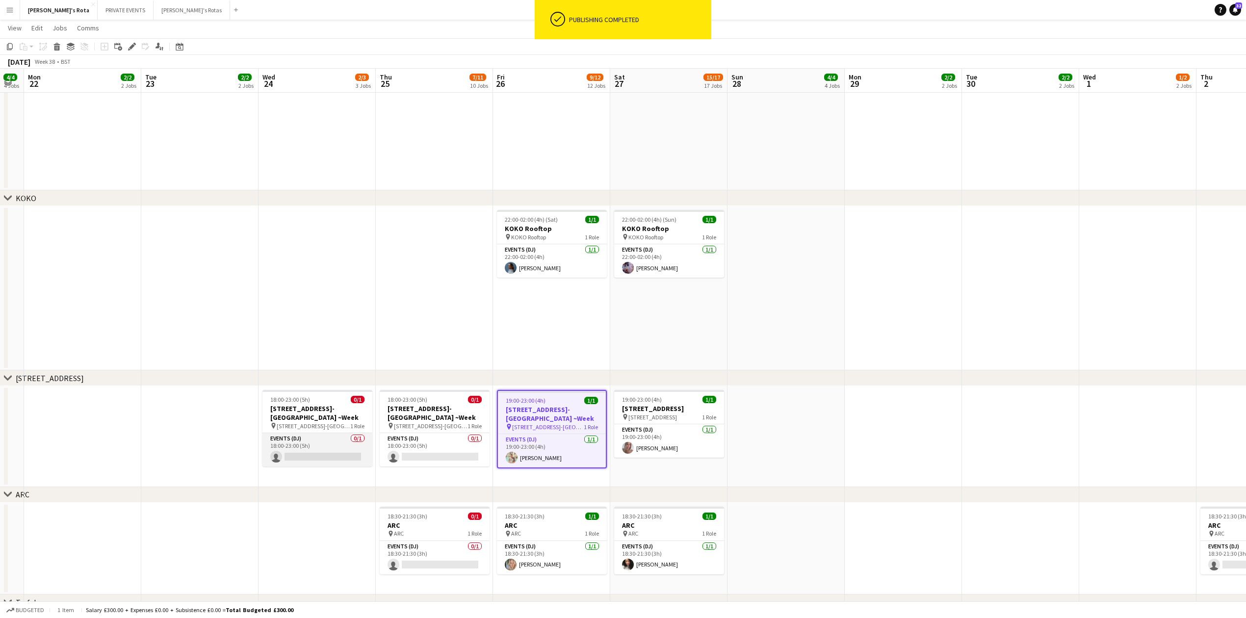
click at [306, 438] on app-card-role "Events (DJ) 0/1 18:00-23:00 (5h) single-neutral-actions" at bounding box center [318, 449] width 110 height 33
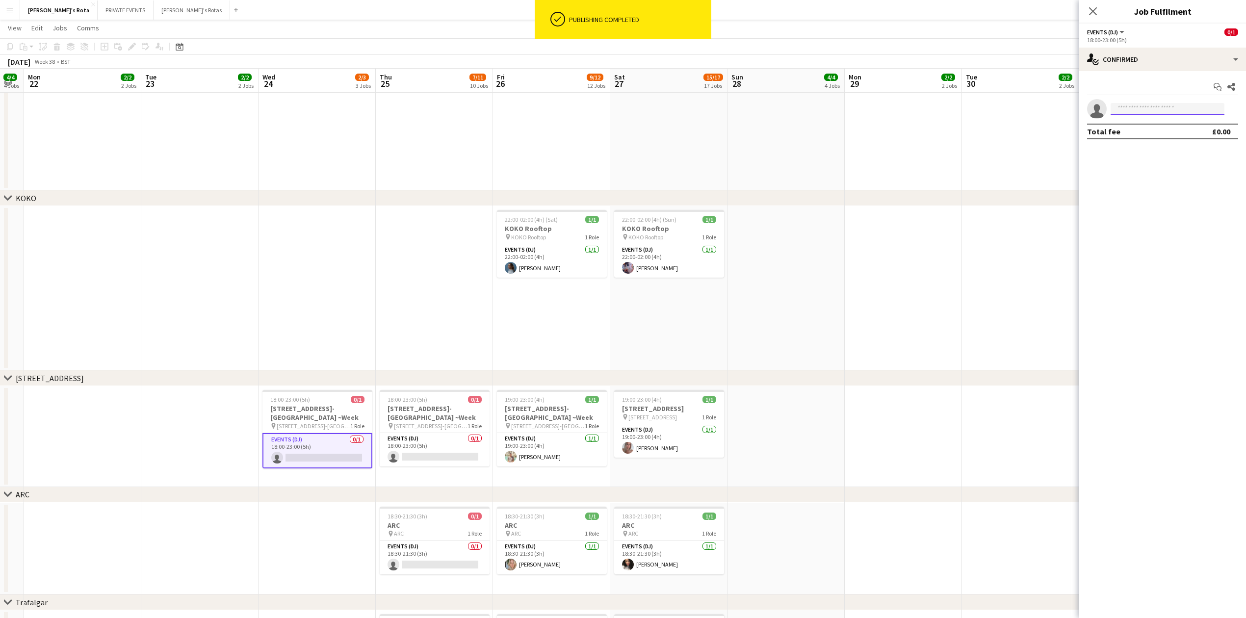
click at [1168, 112] on input at bounding box center [1168, 109] width 114 height 12
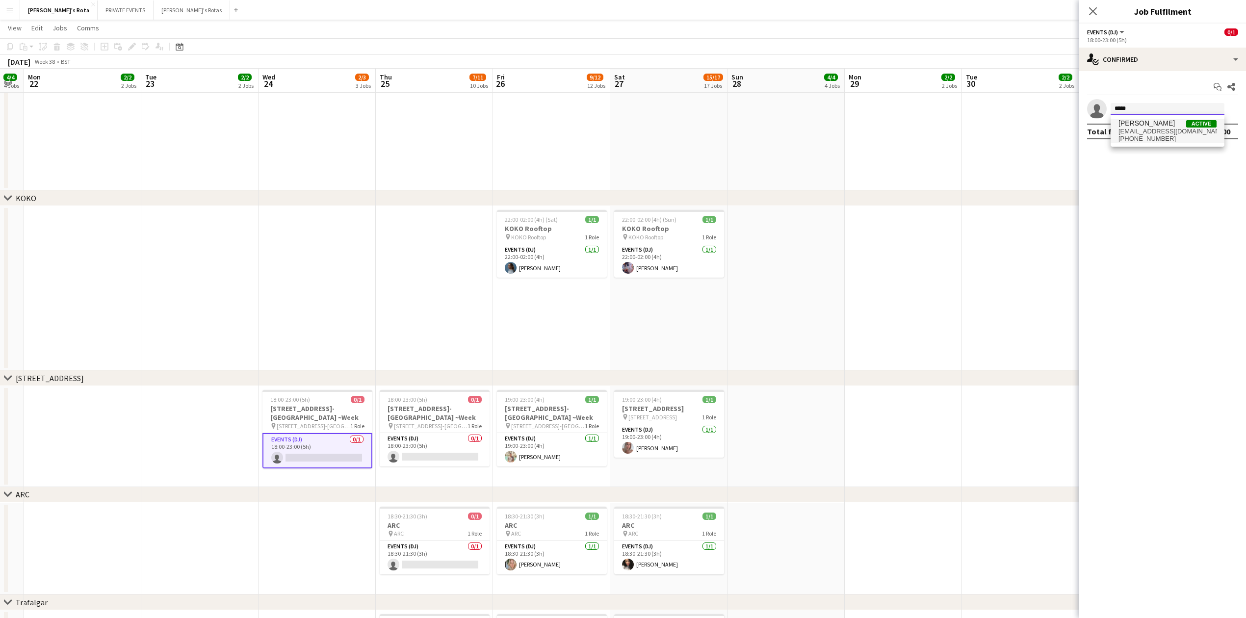
type input "*****"
click at [1169, 132] on span "[EMAIL_ADDRESS][DOMAIN_NAME]" at bounding box center [1168, 132] width 98 height 8
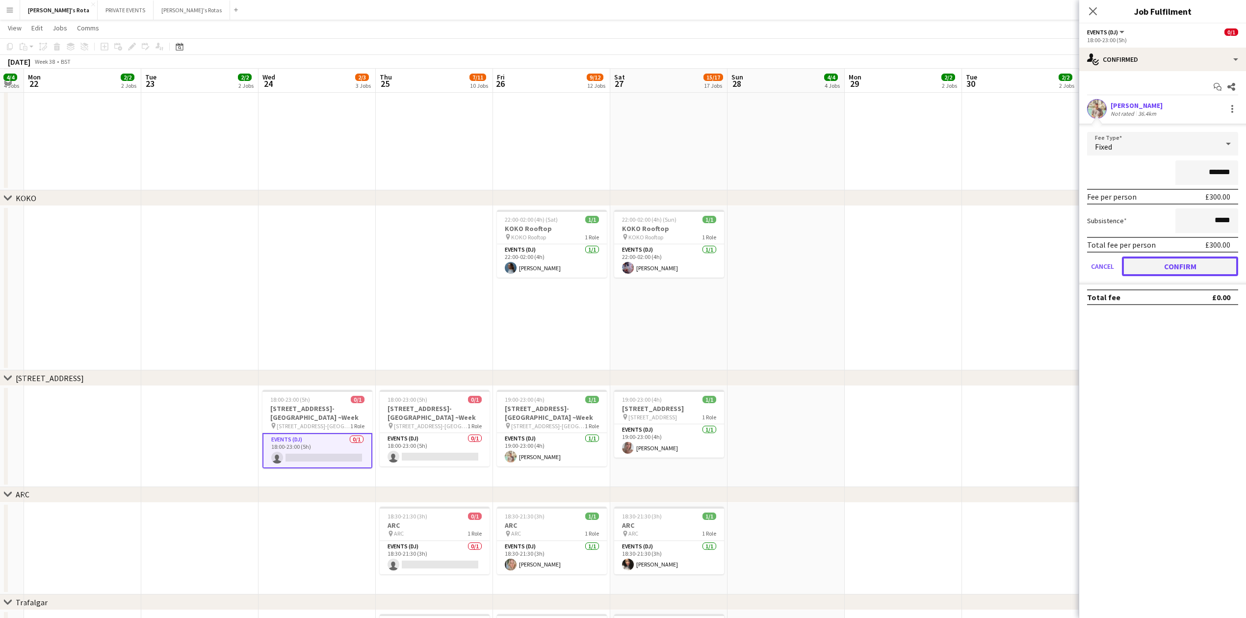
click at [1198, 262] on button "Confirm" at bounding box center [1180, 267] width 116 height 20
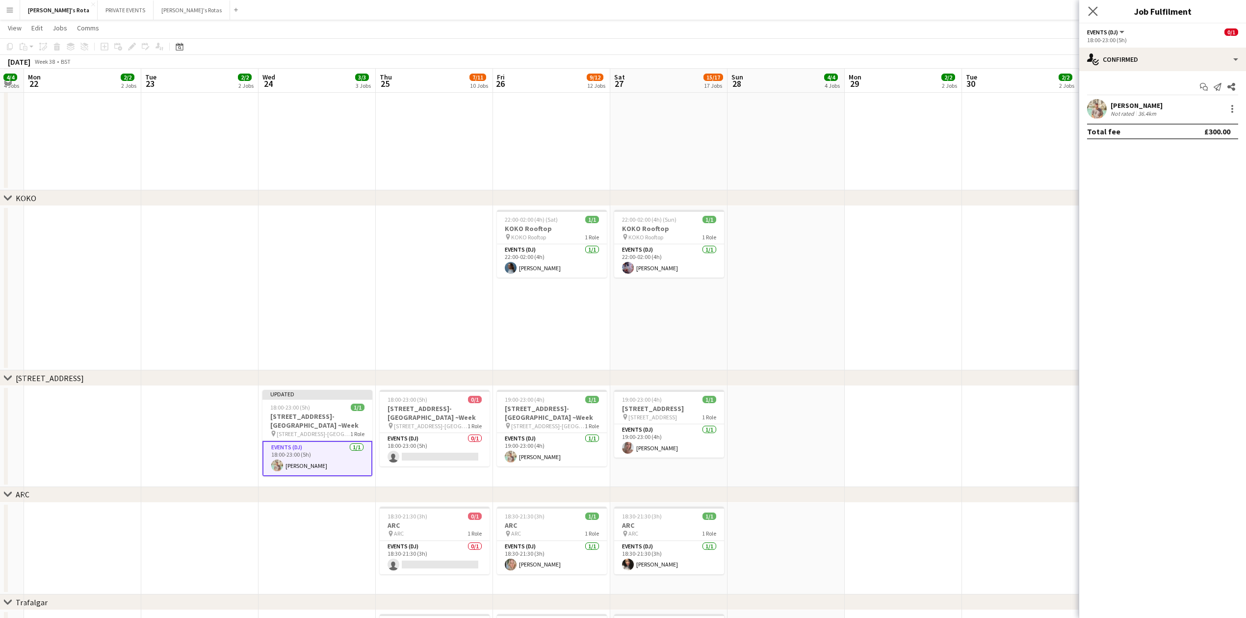
click at [1094, 6] on app-icon "Close pop-in" at bounding box center [1093, 11] width 14 height 14
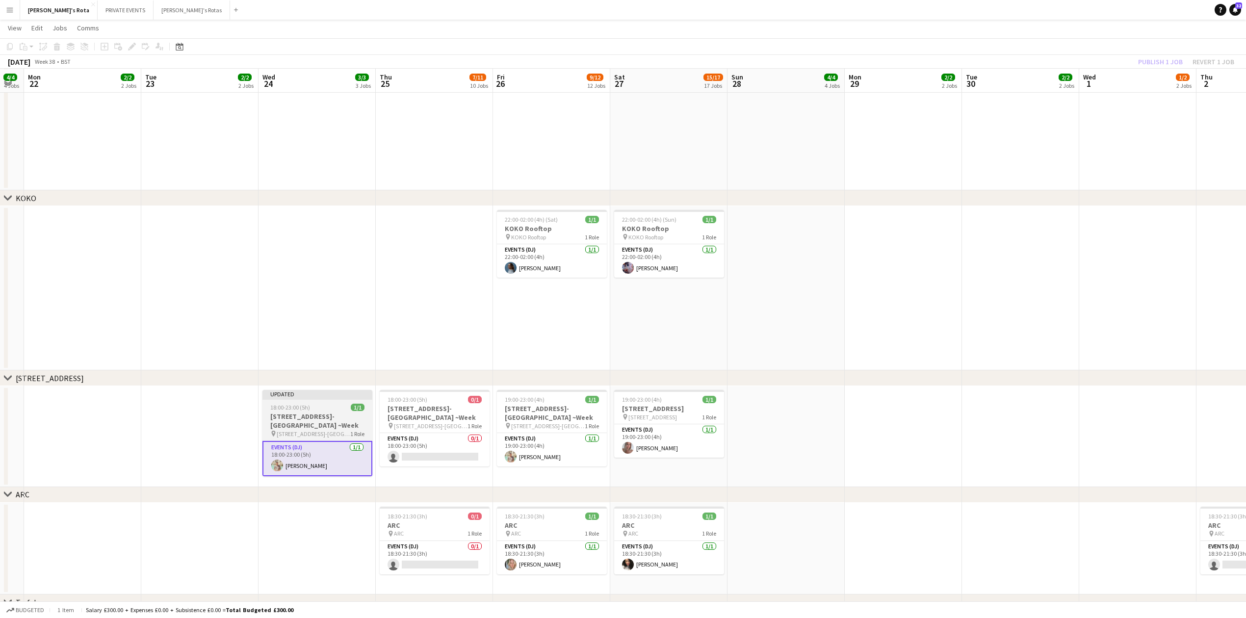
click at [315, 407] on div "18:00-23:00 (5h) 1/1" at bounding box center [318, 407] width 110 height 7
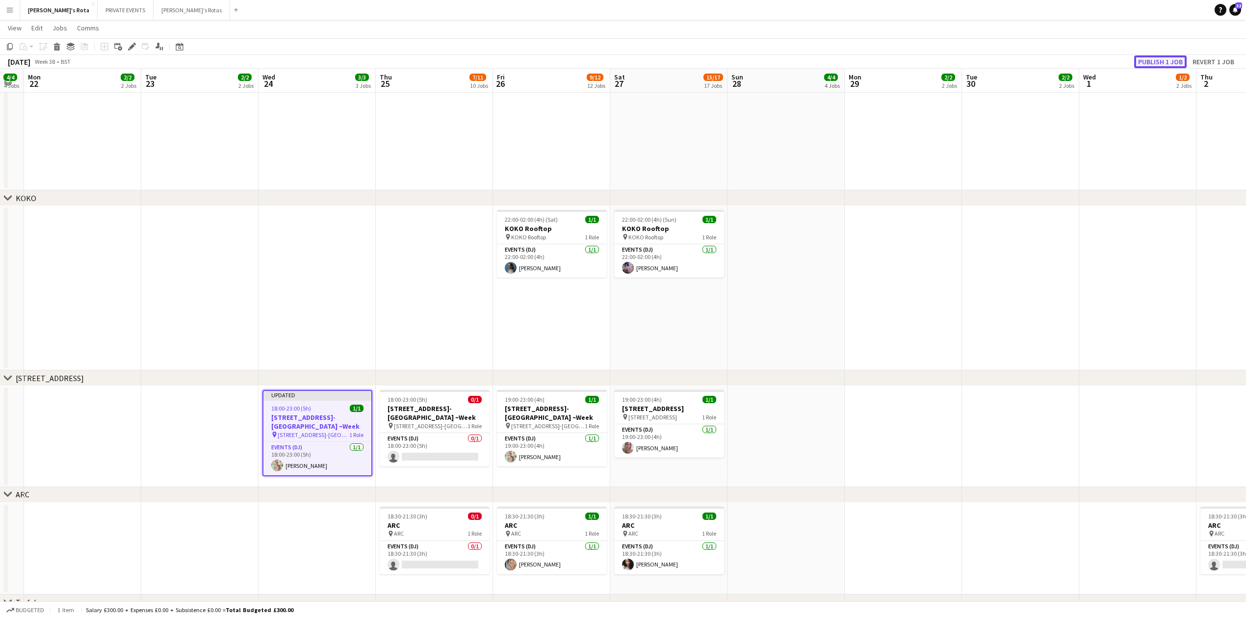
click at [1167, 62] on button "Publish 1 job" at bounding box center [1160, 61] width 53 height 13
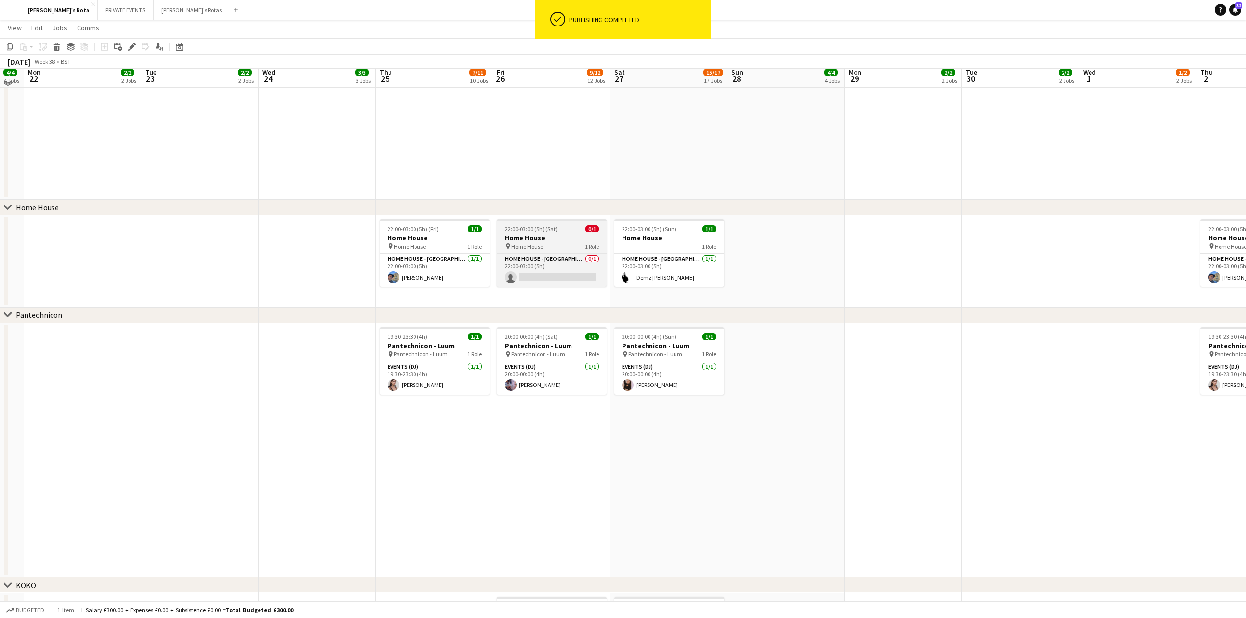
scroll to position [988, 0]
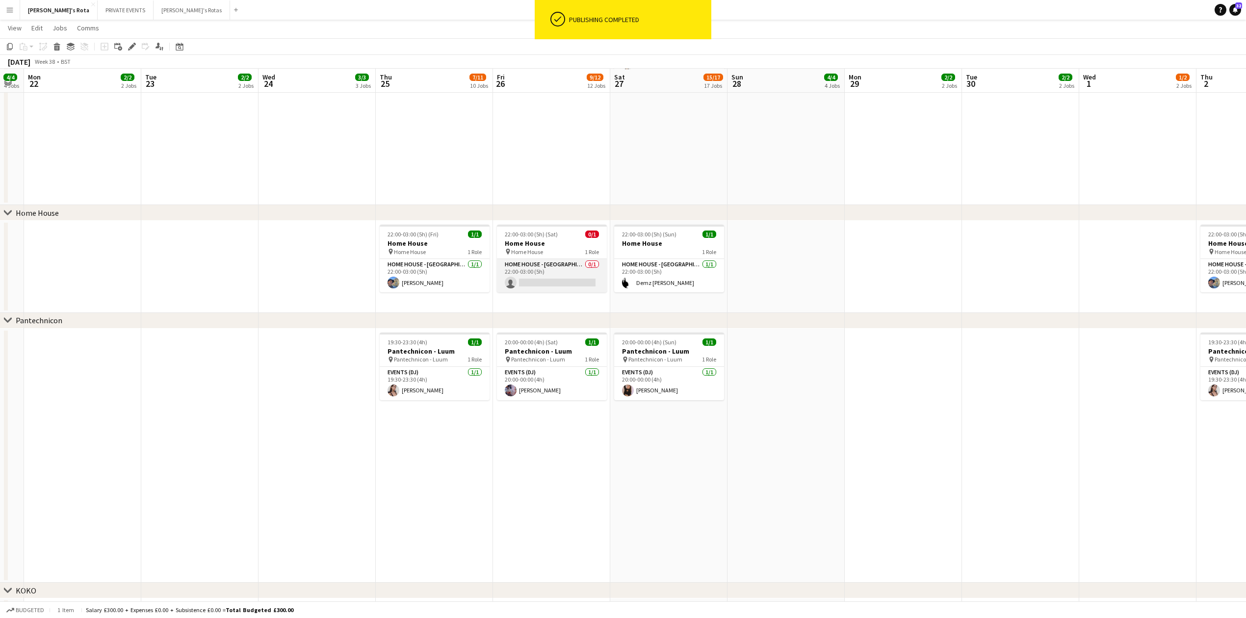
click at [560, 281] on app-card-role "HOME HOUSE - MARYLEBONE 0/1 22:00-03:00 (5h) single-neutral-actions" at bounding box center [552, 275] width 110 height 33
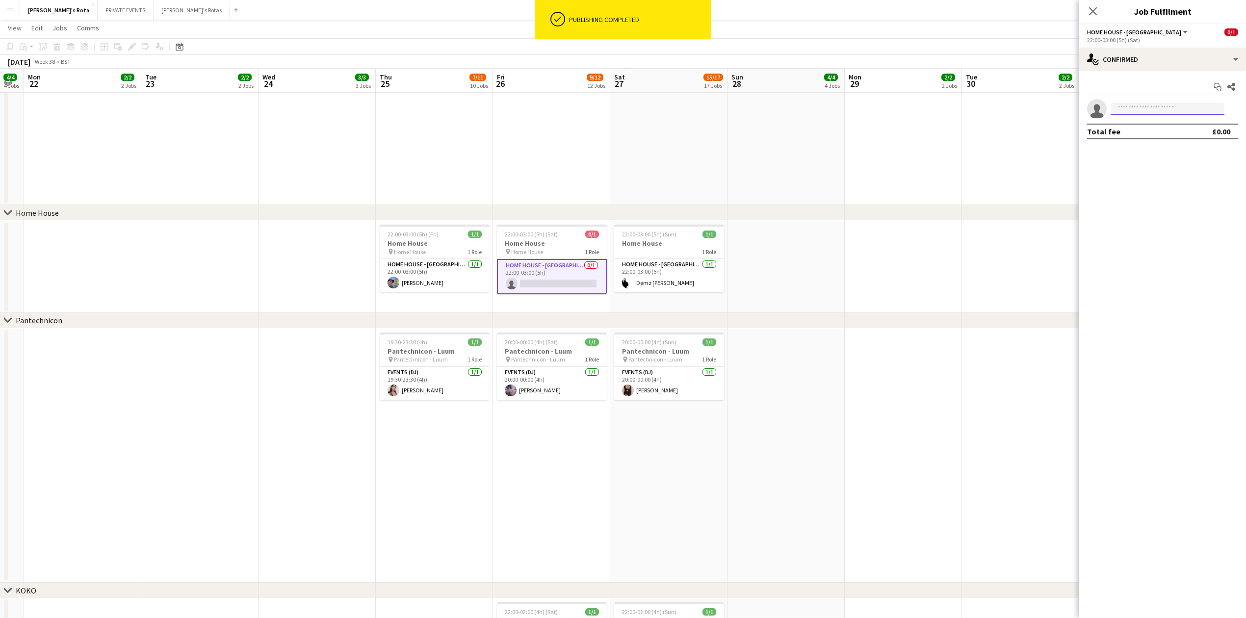
click at [1161, 108] on input at bounding box center [1168, 109] width 114 height 12
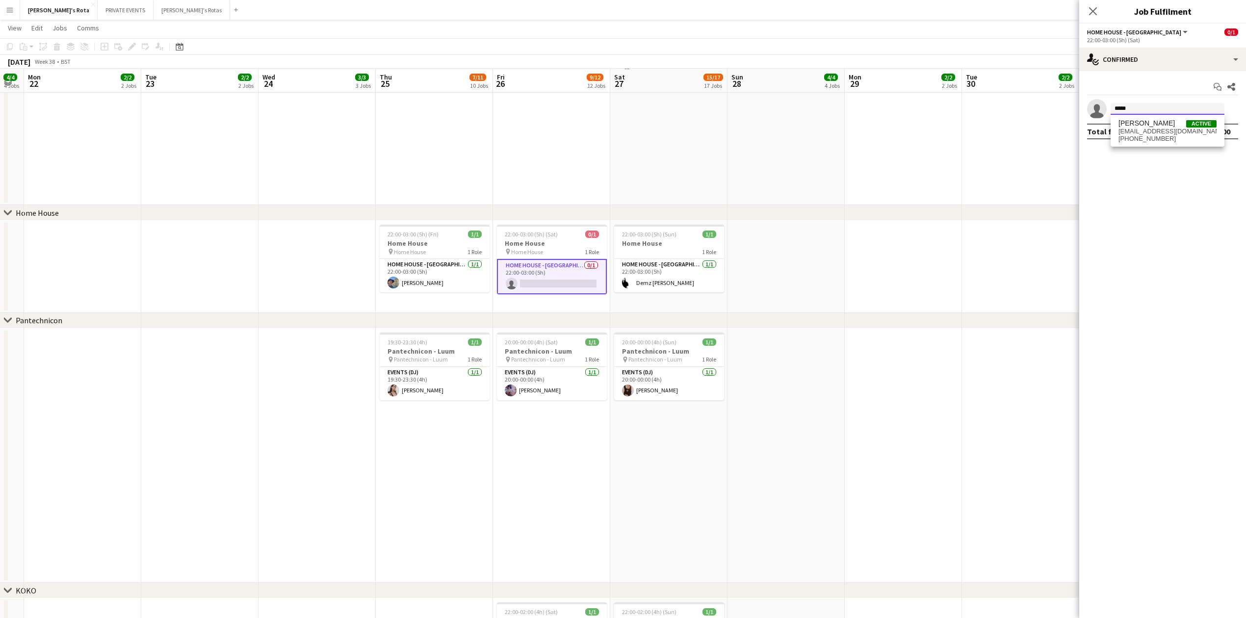
click at [1147, 113] on input "*****" at bounding box center [1168, 109] width 114 height 12
type input "*****"
click at [1147, 128] on span "[EMAIL_ADDRESS][DOMAIN_NAME]" at bounding box center [1168, 132] width 98 height 8
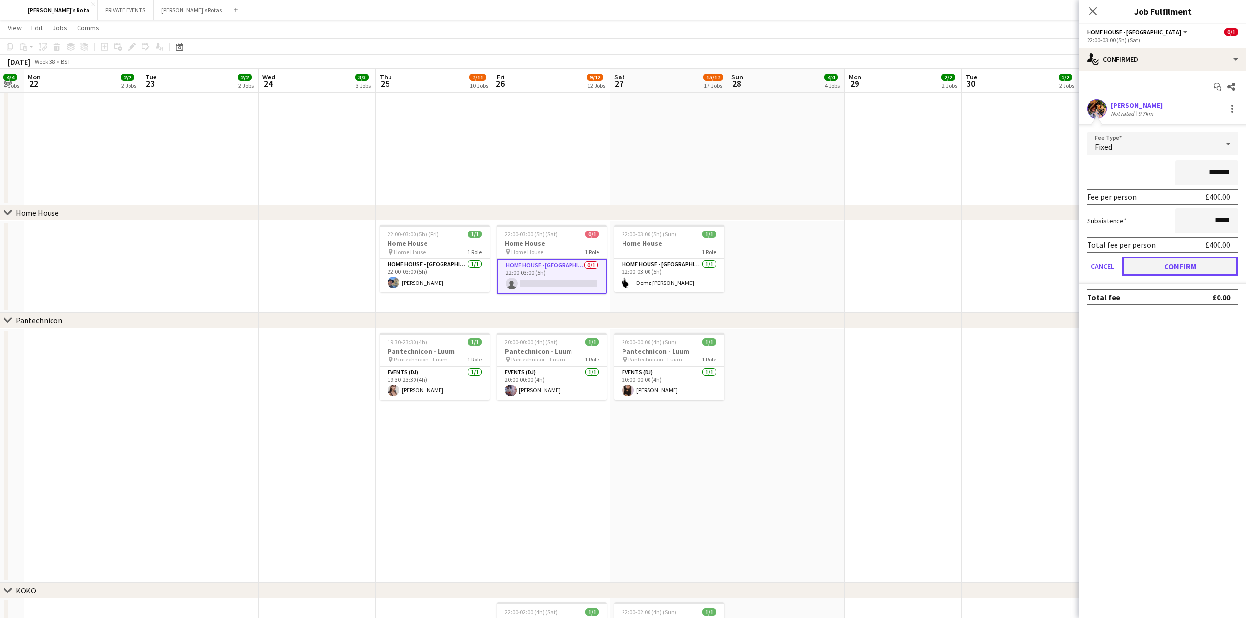
click at [1182, 271] on button "Confirm" at bounding box center [1180, 267] width 116 height 20
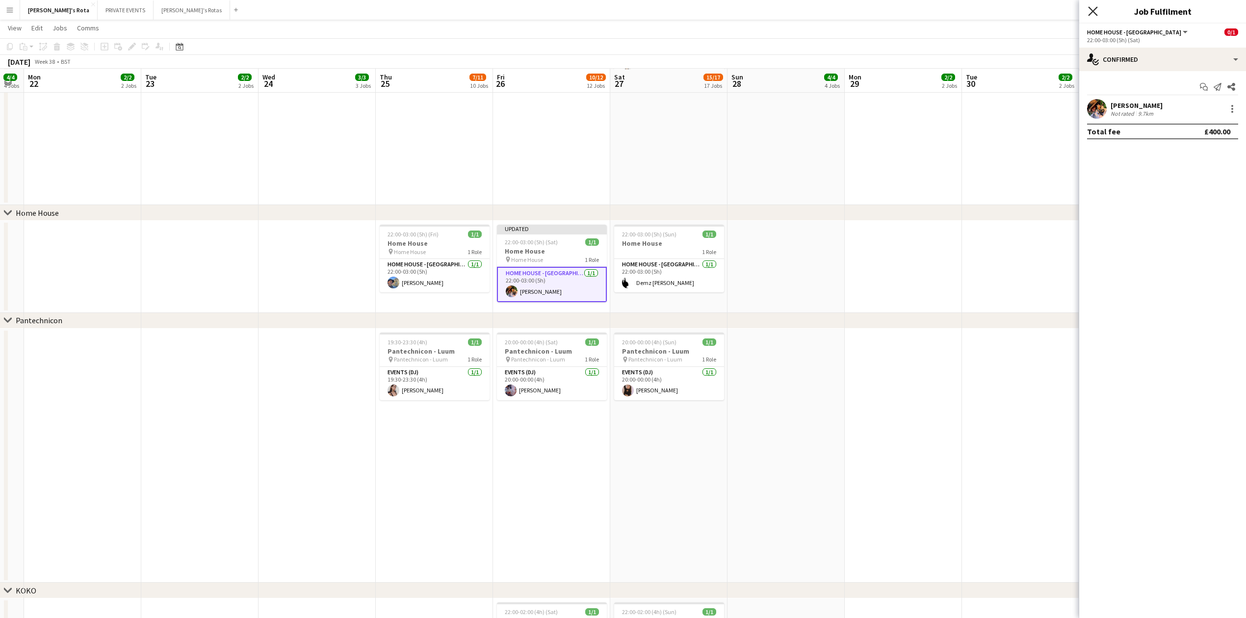
drag, startPoint x: 1091, startPoint y: 10, endPoint x: 1077, endPoint y: 30, distance: 24.9
click at [1092, 10] on icon at bounding box center [1093, 11] width 8 height 8
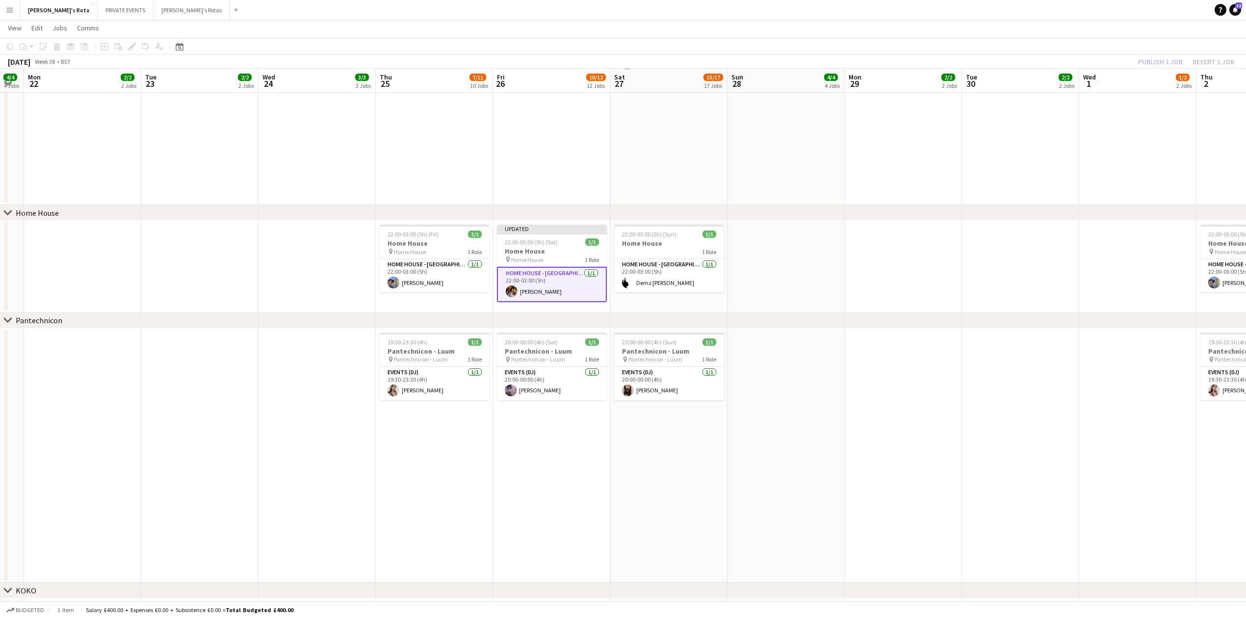
click at [554, 245] on span "22:00-03:00 (5h) (Sat)" at bounding box center [531, 241] width 53 height 7
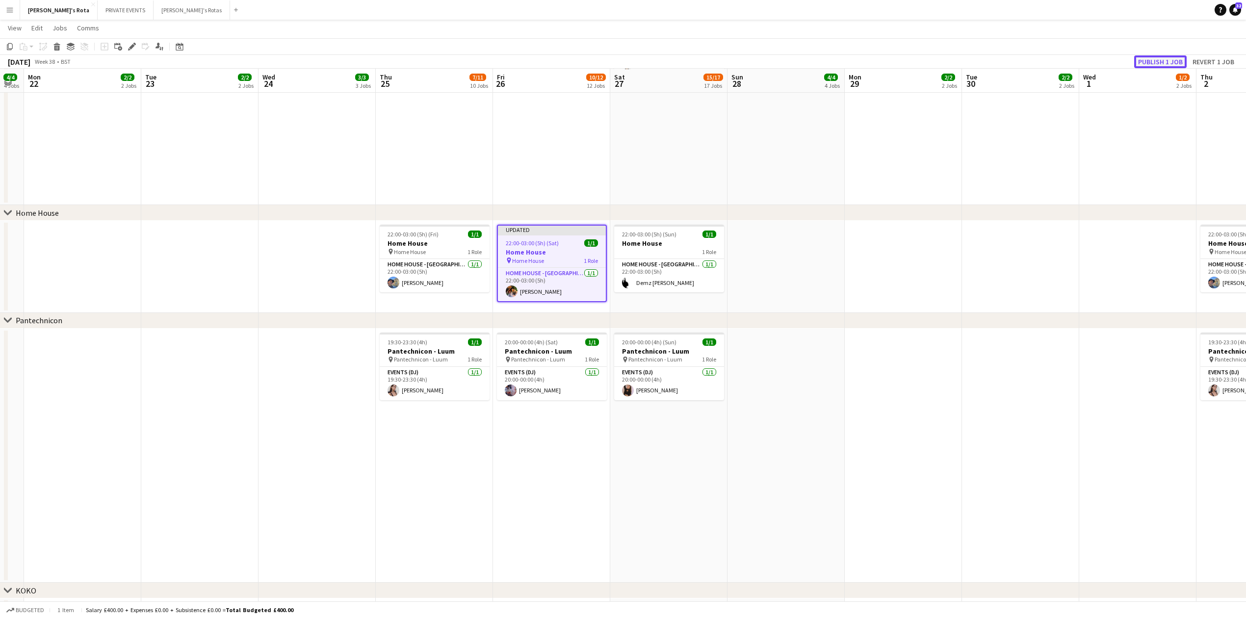
click at [1161, 59] on button "Publish 1 job" at bounding box center [1160, 61] width 53 height 13
click at [289, 424] on app-date-cell at bounding box center [317, 456] width 117 height 255
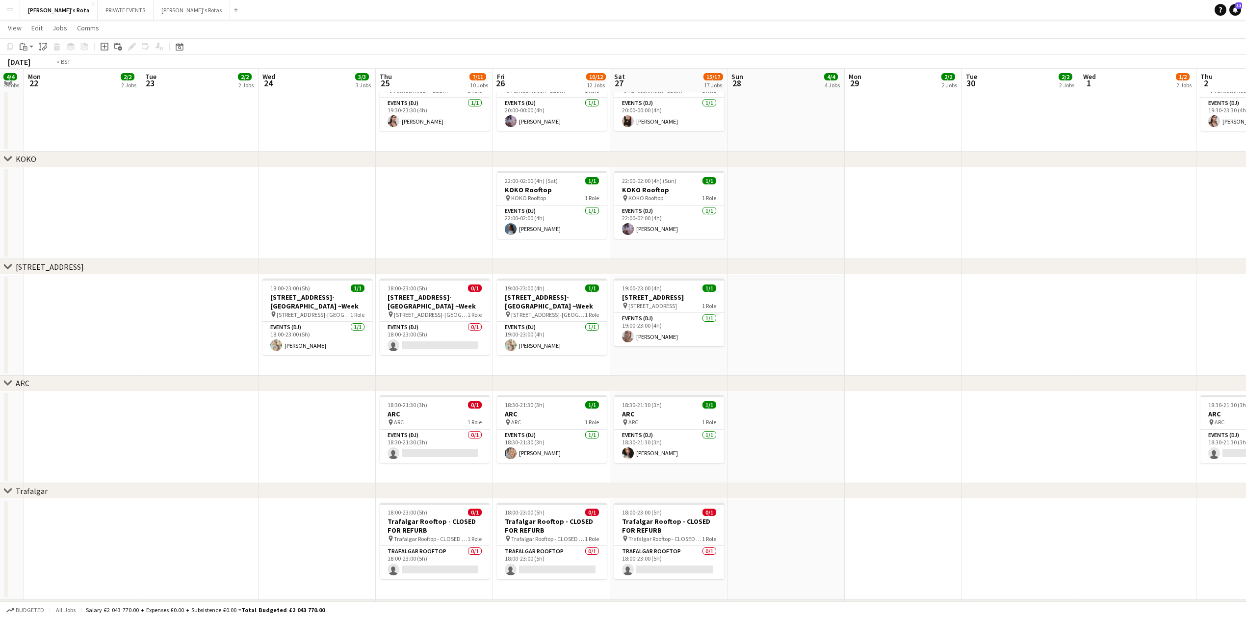
scroll to position [0, 302]
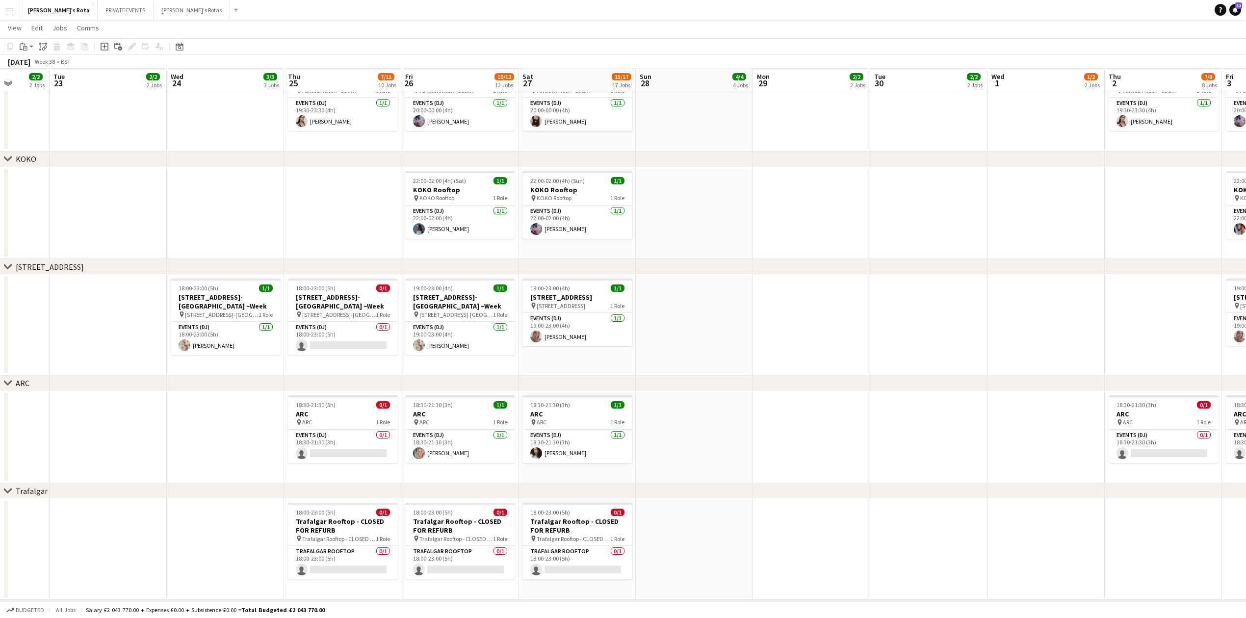
drag, startPoint x: 880, startPoint y: 284, endPoint x: 833, endPoint y: 287, distance: 47.2
click at [833, 287] on app-calendar-viewport "Sat 20 11/13 13 Jobs Sun 21 4/4 4 Jobs Mon 22 2/2 2 Jobs Tue 23 2/2 2 Jobs Wed …" at bounding box center [623, 92] width 1246 height 2460
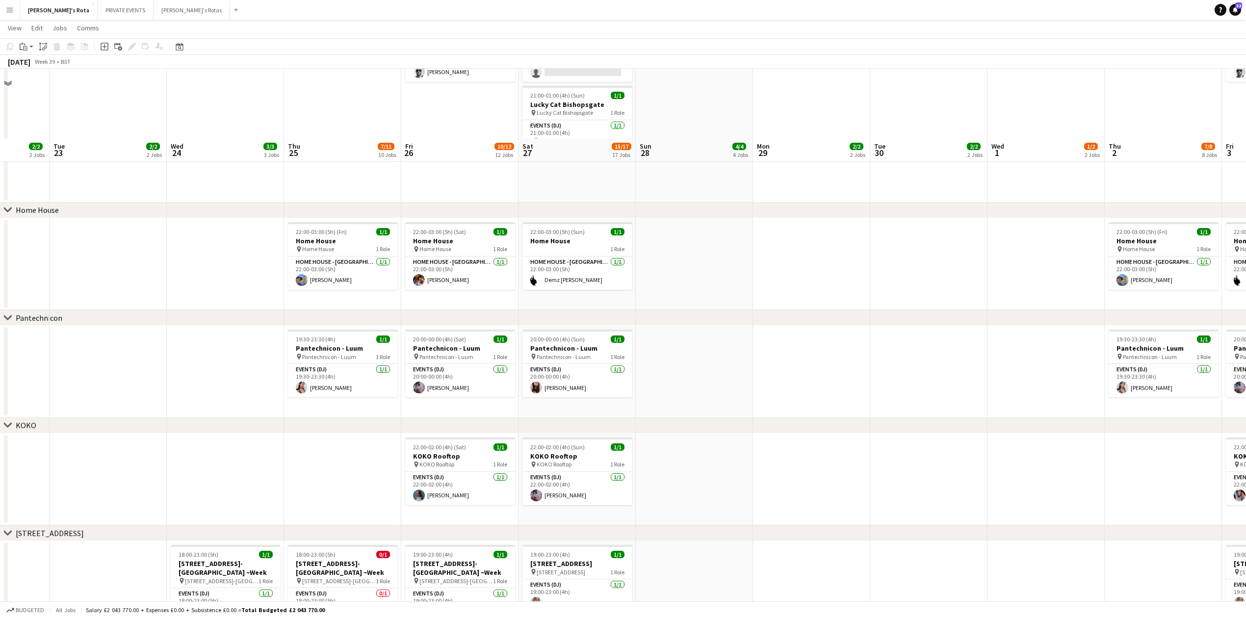
scroll to position [849, 0]
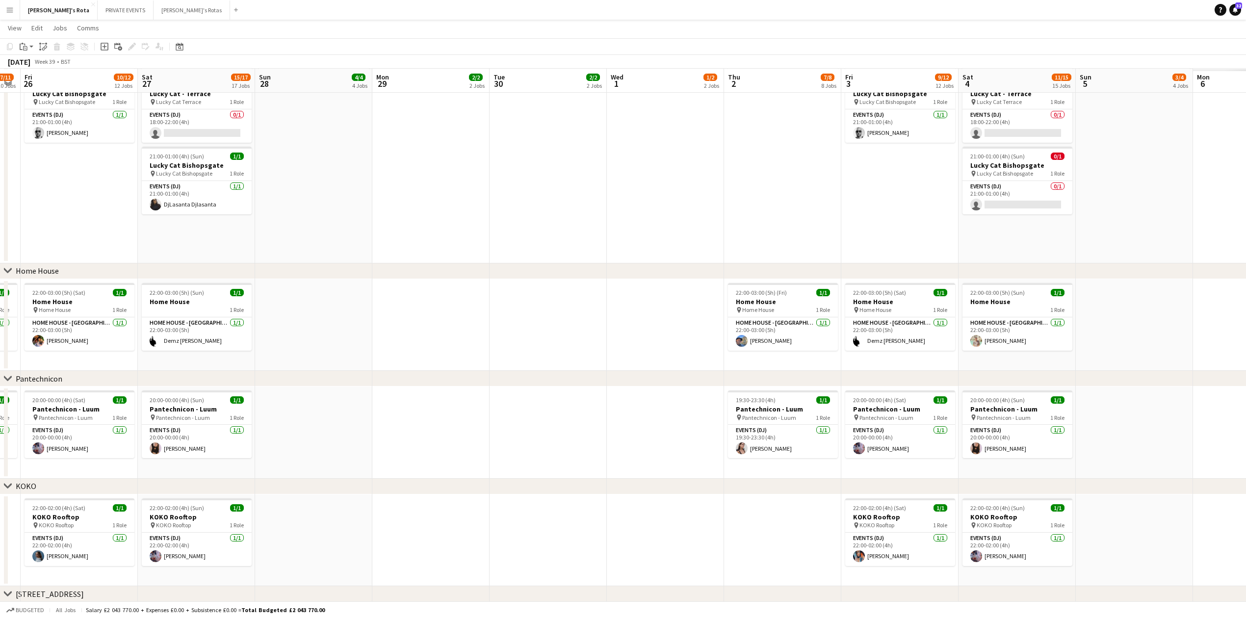
drag, startPoint x: 880, startPoint y: 313, endPoint x: 294, endPoint y: 332, distance: 586.2
click at [295, 331] on app-calendar-viewport "Mon 22 2/2 2 Jobs Tue 23 2/2 2 Jobs Wed 24 3/3 3 Jobs Thu 25 7/11 10 Jobs Fri 2…" at bounding box center [623, 419] width 1246 height 2460
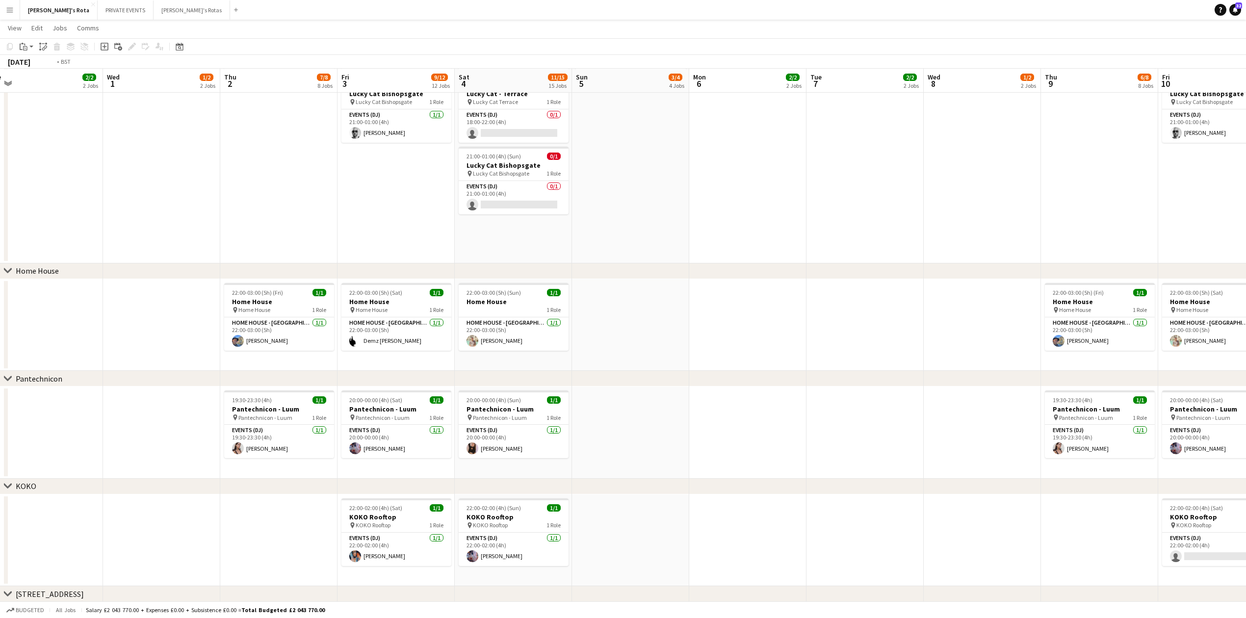
drag, startPoint x: 1055, startPoint y: 306, endPoint x: 270, endPoint y: 360, distance: 786.9
click at [270, 360] on app-calendar-viewport "Thu 25 7/11 10 Jobs Fri 26 10/12 12 Jobs Sat 27 15/17 17 Jobs Sun 28 4/4 4 Jobs…" at bounding box center [623, 419] width 1246 height 2460
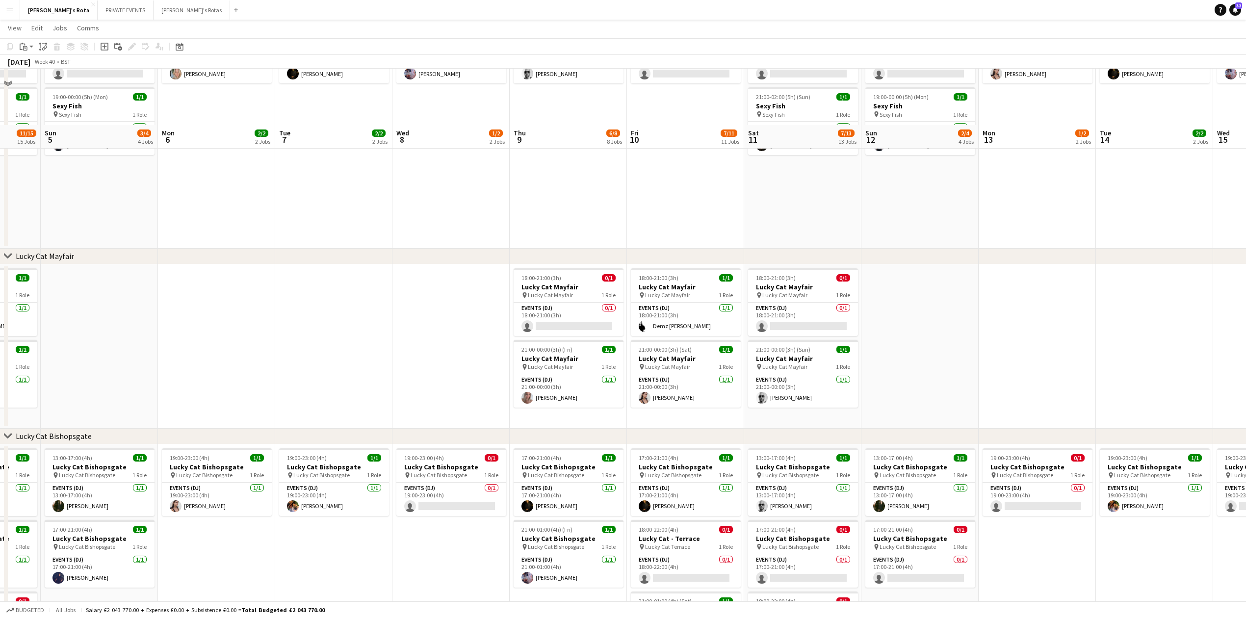
scroll to position [326, 0]
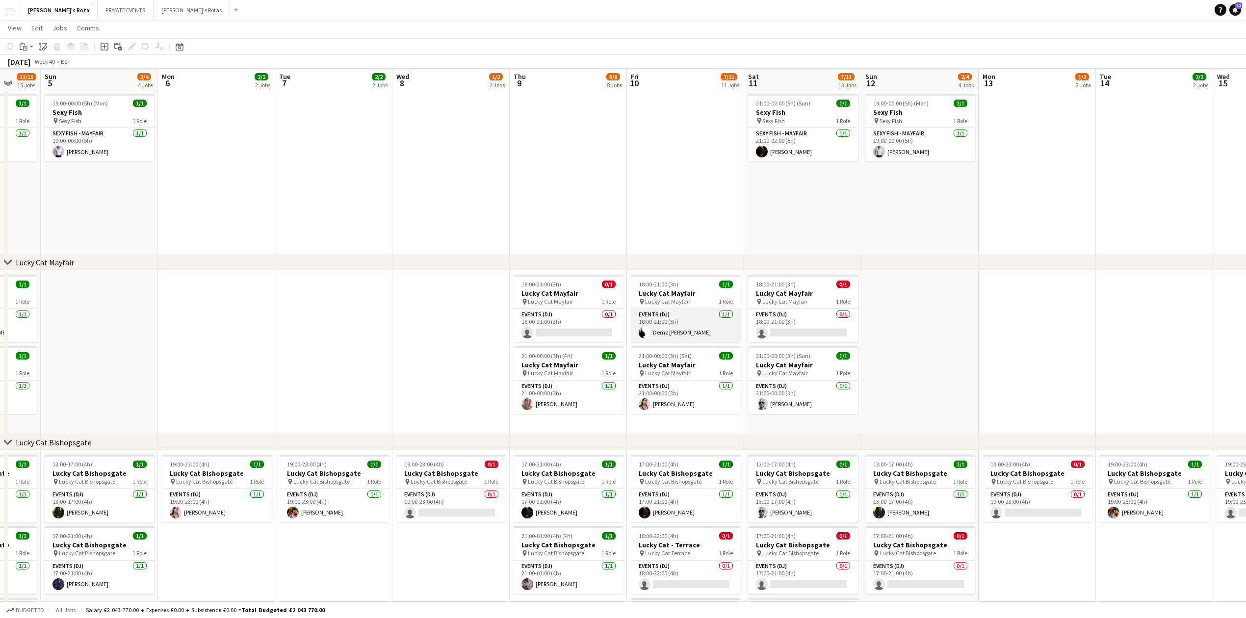
click at [687, 337] on app-card-role "Events (DJ) [DATE] 18:00-21:00 (3h) Demz [PERSON_NAME]" at bounding box center [686, 325] width 110 height 33
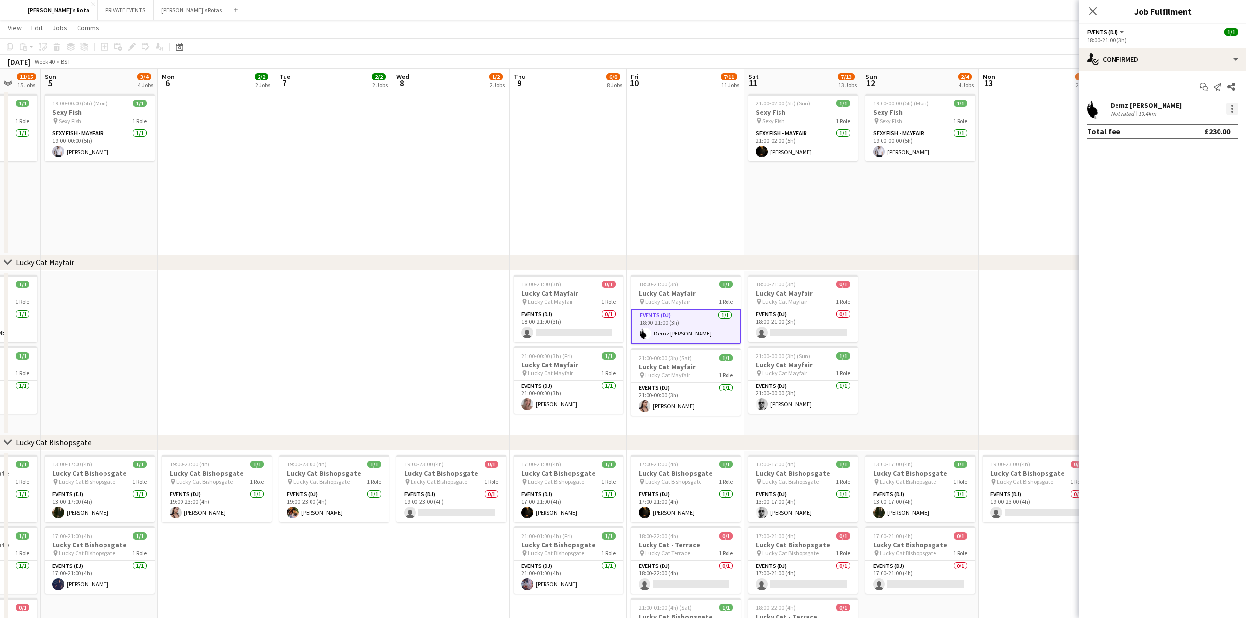
click at [1232, 113] on div at bounding box center [1233, 109] width 12 height 12
drag, startPoint x: 1188, startPoint y: 220, endPoint x: 1147, endPoint y: 154, distance: 77.8
click at [1188, 219] on span "Remove" at bounding box center [1184, 221] width 29 height 8
click at [1092, 7] on icon "Close pop-in" at bounding box center [1092, 10] width 9 height 9
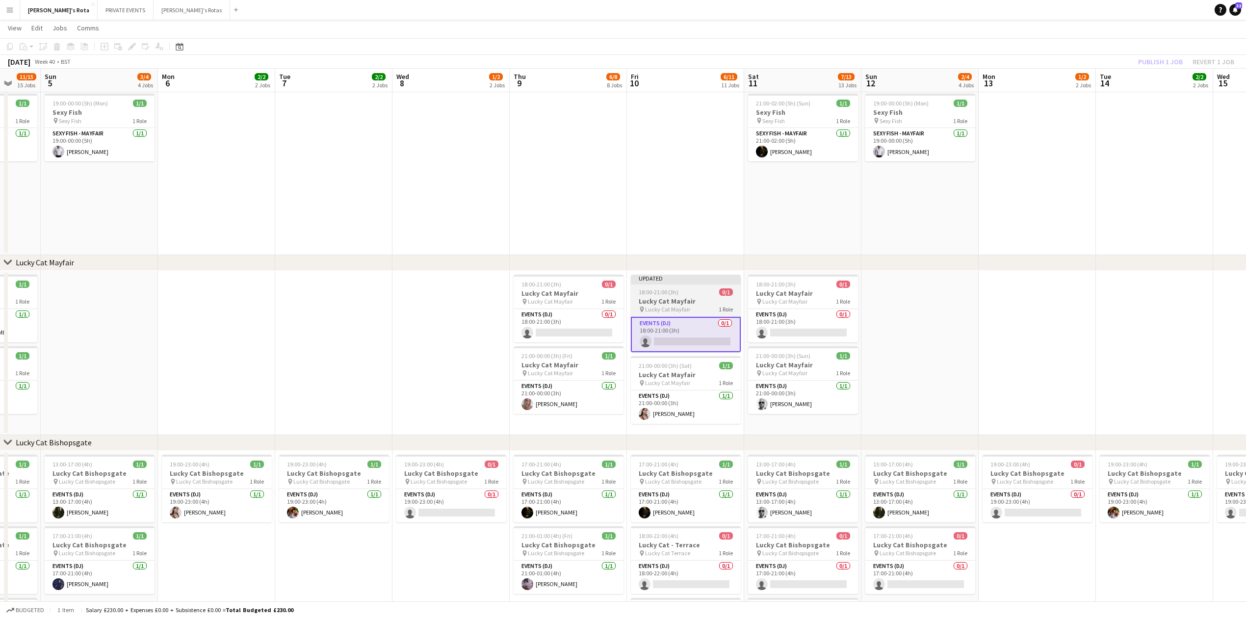
click at [680, 297] on h3 "Lucky Cat Mayfair" at bounding box center [686, 301] width 110 height 9
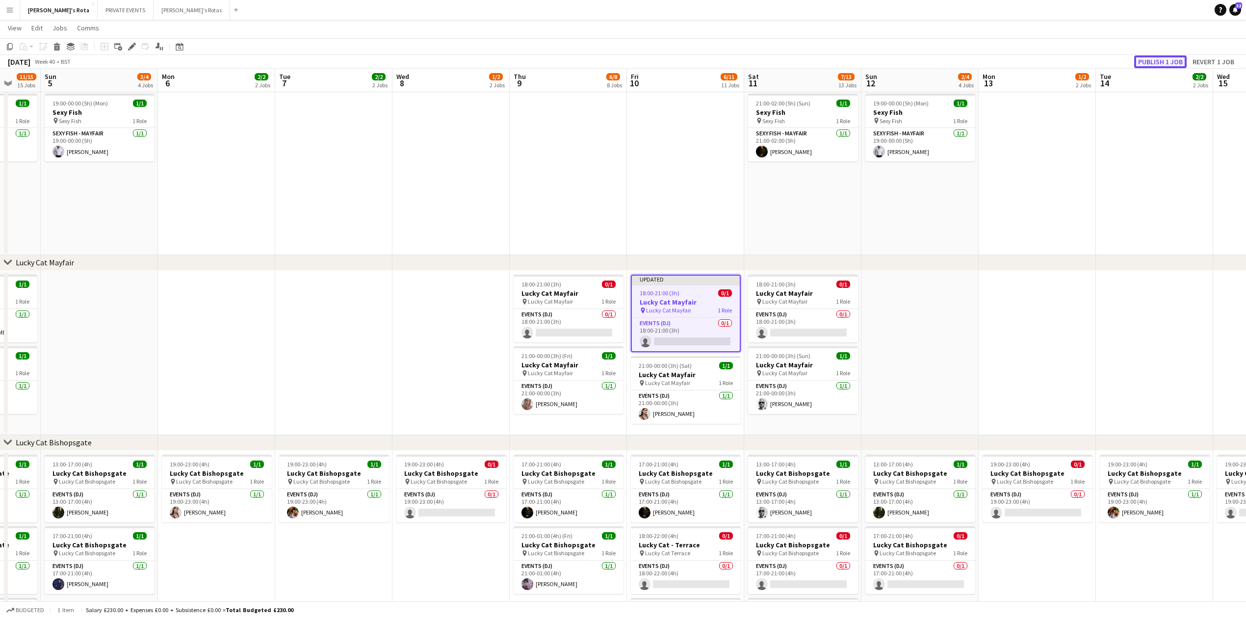
click at [1151, 61] on button "Publish 1 job" at bounding box center [1160, 61] width 53 height 13
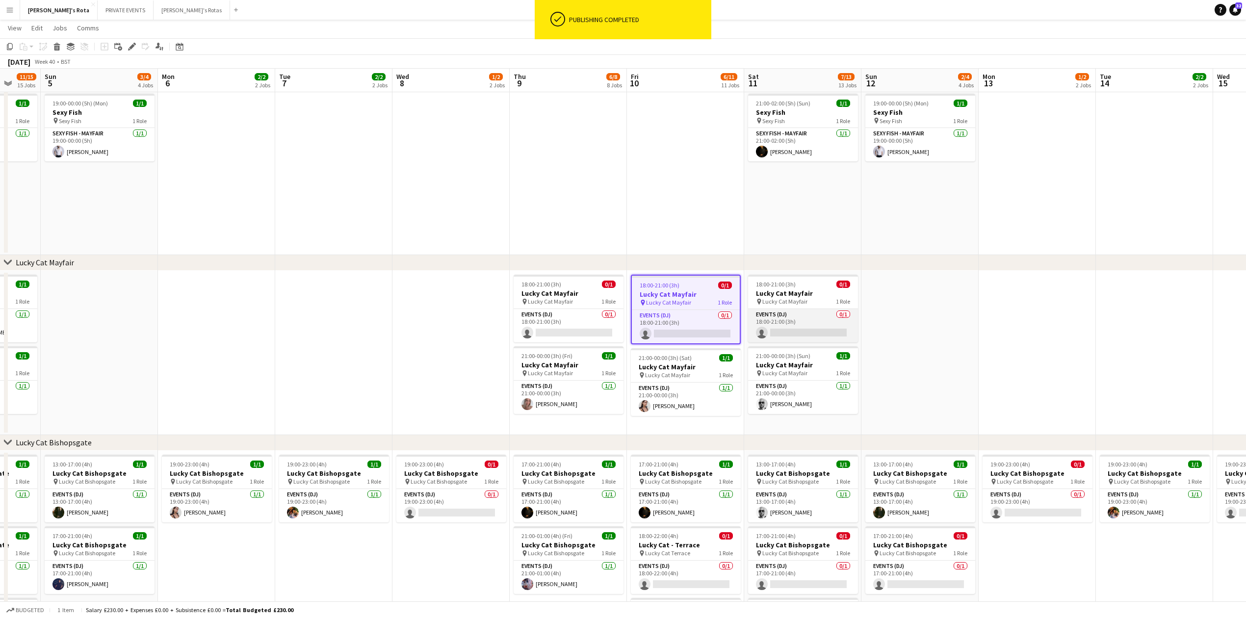
click at [786, 324] on app-card-role "Events (DJ) 0/1 18:00-21:00 (3h) single-neutral-actions" at bounding box center [803, 325] width 110 height 33
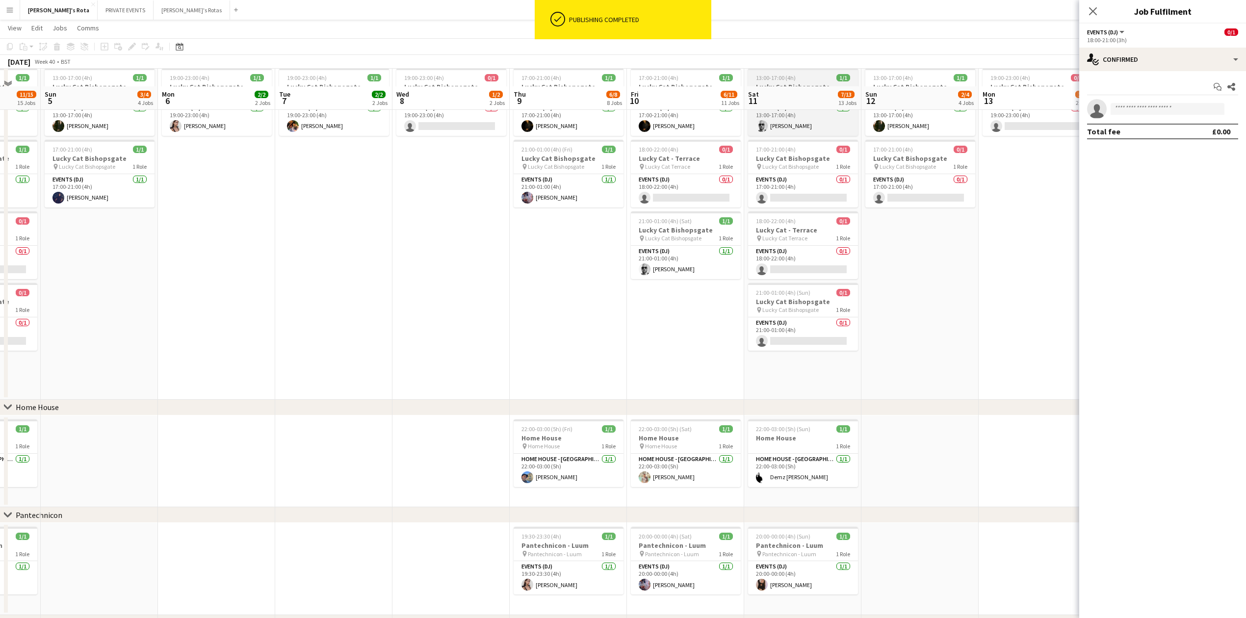
scroll to position [784, 0]
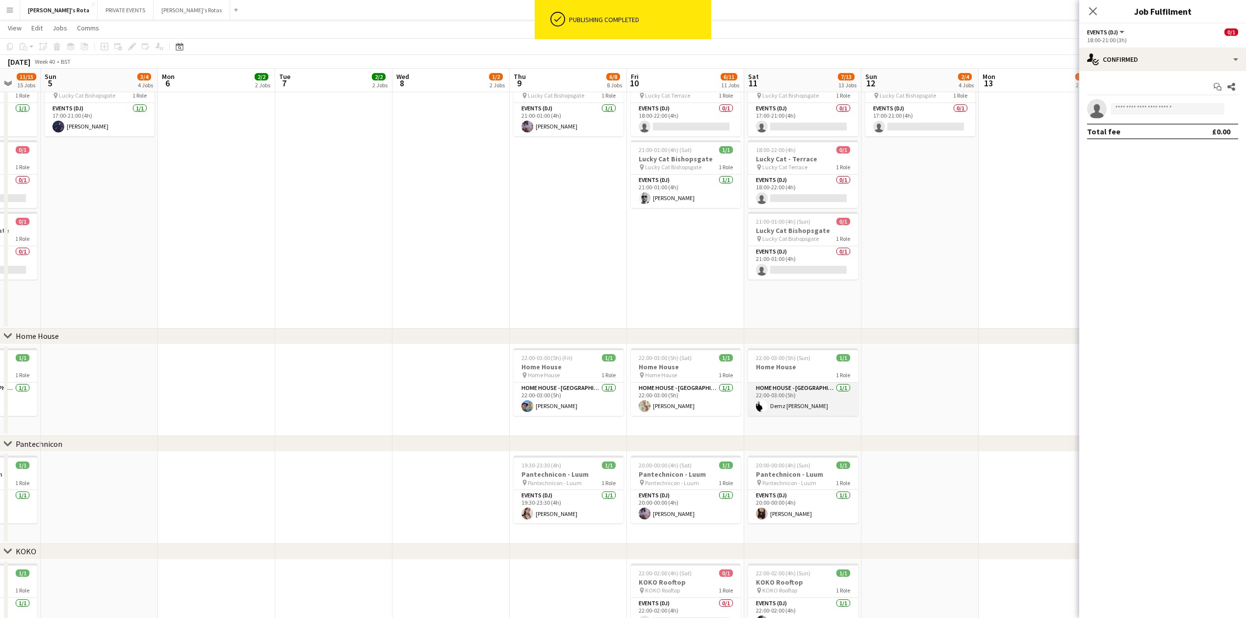
click at [793, 403] on app-card-role "HOME HOUSE - [GEOGRAPHIC_DATA] [DATE] 22:00-03:00 (5h) Demz [PERSON_NAME]" at bounding box center [803, 399] width 110 height 33
click at [1236, 107] on div at bounding box center [1233, 109] width 12 height 12
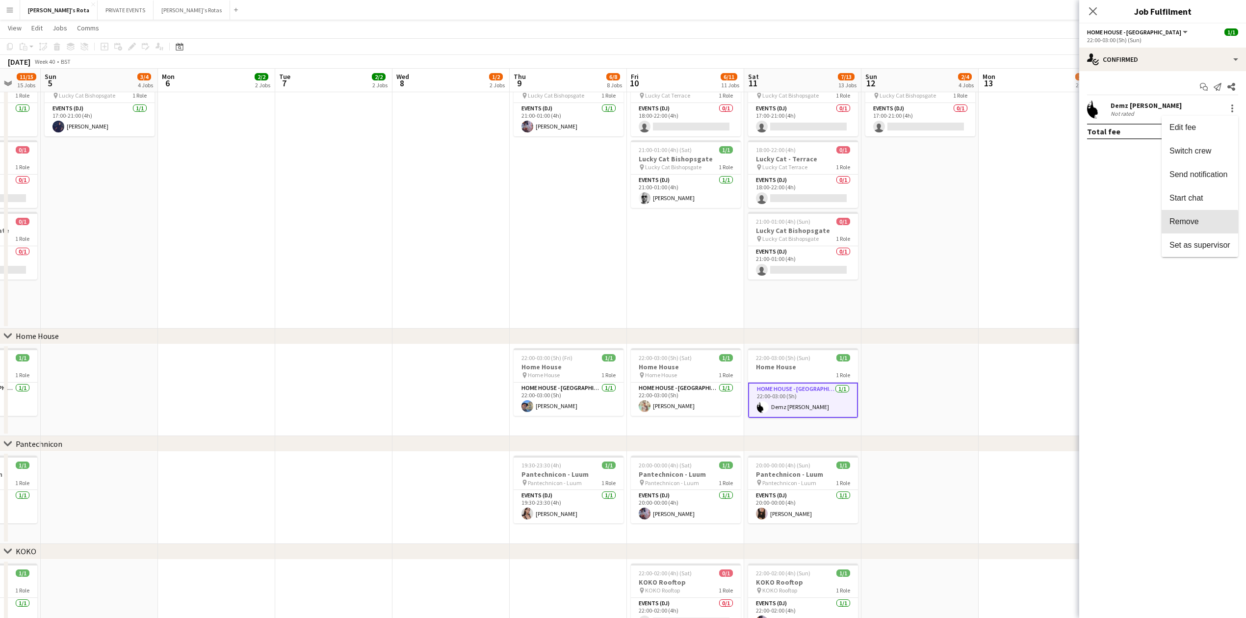
drag, startPoint x: 1198, startPoint y: 222, endPoint x: 1162, endPoint y: 144, distance: 85.6
click at [1198, 221] on span "Remove" at bounding box center [1184, 221] width 29 height 8
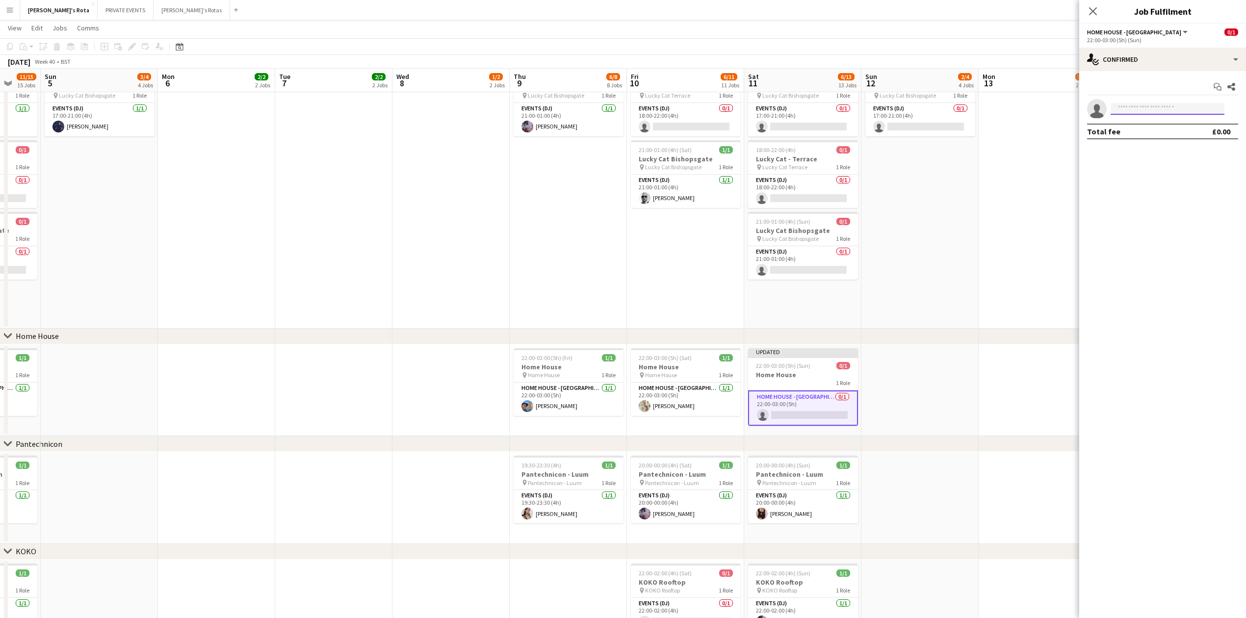
click at [1129, 106] on input at bounding box center [1168, 109] width 114 height 12
type input "*****"
click at [1134, 134] on span "[EMAIL_ADDRESS][DOMAIN_NAME]" at bounding box center [1168, 132] width 98 height 8
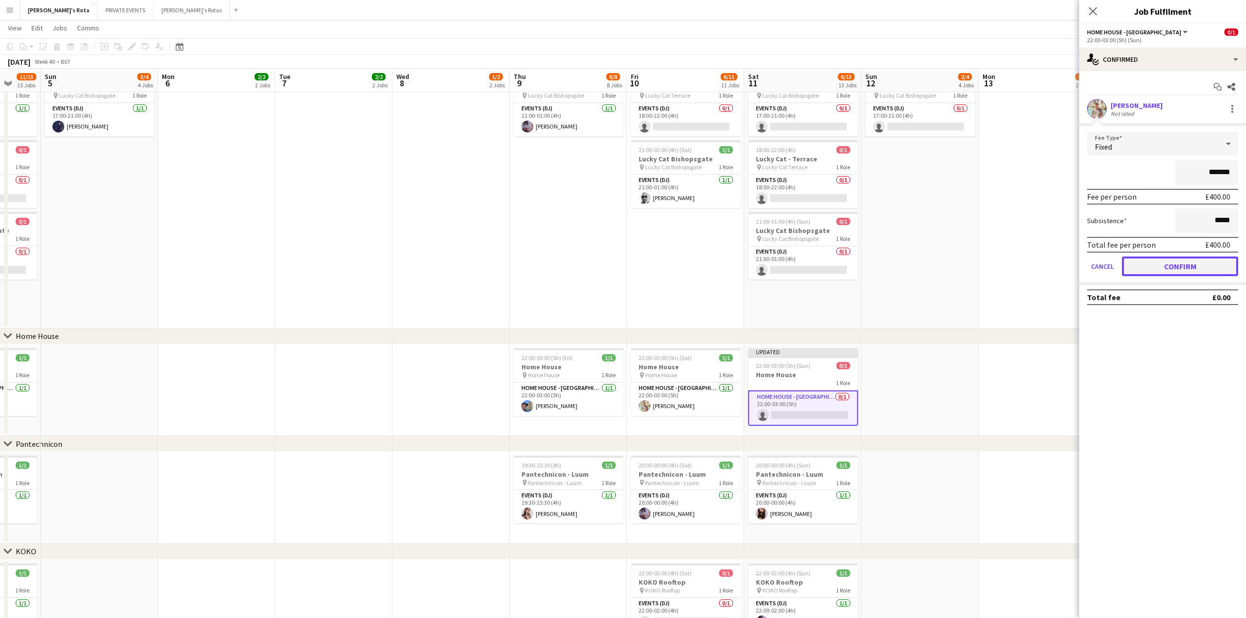
click at [1168, 267] on button "Confirm" at bounding box center [1180, 267] width 116 height 20
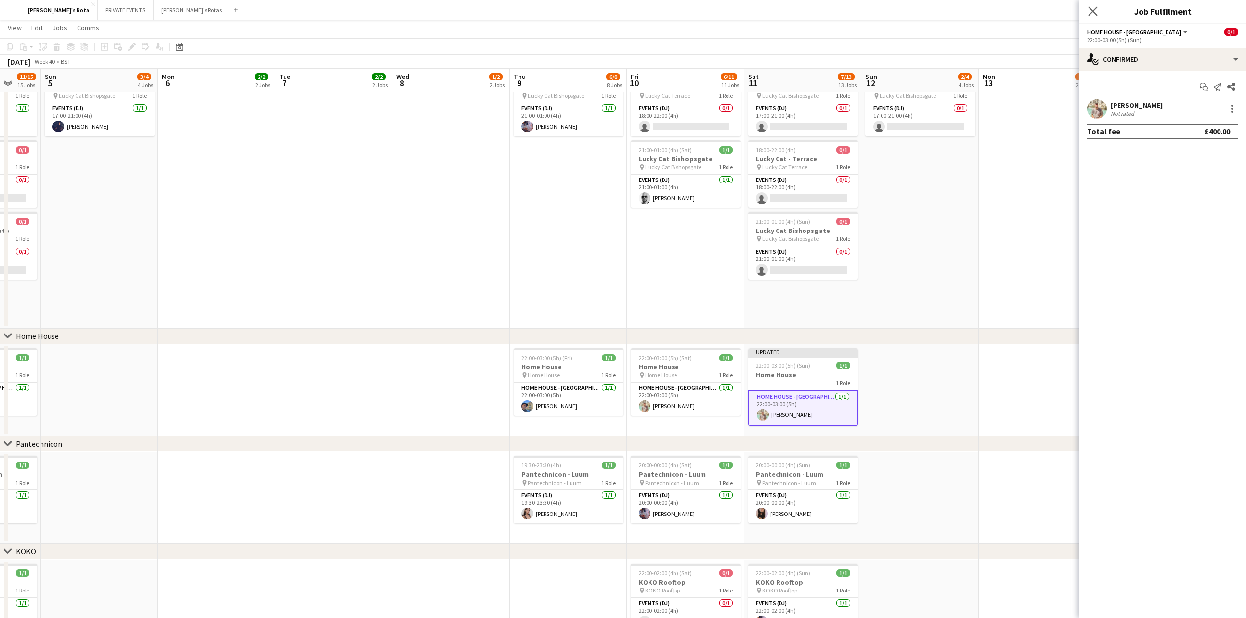
click at [1100, 10] on app-icon "Close pop-in" at bounding box center [1093, 11] width 14 height 14
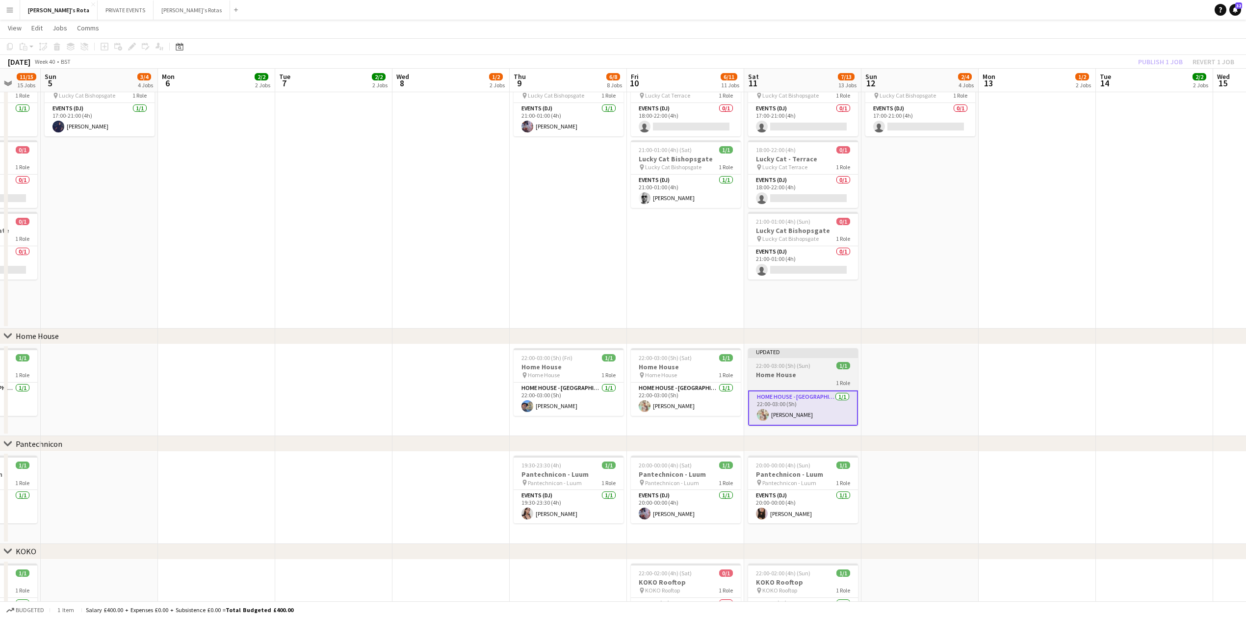
drag, startPoint x: 790, startPoint y: 375, endPoint x: 783, endPoint y: 350, distance: 26.4
click at [791, 375] on h3 "Home House" at bounding box center [803, 374] width 110 height 9
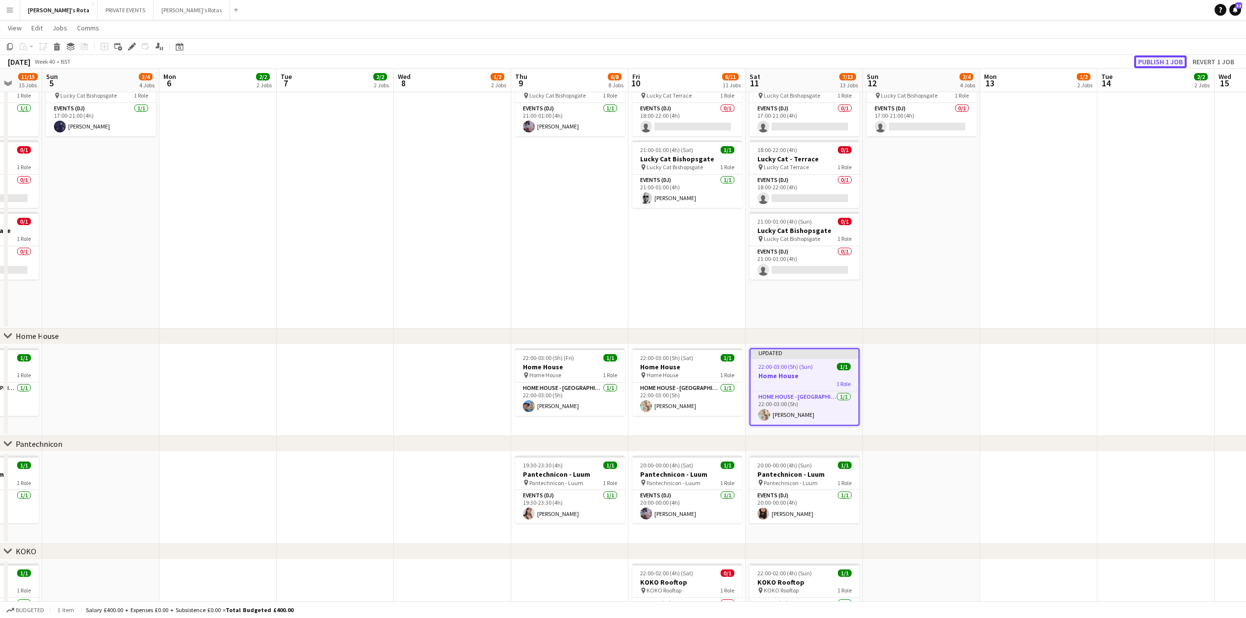
click at [1165, 61] on button "Publish 1 job" at bounding box center [1160, 61] width 53 height 13
click at [684, 400] on app-card-role "HOME HOUSE - [GEOGRAPHIC_DATA] [DATE] 22:00-03:00 (5h) [PERSON_NAME]" at bounding box center [688, 399] width 110 height 33
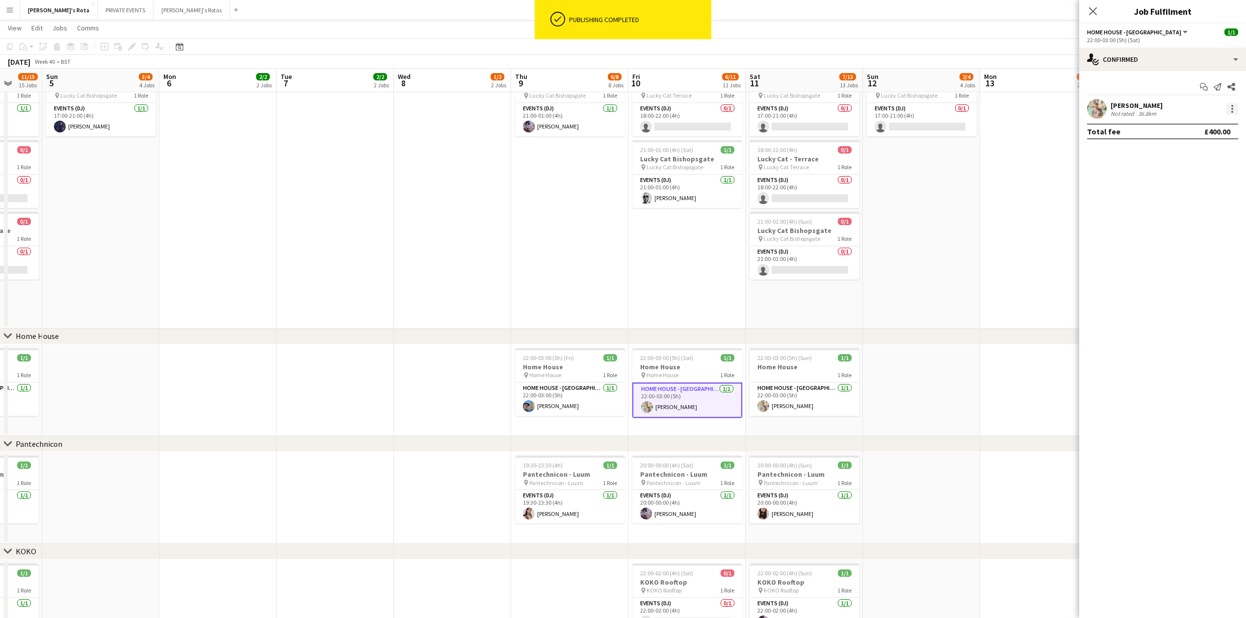
click at [1231, 109] on div at bounding box center [1233, 109] width 12 height 12
drag, startPoint x: 1181, startPoint y: 221, endPoint x: 1166, endPoint y: 187, distance: 36.9
click at [1181, 220] on span "Remove" at bounding box center [1184, 221] width 29 height 8
click at [1145, 110] on input at bounding box center [1168, 109] width 114 height 12
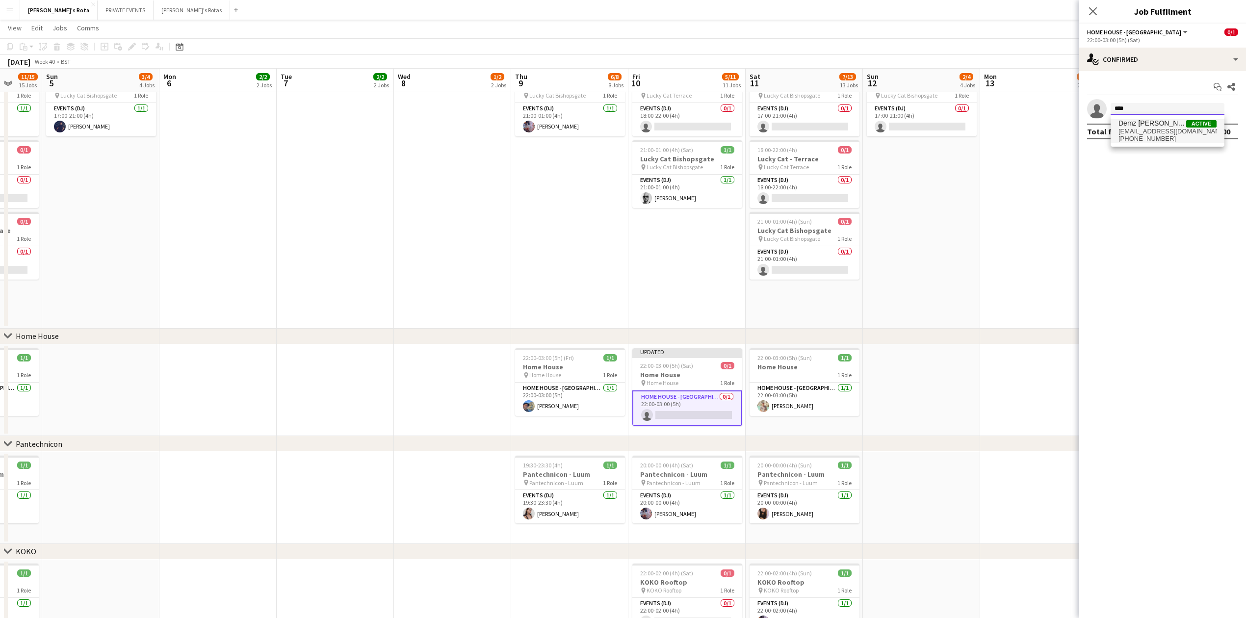
type input "****"
click at [1136, 126] on span "Demz [PERSON_NAME]" at bounding box center [1153, 123] width 68 height 8
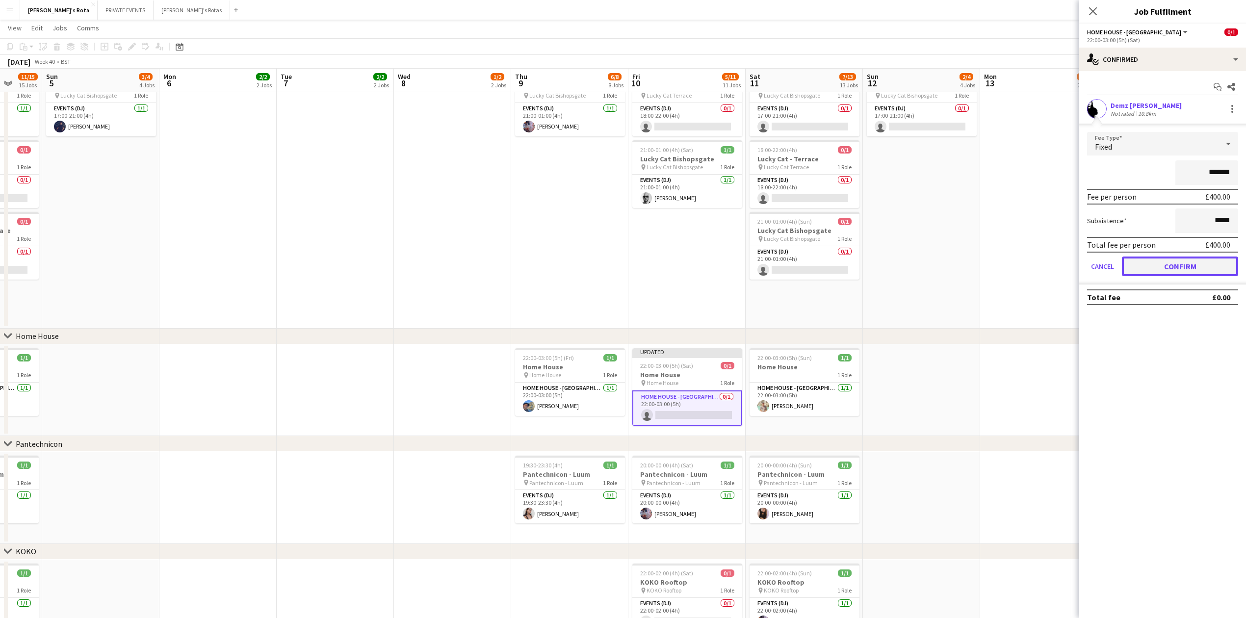
click at [1190, 265] on button "Confirm" at bounding box center [1180, 267] width 116 height 20
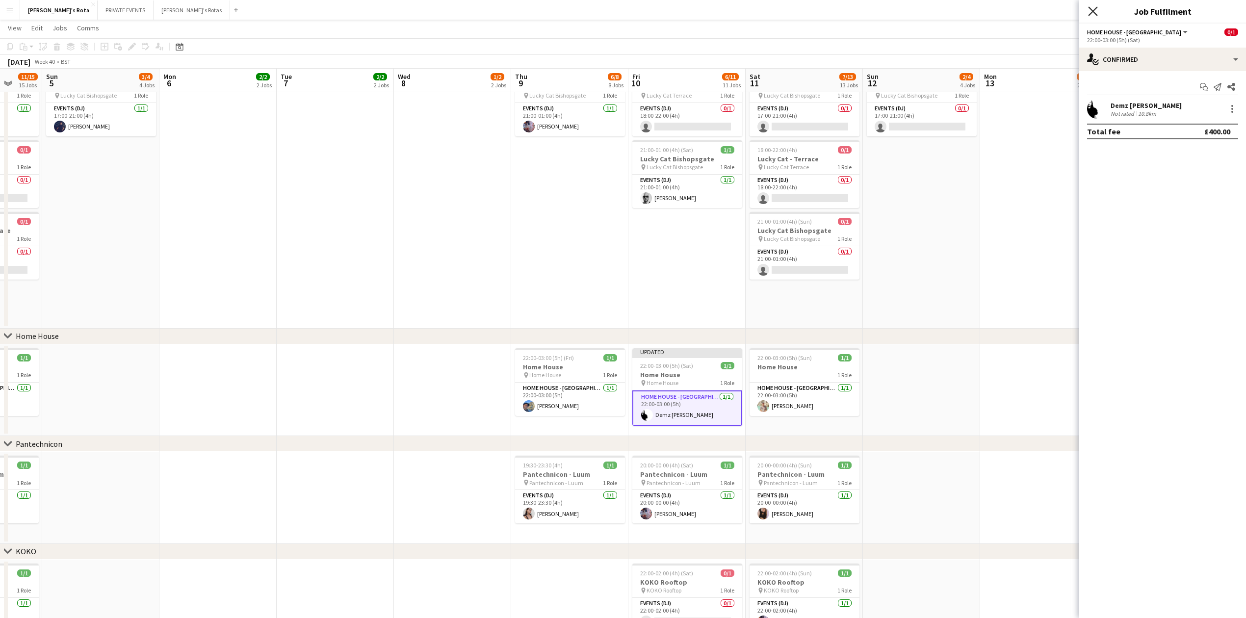
click at [1095, 10] on icon at bounding box center [1092, 10] width 9 height 9
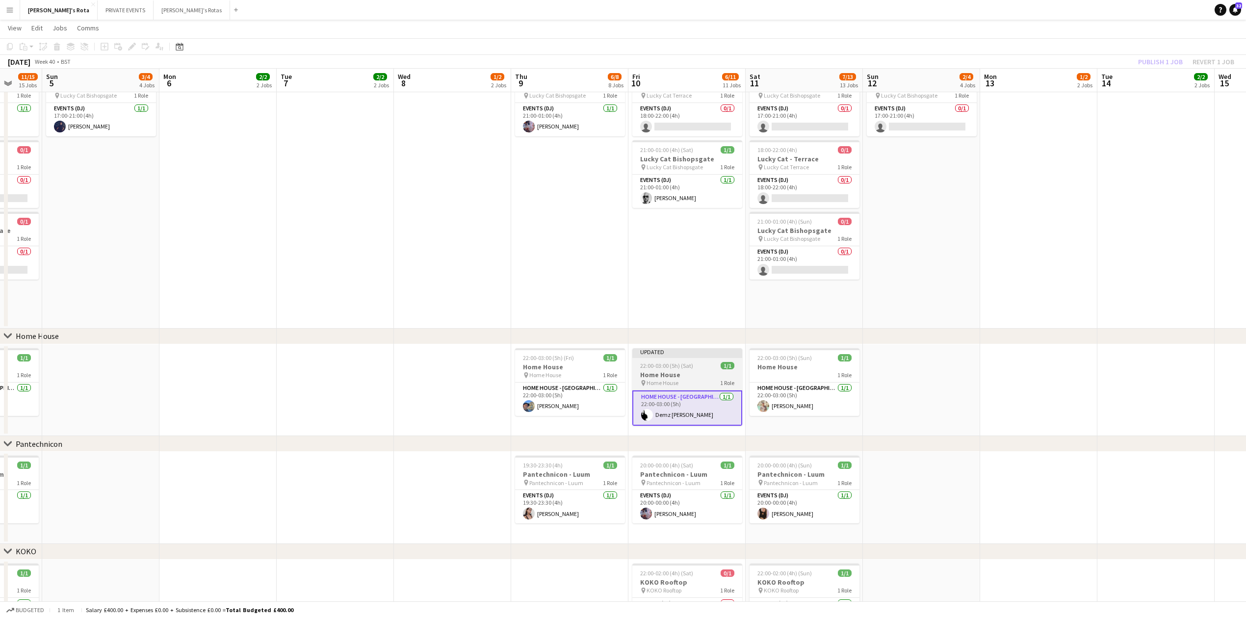
click at [690, 369] on app-job-card "Updated 22:00-03:00 (5h) (Sat) 1/1 Home House pin Home House 1 Role HOME HOUSE …" at bounding box center [688, 387] width 110 height 78
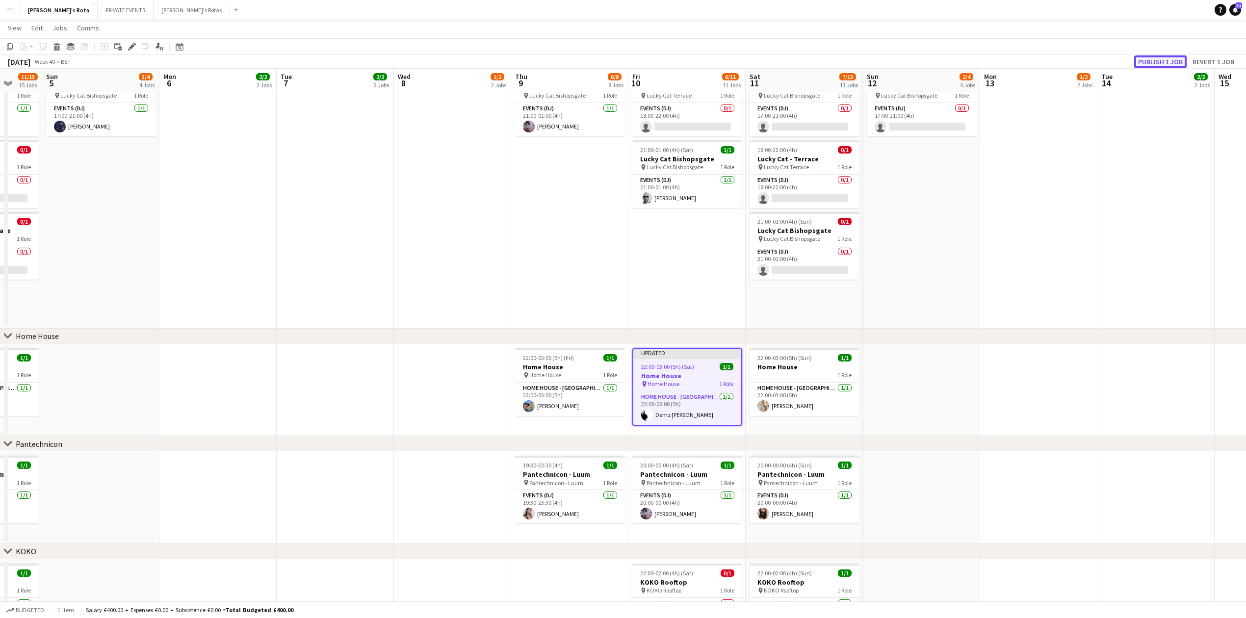
click at [1159, 58] on button "Publish 1 job" at bounding box center [1160, 61] width 53 height 13
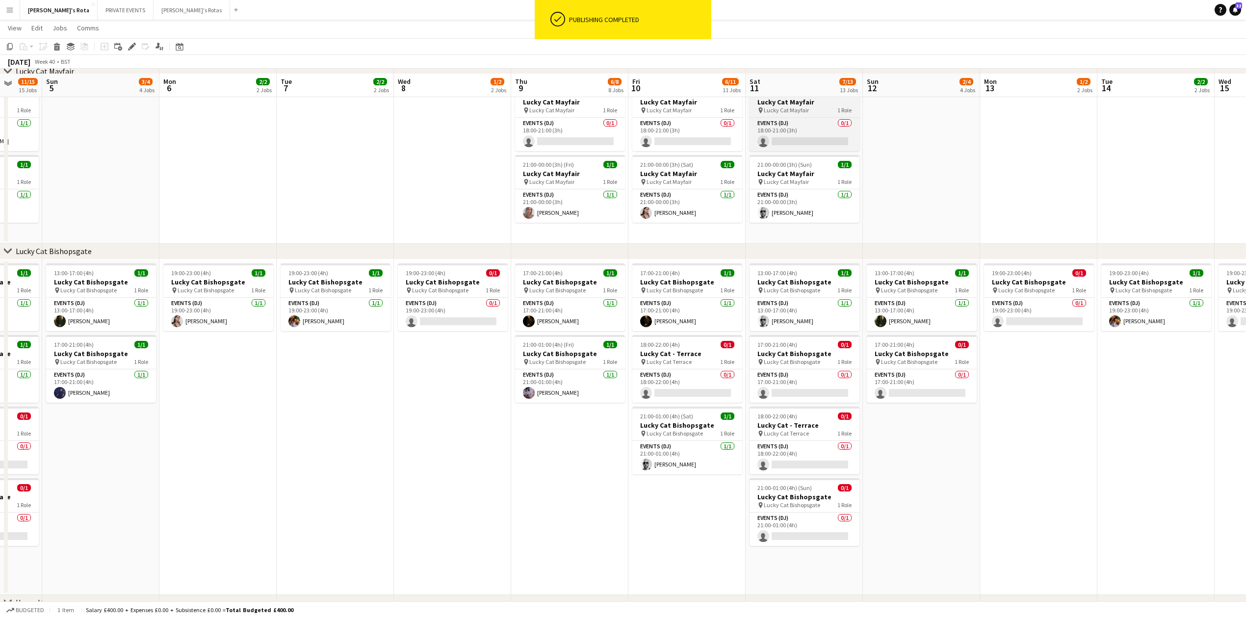
scroll to position [391, 0]
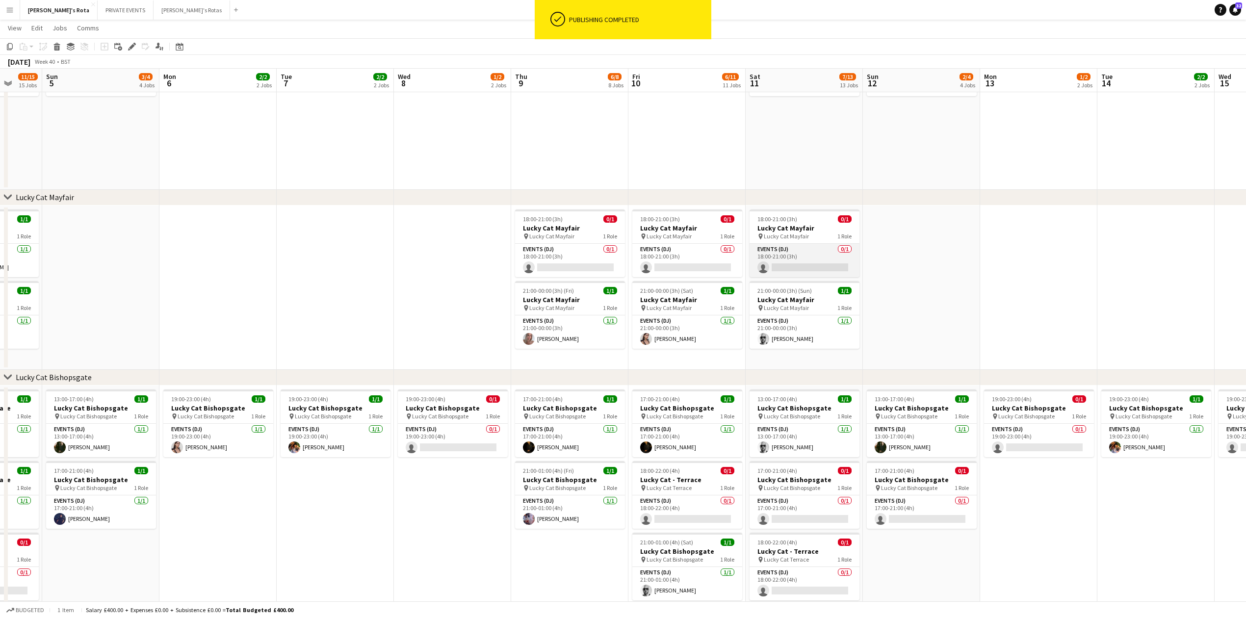
drag, startPoint x: 782, startPoint y: 265, endPoint x: 811, endPoint y: 254, distance: 31.5
click at [783, 265] on app-card-role "Events (DJ) 0/1 18:00-21:00 (3h) single-neutral-actions" at bounding box center [805, 260] width 110 height 33
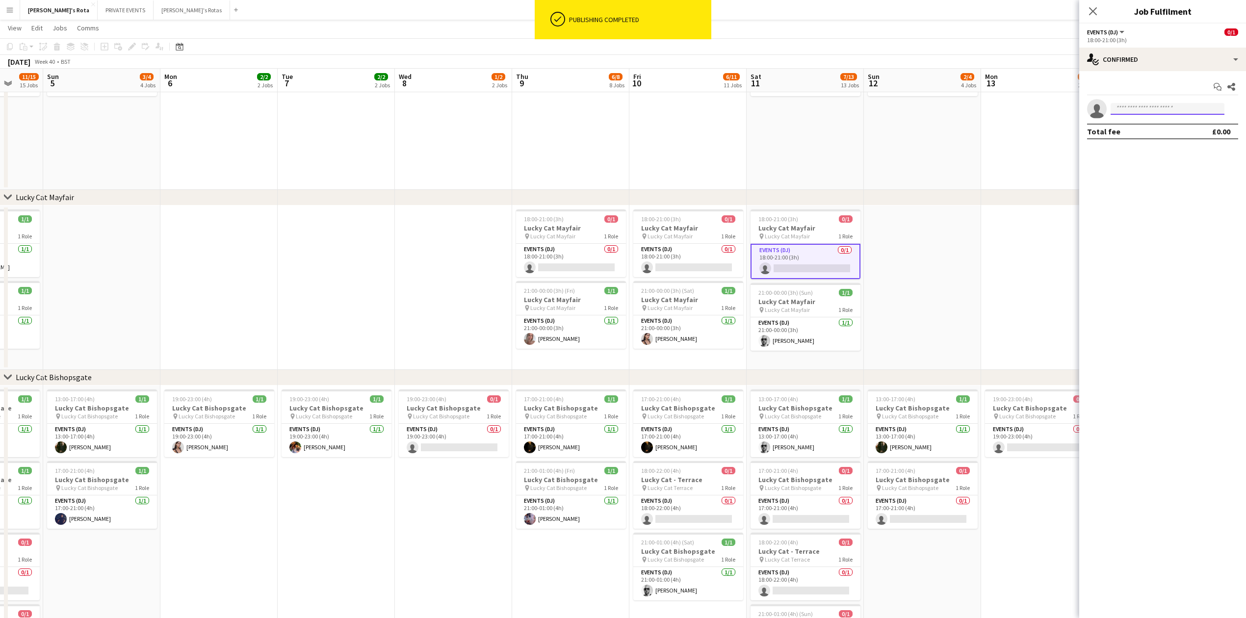
click at [1158, 111] on input at bounding box center [1168, 109] width 114 height 12
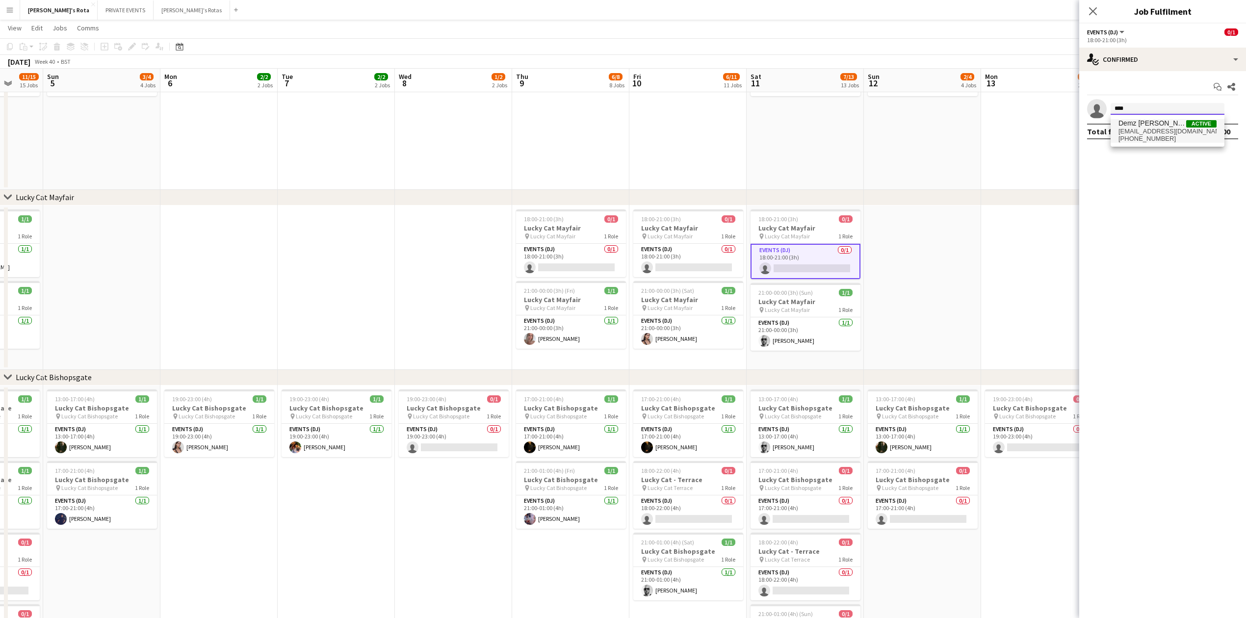
type input "****"
click at [1158, 122] on span "Demz [PERSON_NAME]" at bounding box center [1153, 123] width 68 height 8
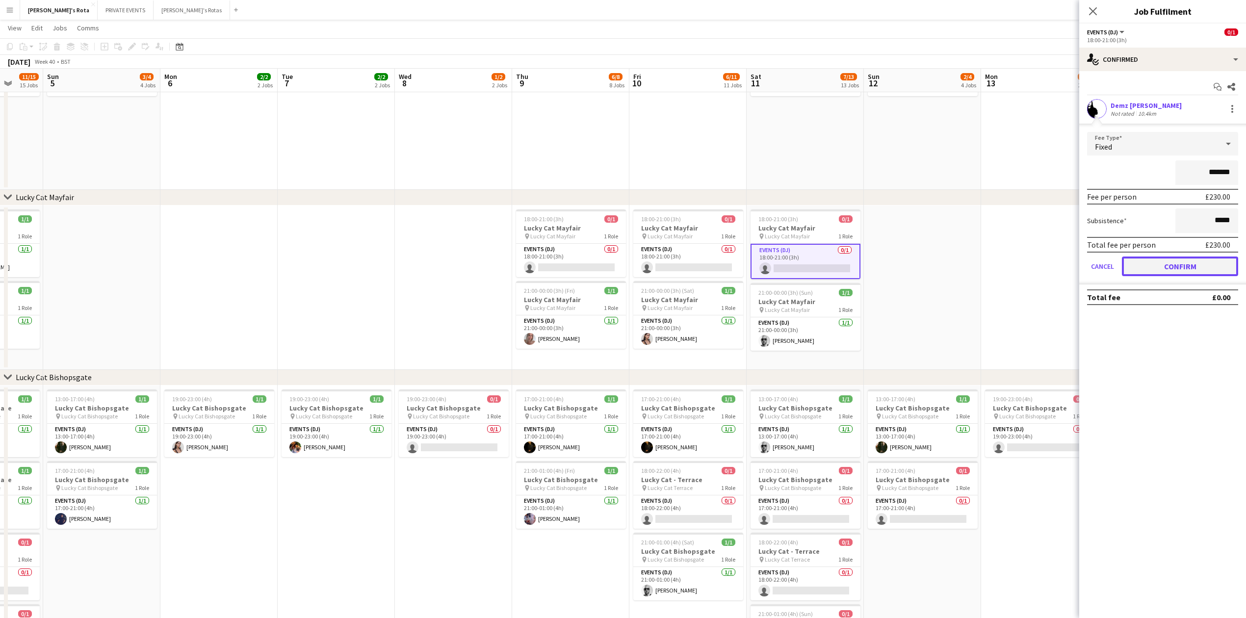
click at [1169, 265] on button "Confirm" at bounding box center [1180, 267] width 116 height 20
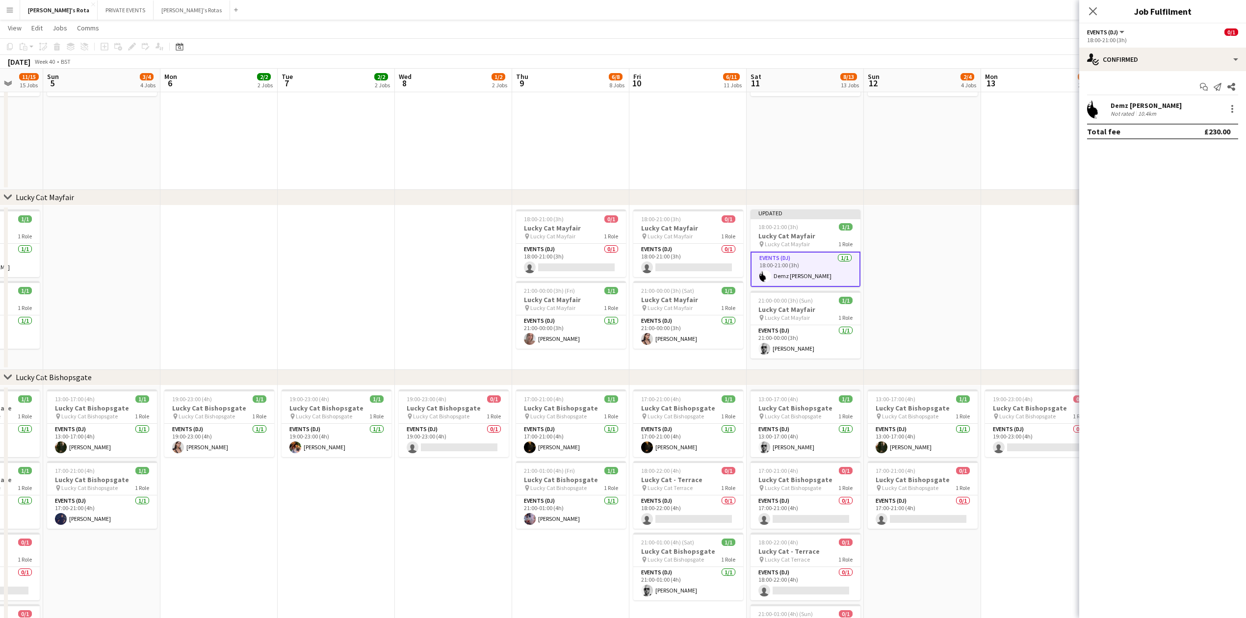
drag, startPoint x: 1091, startPoint y: 9, endPoint x: 1082, endPoint y: 32, distance: 25.2
click at [1091, 10] on icon "Close pop-in" at bounding box center [1093, 11] width 8 height 8
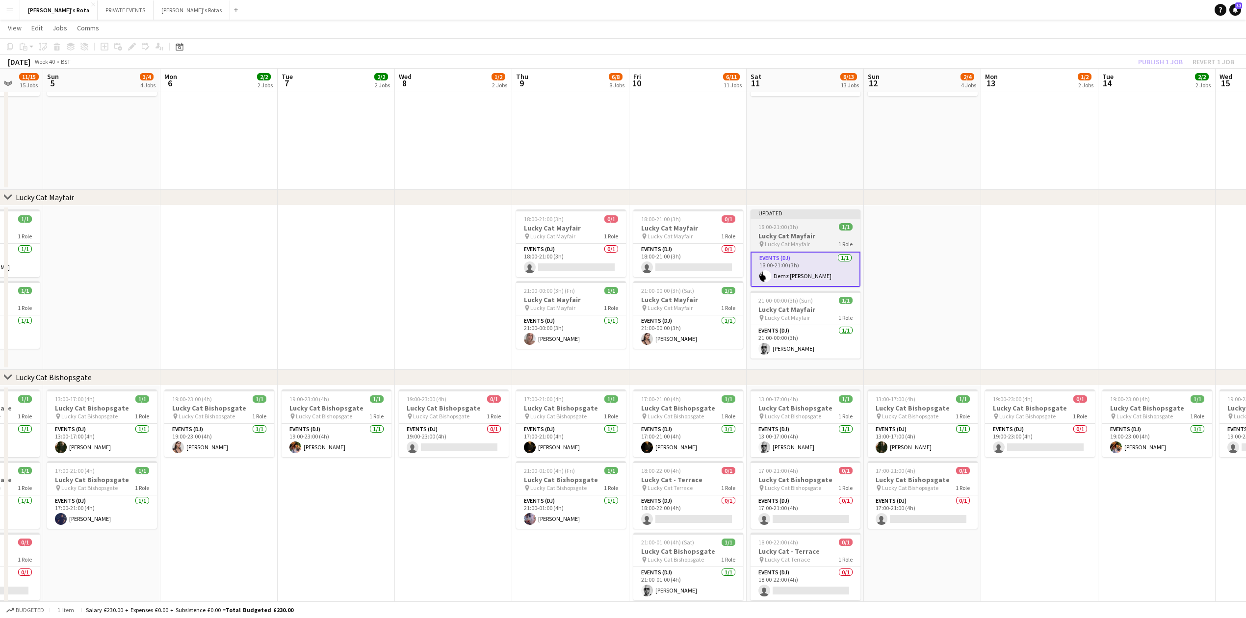
click at [785, 246] on span "Lucky Cat Mayfair" at bounding box center [787, 243] width 45 height 7
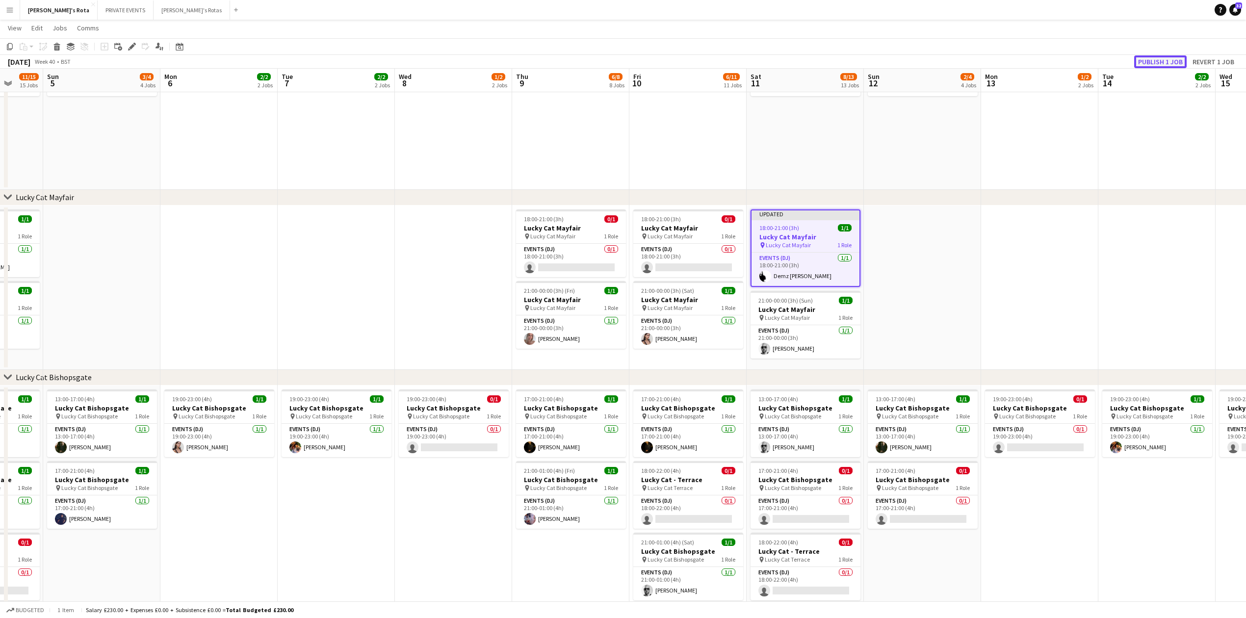
click at [1157, 59] on button "Publish 1 job" at bounding box center [1160, 61] width 53 height 13
click at [177, 46] on icon "Date picker" at bounding box center [180, 47] width 8 height 8
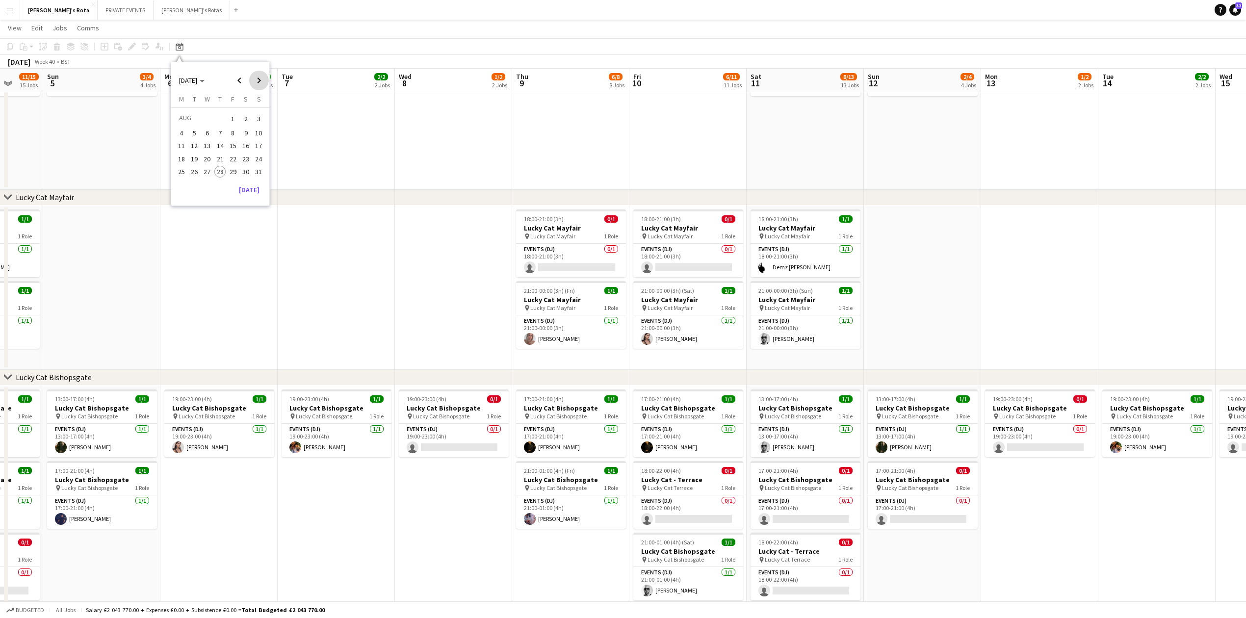
click at [253, 81] on span "Next month" at bounding box center [259, 81] width 20 height 20
click at [253, 80] on span "Next month" at bounding box center [259, 81] width 20 height 20
click at [209, 179] on span "31" at bounding box center [208, 182] width 12 height 12
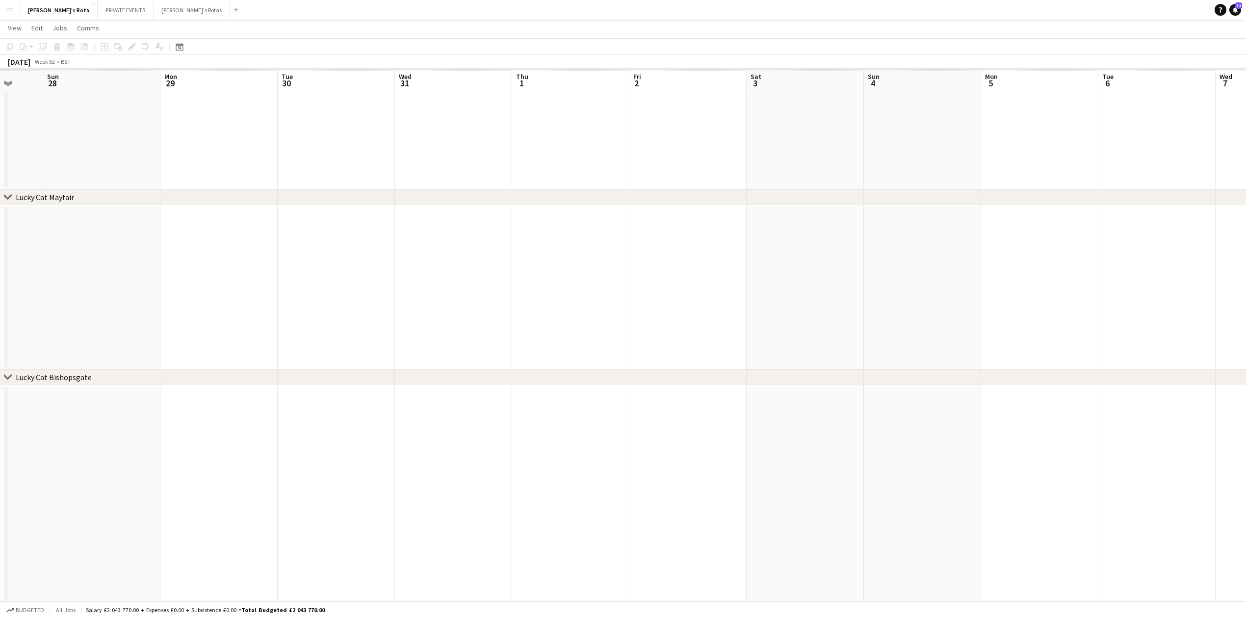
scroll to position [0, 338]
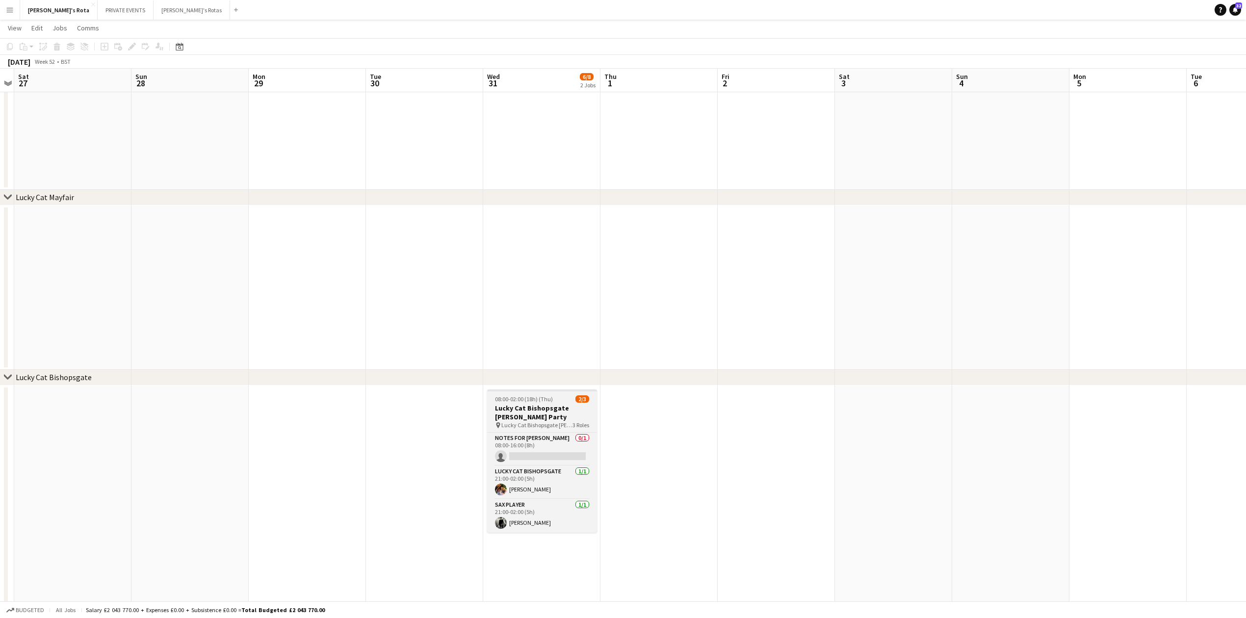
click at [519, 407] on h3 "Lucky Cat Bishopsgate [PERSON_NAME] Party" at bounding box center [542, 413] width 110 height 18
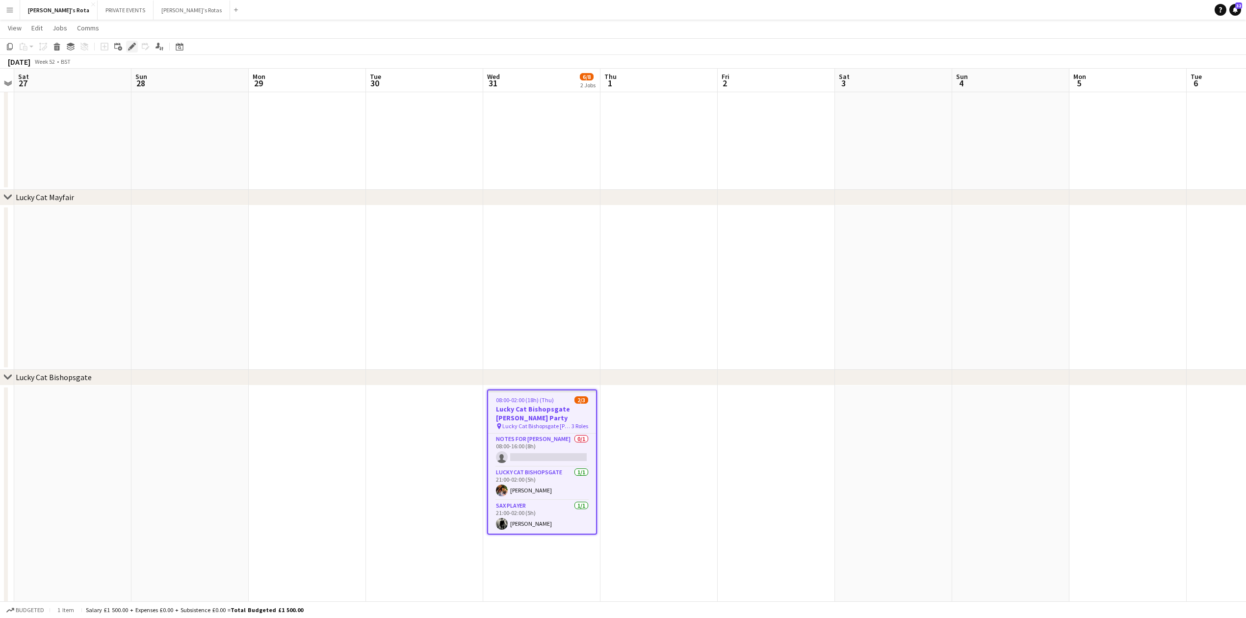
click at [131, 46] on icon "Edit" at bounding box center [132, 47] width 8 height 8
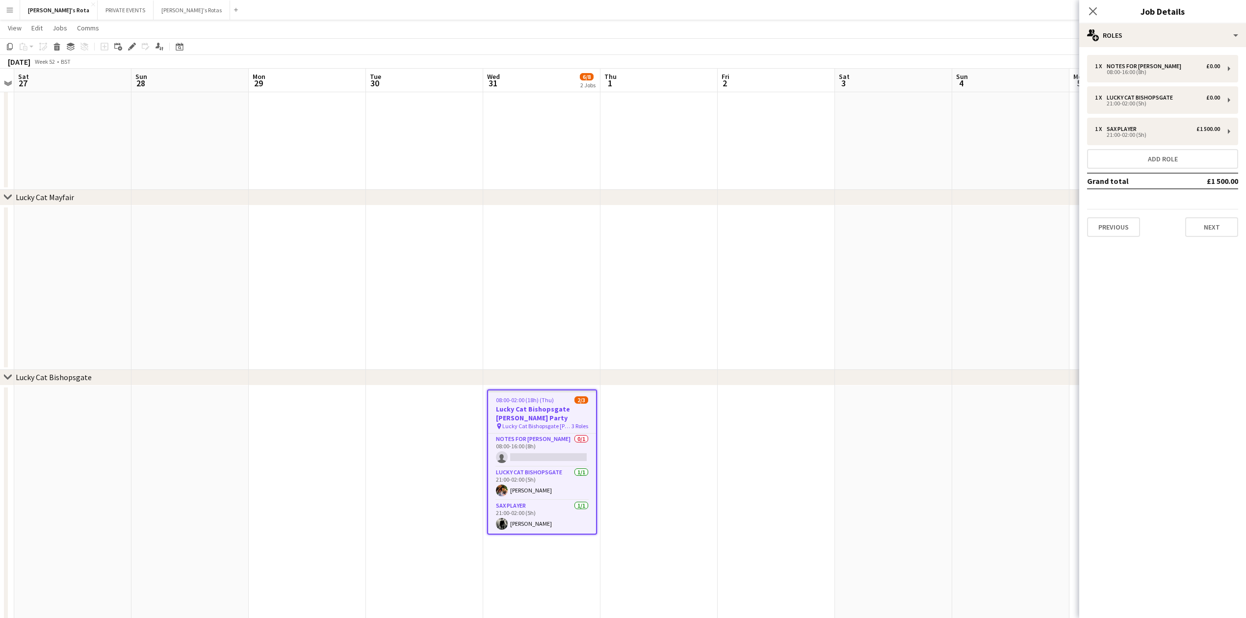
click at [528, 177] on app-date-cell at bounding box center [541, 71] width 117 height 237
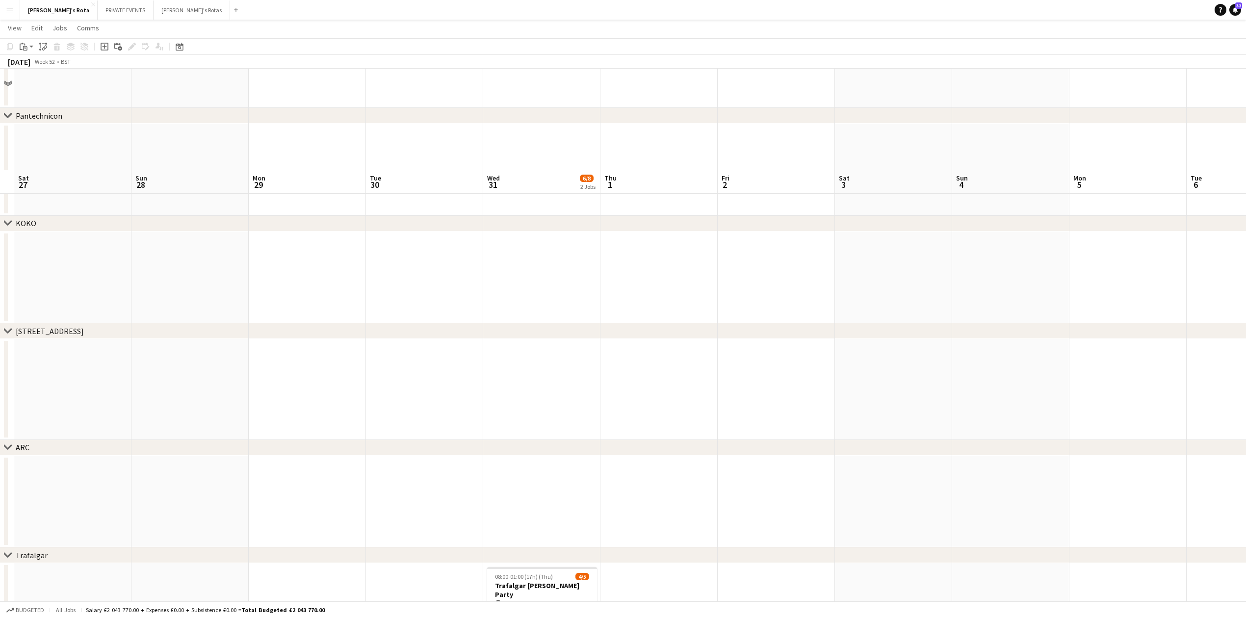
scroll to position [1439, 0]
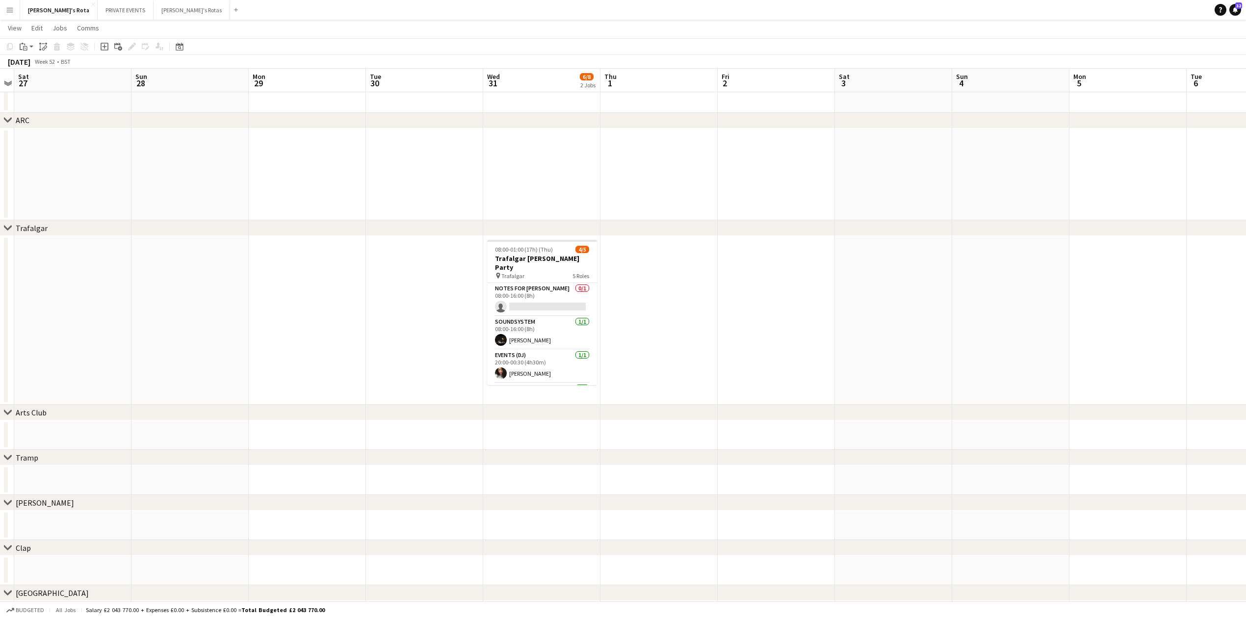
click at [517, 239] on app-date-cell "08:00-01:00 (17h) (Thu) 4/5 Trafalgar [PERSON_NAME] Party pin Trafalgar 5 Roles…" at bounding box center [541, 320] width 117 height 169
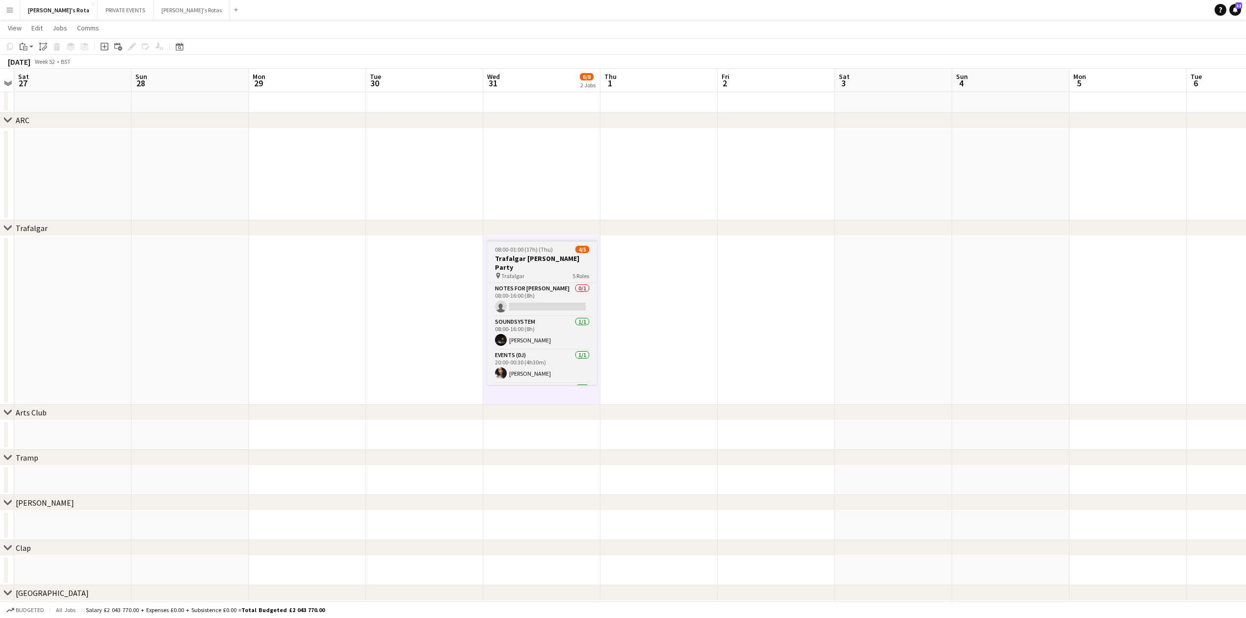
click at [514, 272] on span "Trafalgar" at bounding box center [512, 275] width 23 height 7
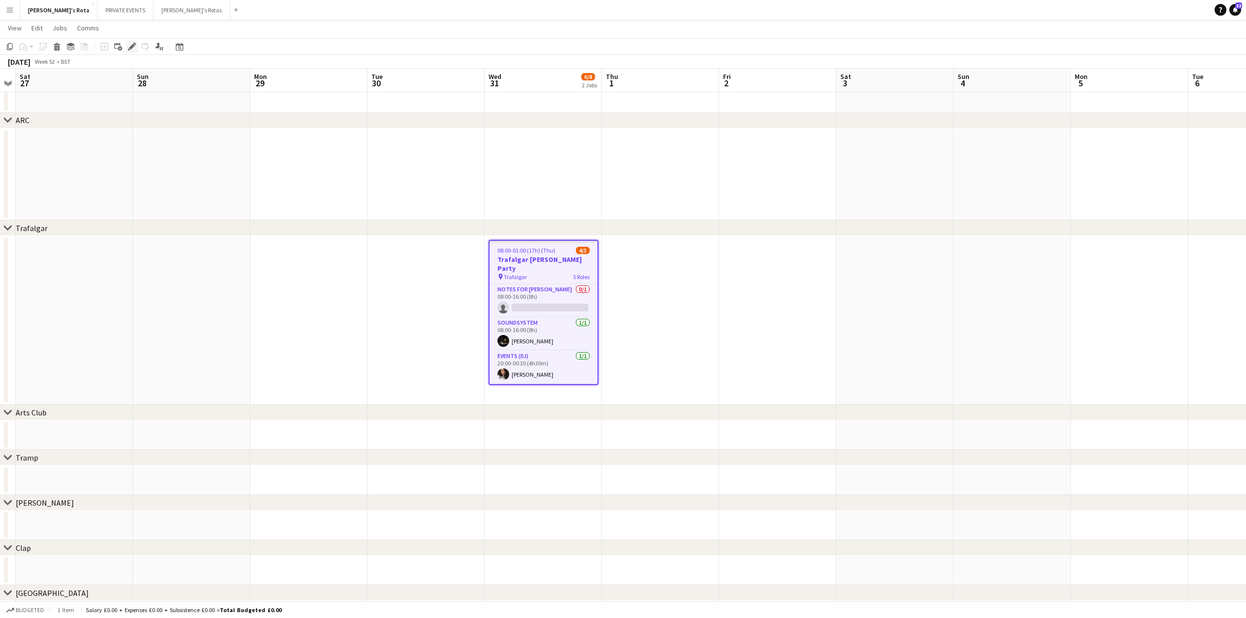
click at [132, 50] on icon "Edit" at bounding box center [132, 47] width 8 height 8
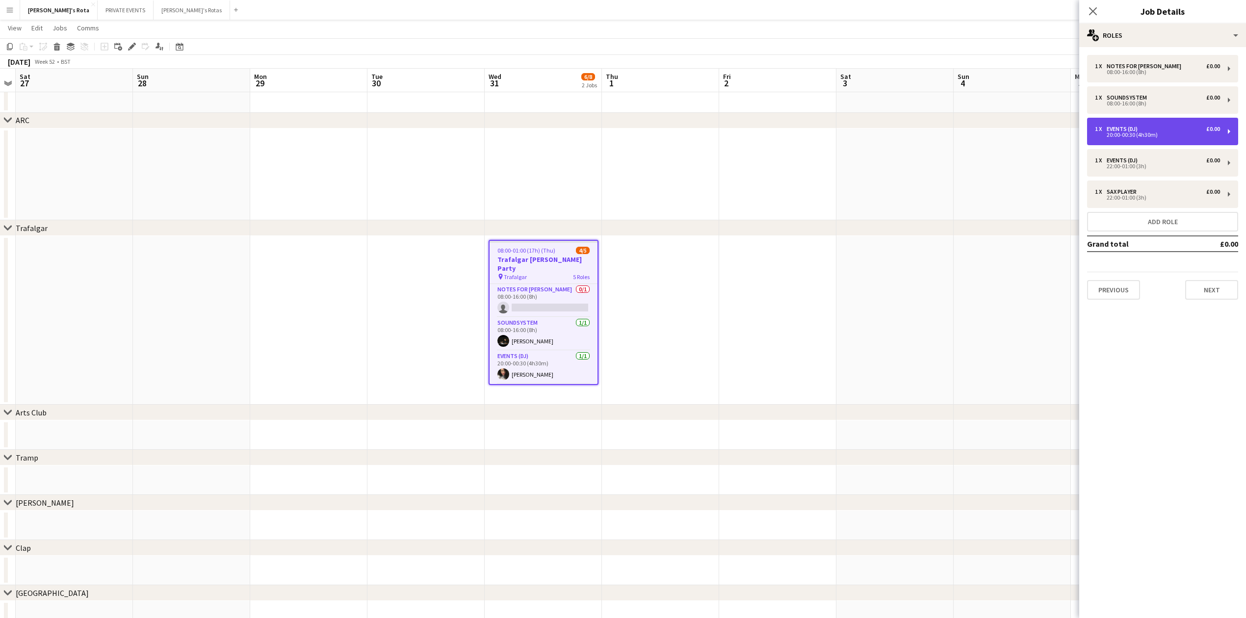
click at [1139, 134] on div "20:00-00:30 (4h30m)" at bounding box center [1157, 134] width 125 height 5
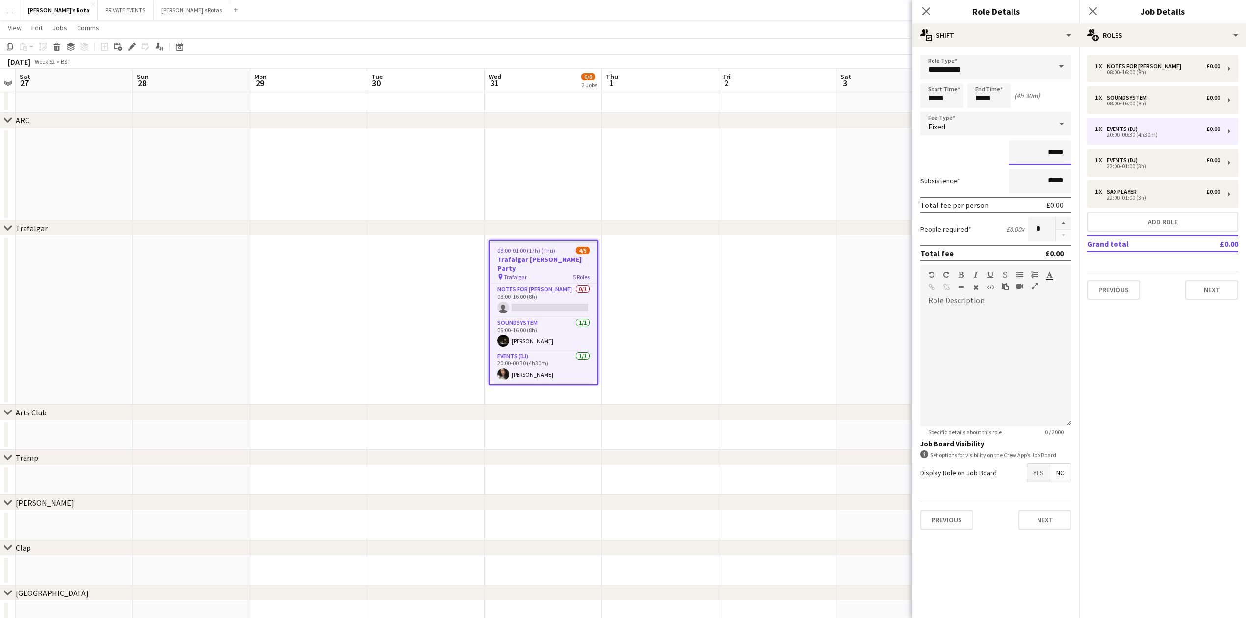
click at [1056, 154] on input "*****" at bounding box center [1040, 152] width 63 height 25
type input "******"
click at [1133, 167] on div "22:00-01:00 (3h)" at bounding box center [1157, 166] width 125 height 5
type input "*****"
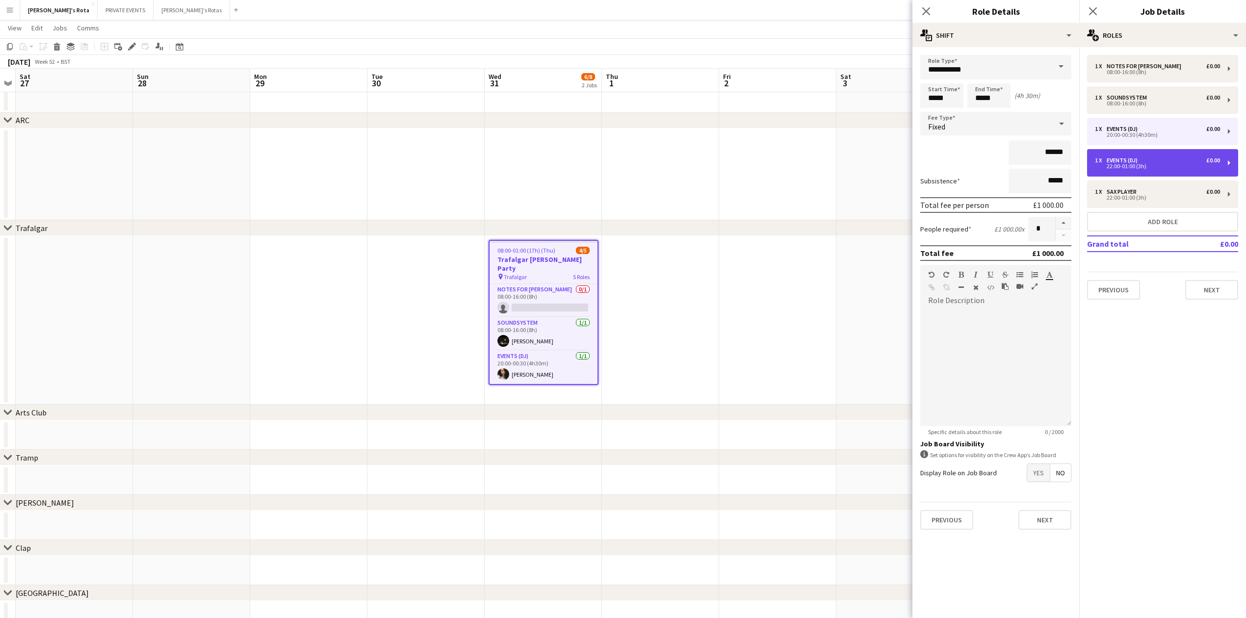
type input "*****"
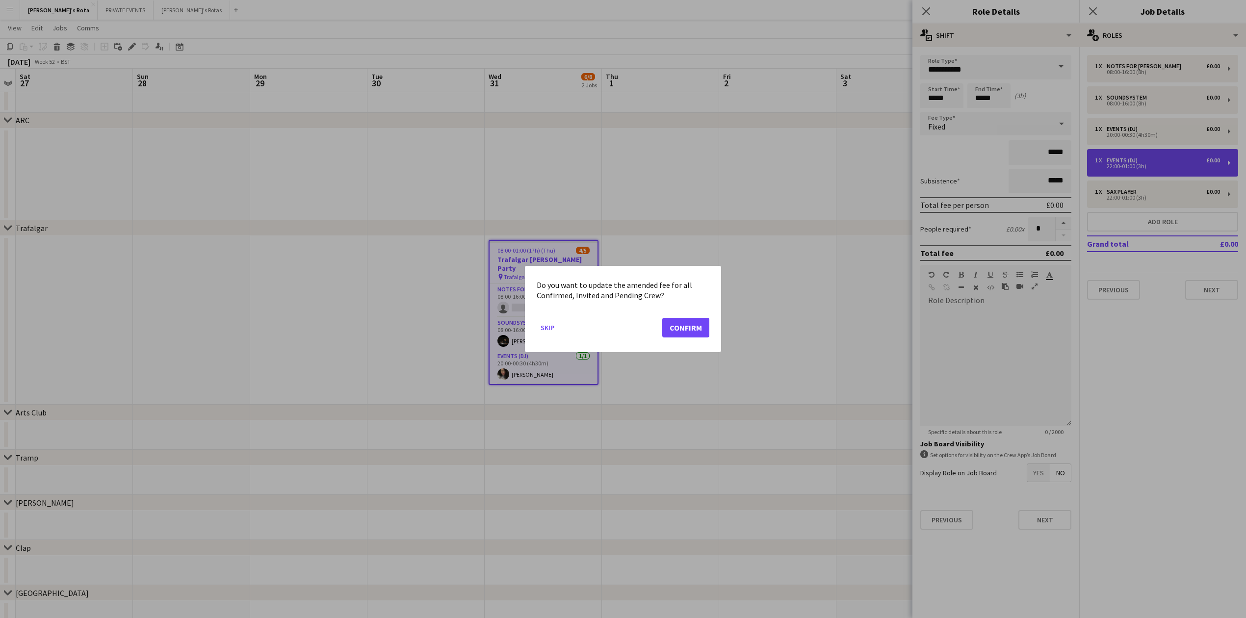
scroll to position [0, 0]
click at [691, 329] on button "Confirm" at bounding box center [685, 328] width 47 height 20
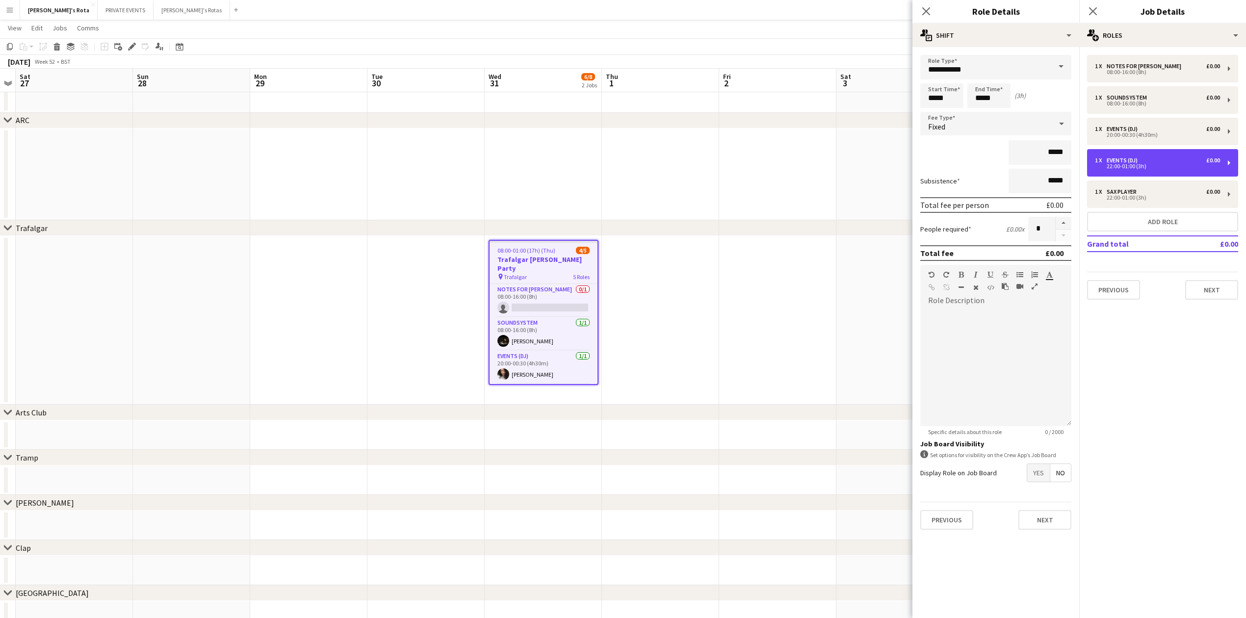
scroll to position [1439, 0]
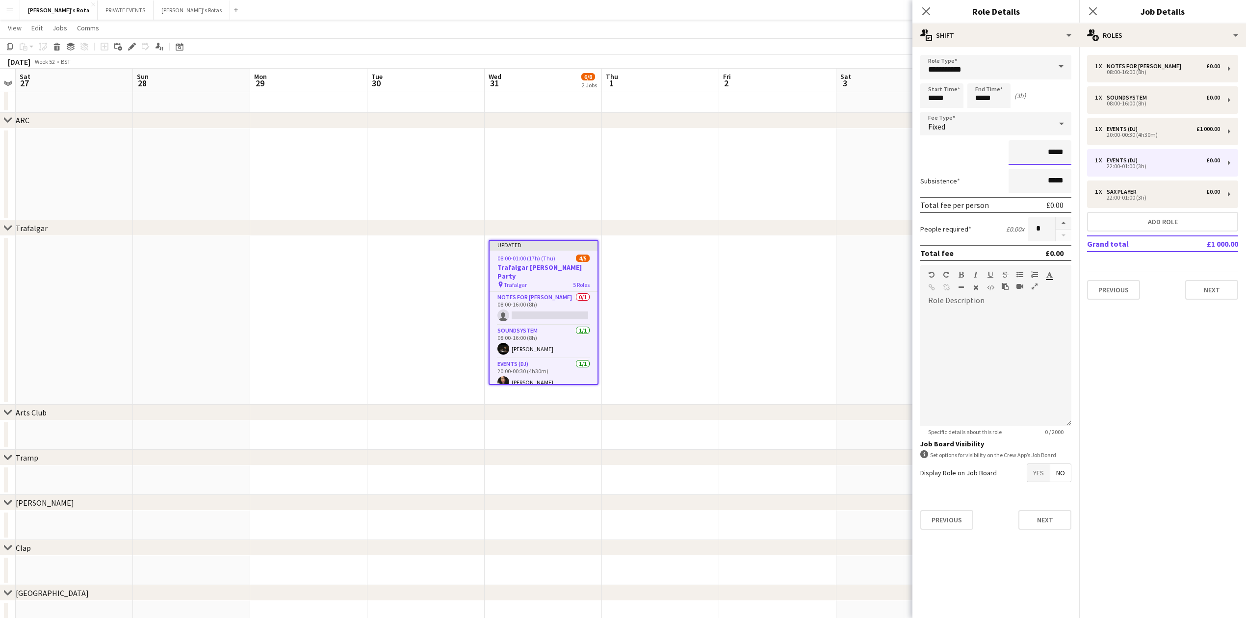
click at [1058, 154] on input "*****" at bounding box center [1040, 152] width 63 height 25
type input "****"
click at [1208, 292] on button "Next" at bounding box center [1212, 290] width 53 height 20
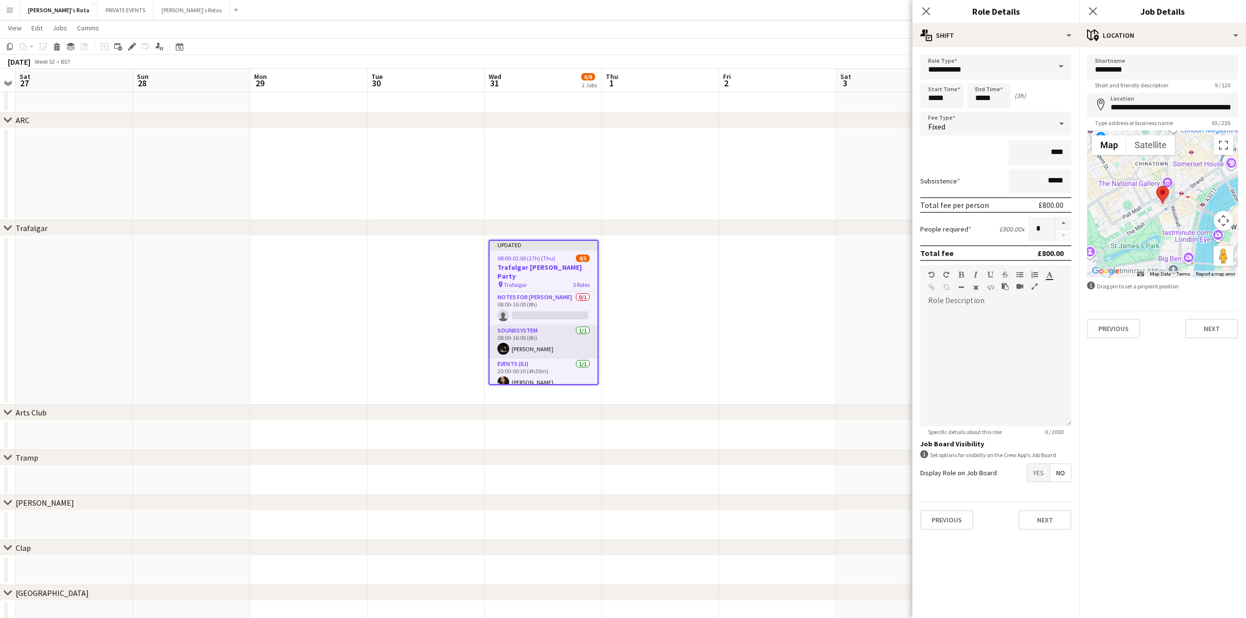
scroll to position [67, 0]
click at [527, 364] on app-card-role "Sax Player [DATE] 22:00-01:00 (3h) [PERSON_NAME]" at bounding box center [544, 375] width 108 height 33
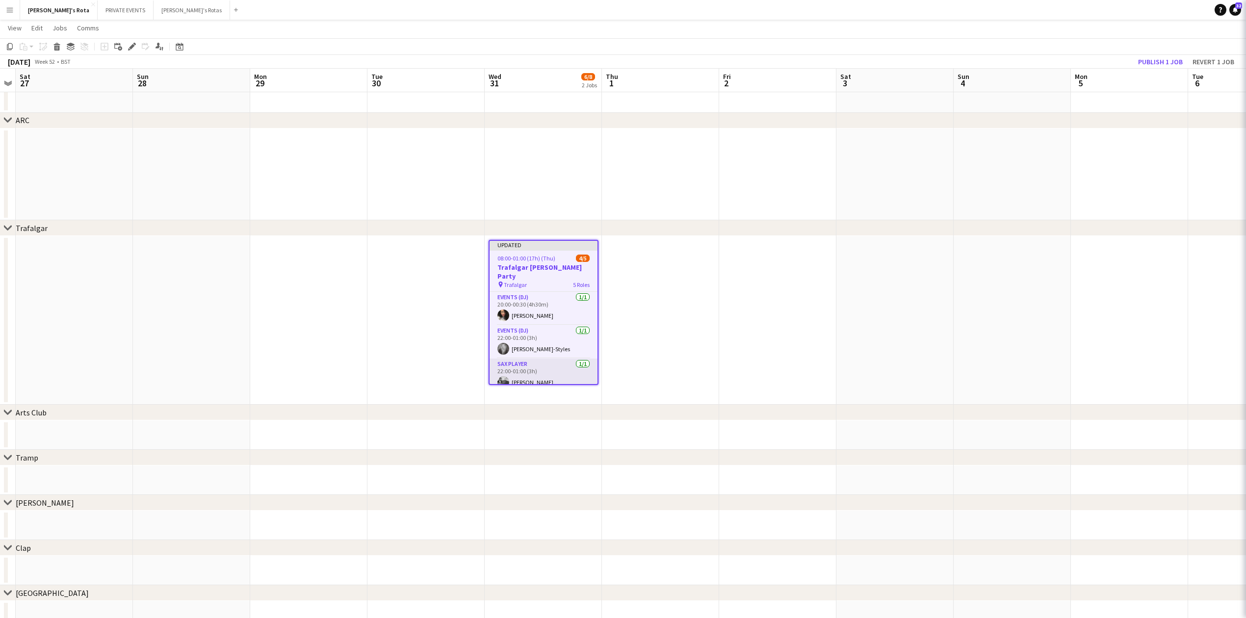
scroll to position [0, 0]
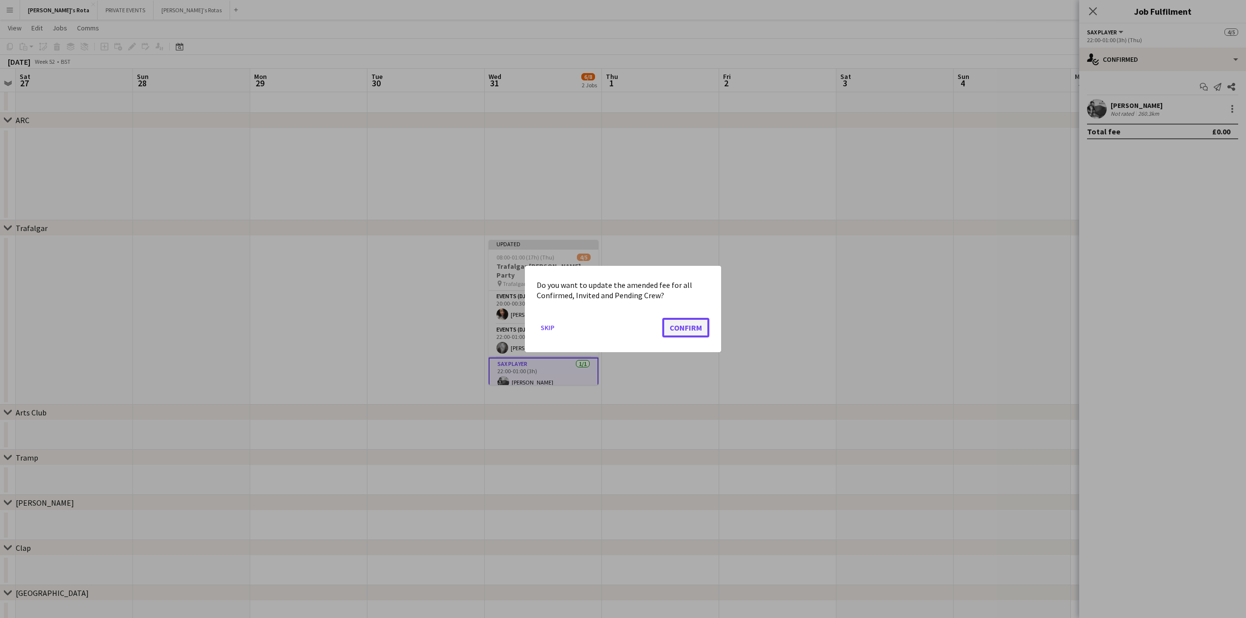
click at [678, 332] on button "Confirm" at bounding box center [685, 328] width 47 height 20
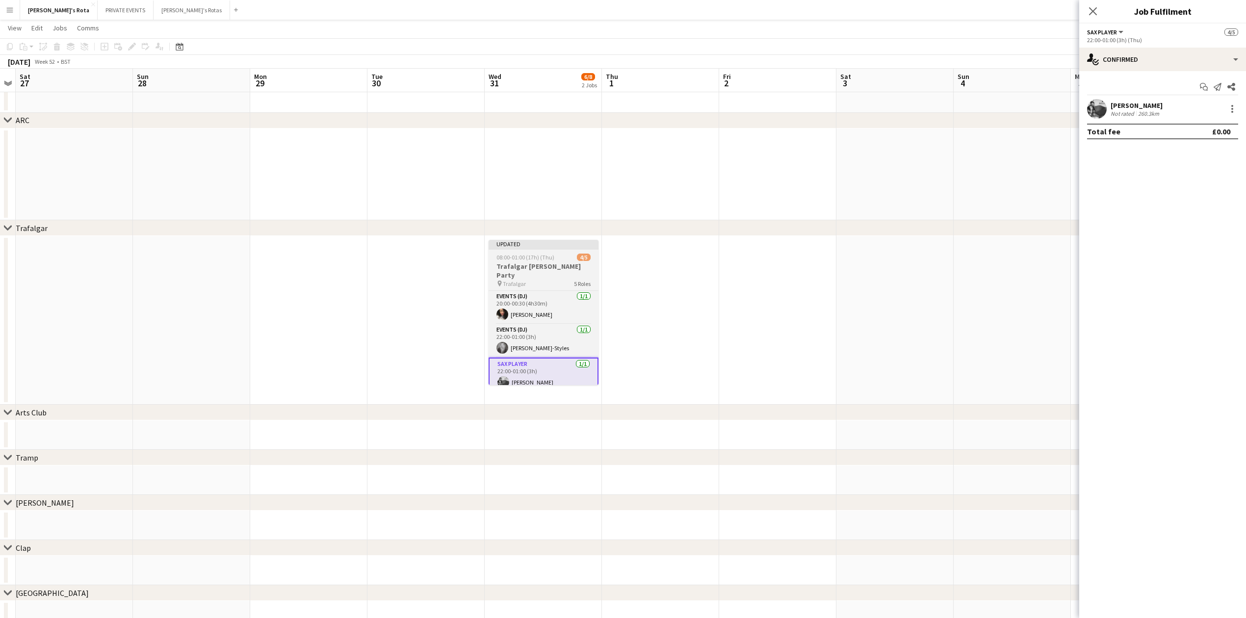
click at [539, 264] on h3 "Trafalgar [PERSON_NAME] Party" at bounding box center [544, 271] width 110 height 18
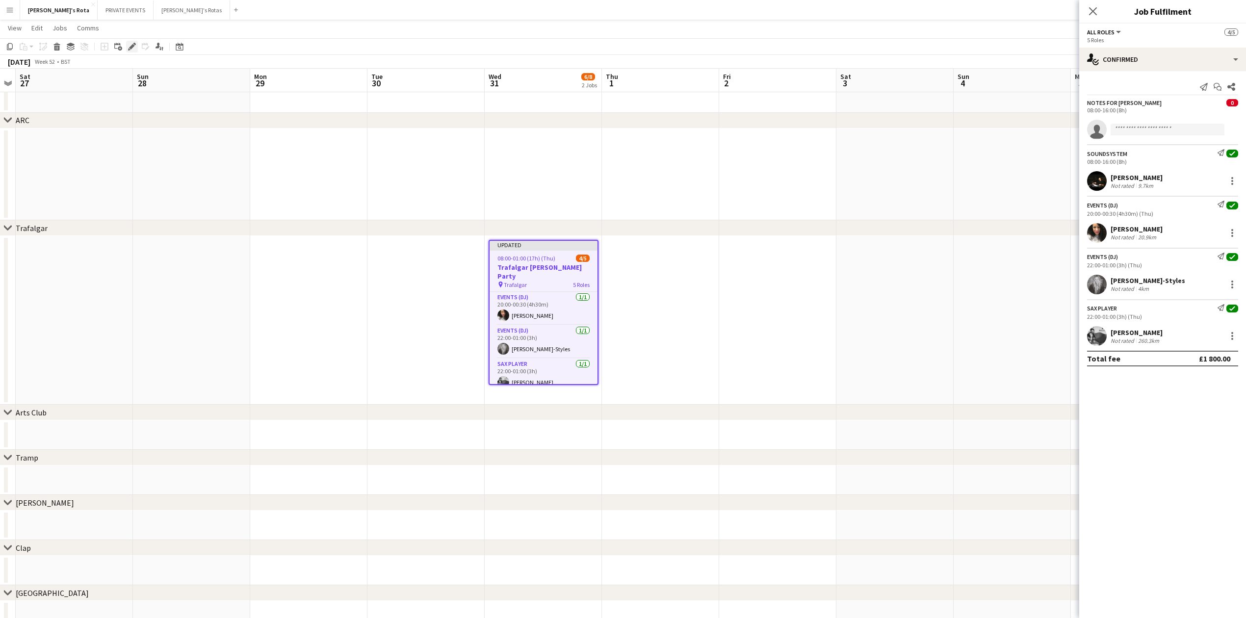
click at [130, 48] on icon at bounding box center [131, 46] width 5 height 5
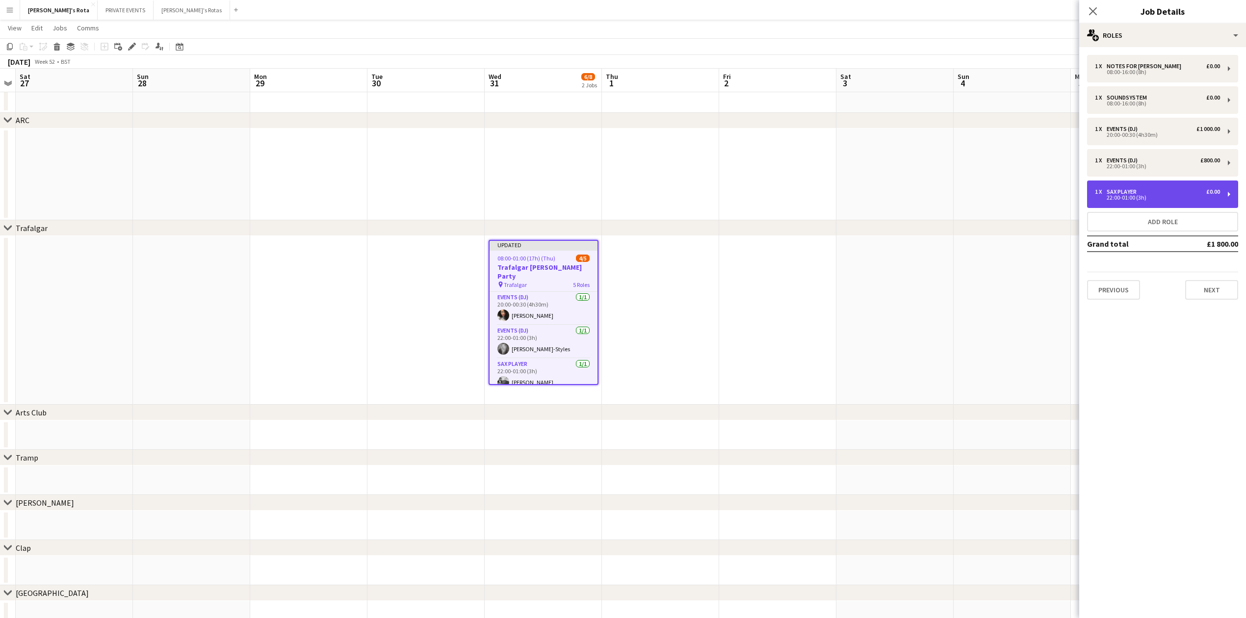
click at [1137, 195] on div "22:00-01:00 (3h)" at bounding box center [1157, 197] width 125 height 5
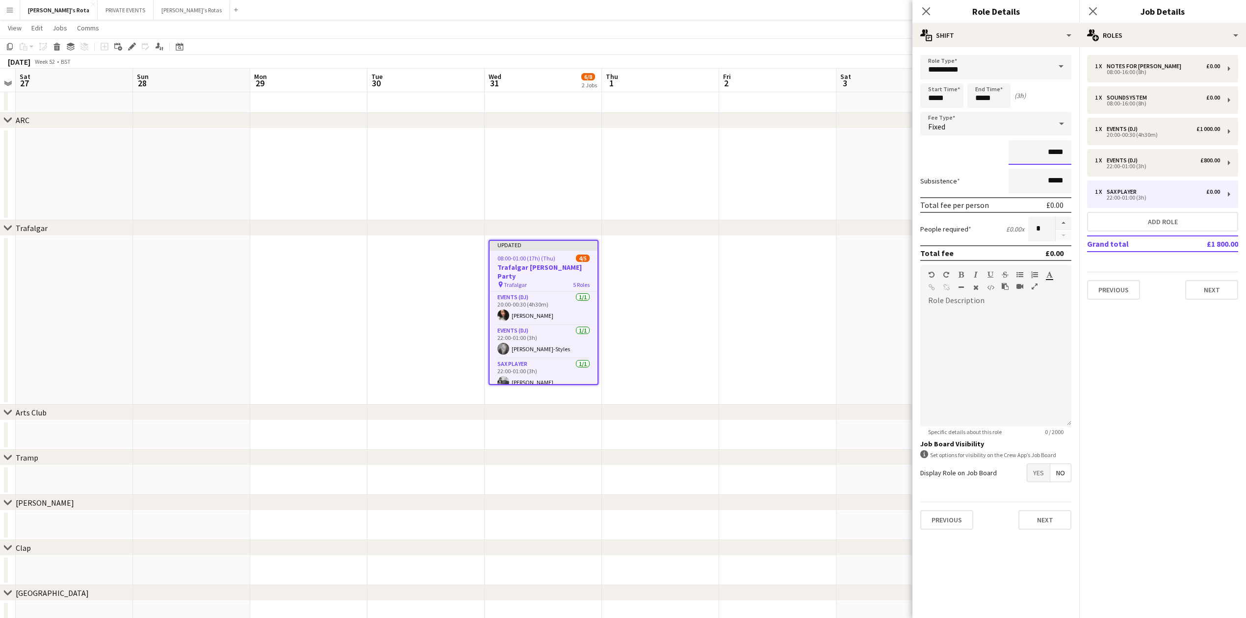
click at [1051, 150] on input "*****" at bounding box center [1040, 152] width 63 height 25
type input "******"
click at [1206, 285] on button "Next" at bounding box center [1212, 290] width 53 height 20
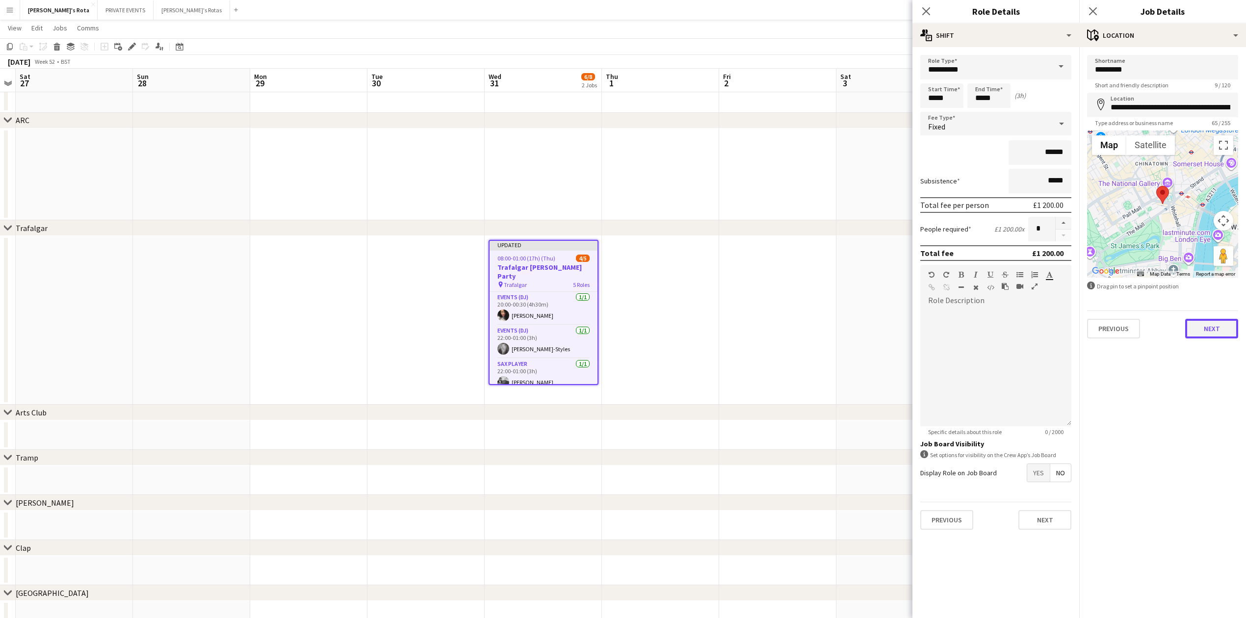
click at [1206, 332] on button "Next" at bounding box center [1212, 329] width 53 height 20
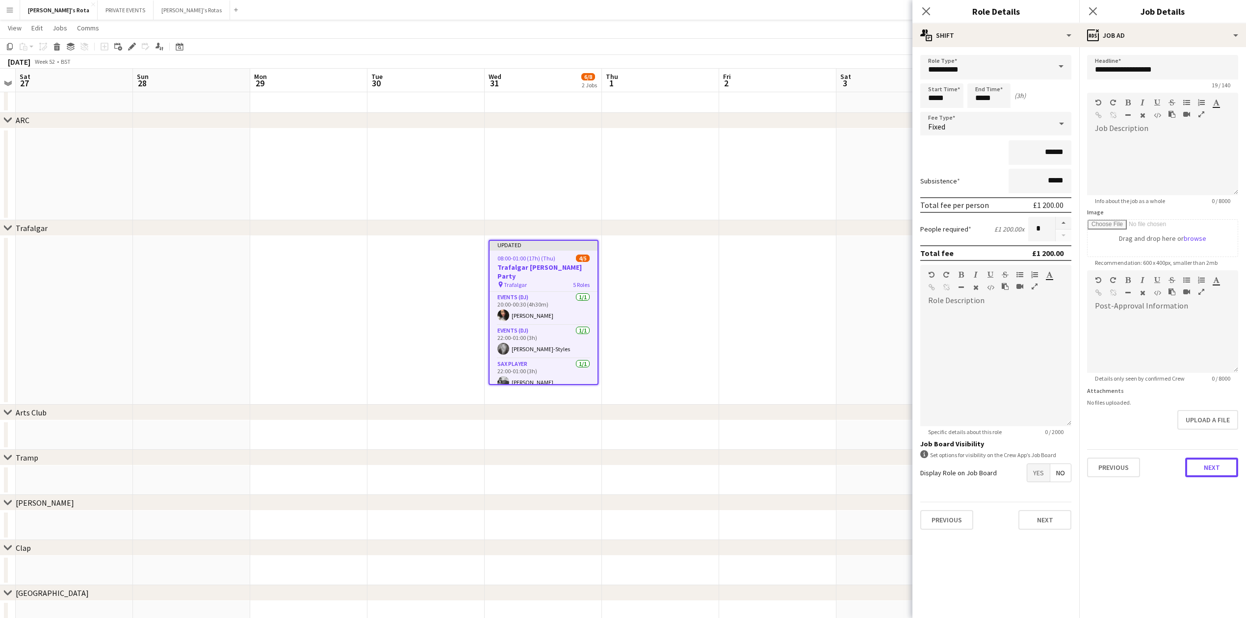
click at [1206, 466] on button "Next" at bounding box center [1212, 468] width 53 height 20
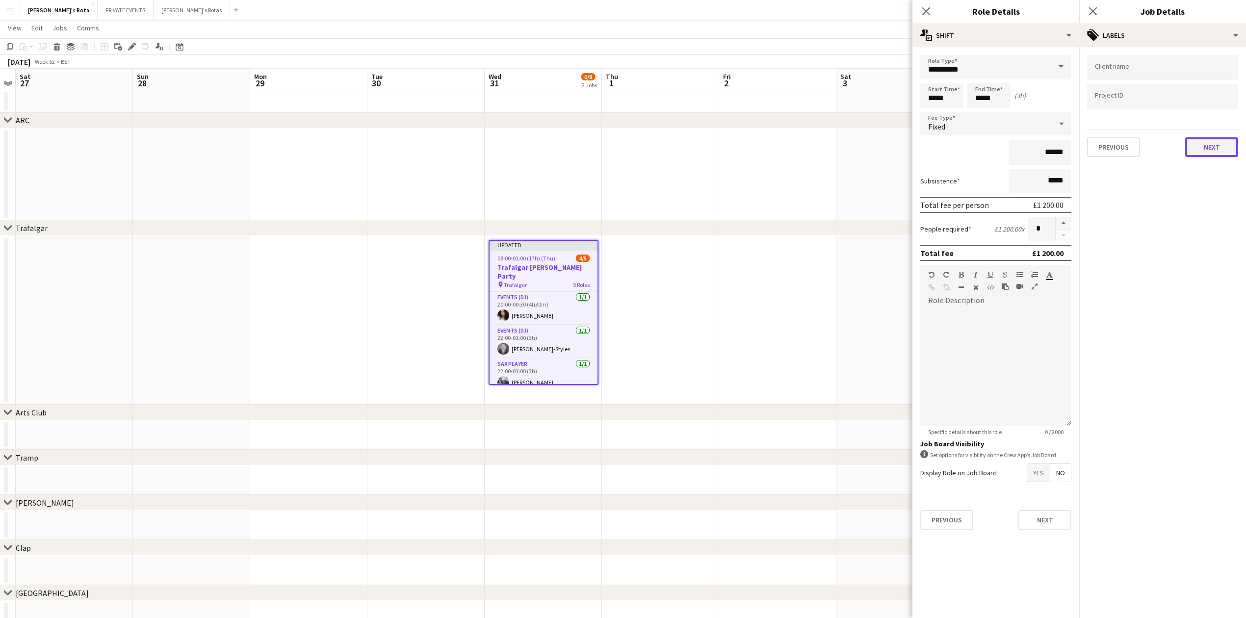
click at [1208, 155] on button "Next" at bounding box center [1212, 147] width 53 height 20
click at [1211, 183] on button "Next" at bounding box center [1212, 190] width 53 height 20
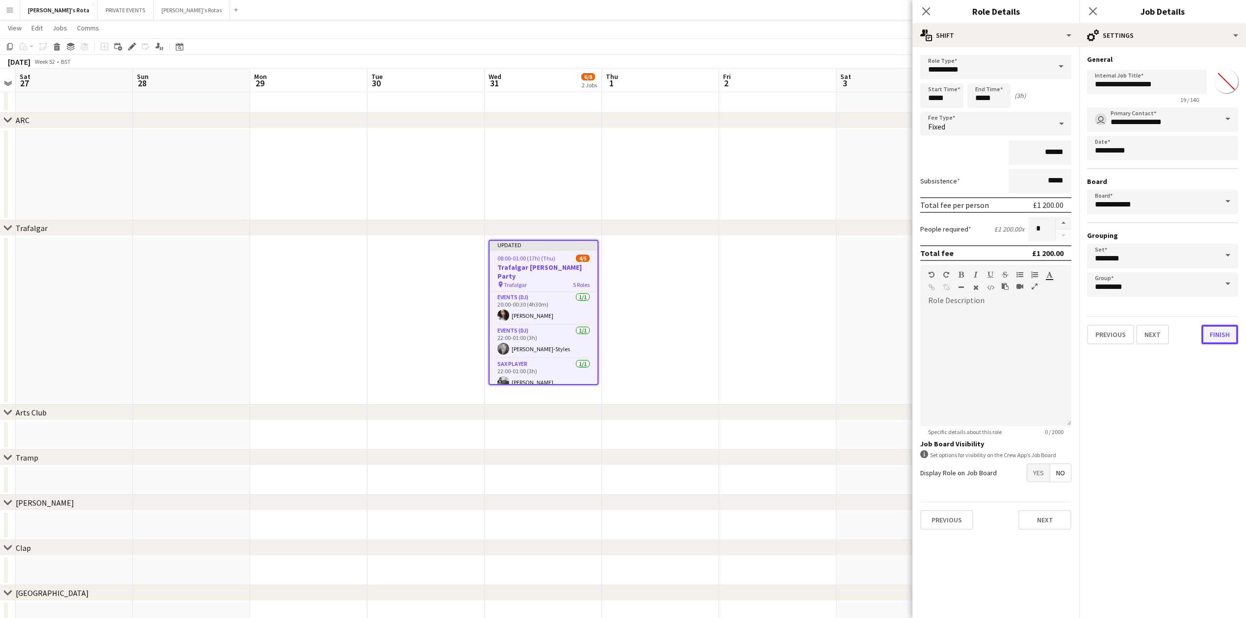
click at [1221, 334] on button "Finish" at bounding box center [1220, 335] width 37 height 20
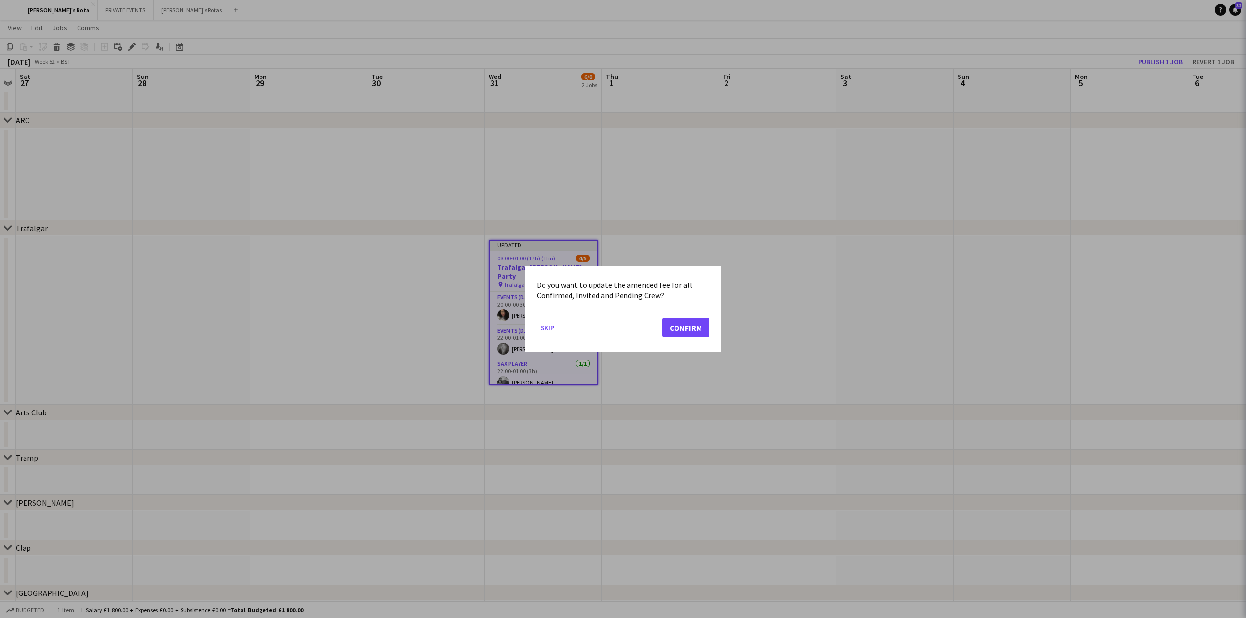
scroll to position [0, 0]
click at [691, 330] on button "Confirm" at bounding box center [685, 328] width 47 height 20
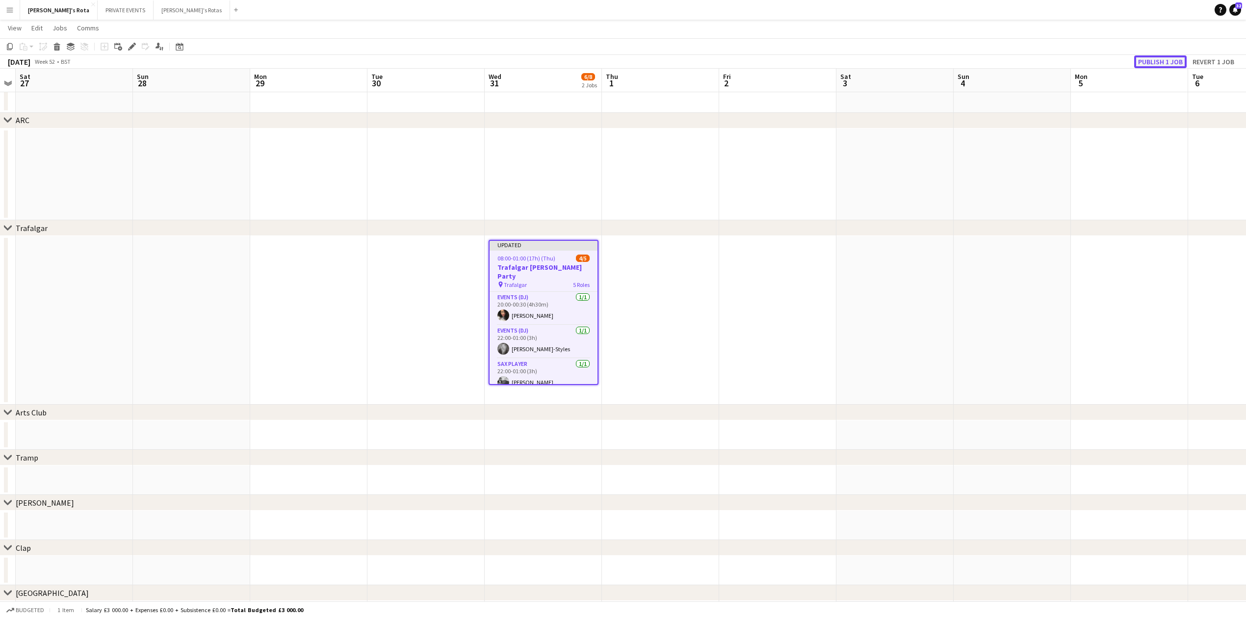
click at [1153, 63] on button "Publish 1 job" at bounding box center [1160, 61] width 53 height 13
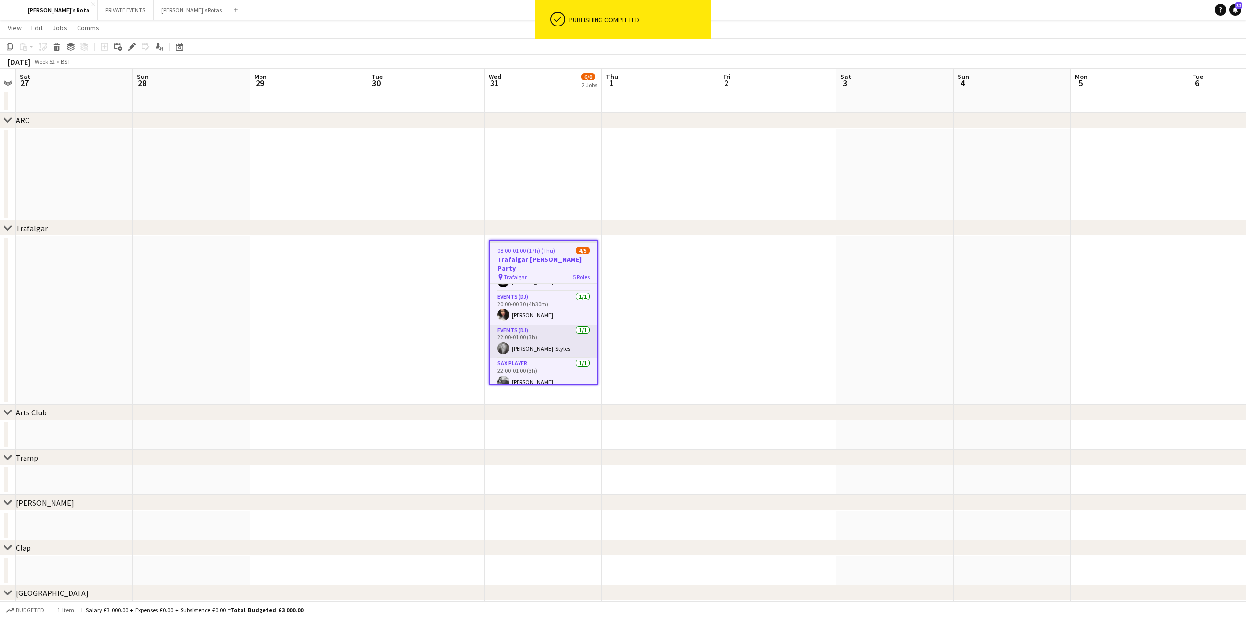
click at [527, 336] on app-card-role "Events (DJ) [DATE] 22:00-01:00 (3h) [PERSON_NAME]" at bounding box center [544, 341] width 108 height 33
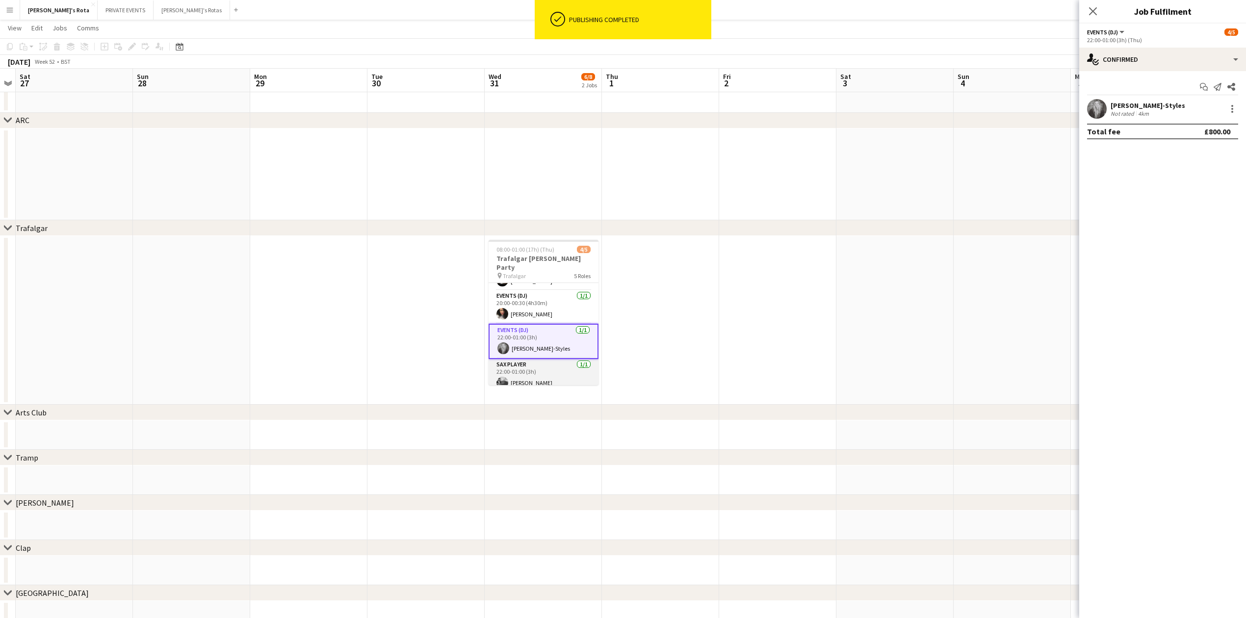
click at [520, 366] on app-card-role "Sax Player [DATE] 22:00-01:00 (3h) [PERSON_NAME]" at bounding box center [544, 375] width 110 height 33
click at [532, 300] on app-card-role "Events (DJ) [DATE] 20:00-00:30 (4h30m) [PERSON_NAME]" at bounding box center [544, 306] width 110 height 33
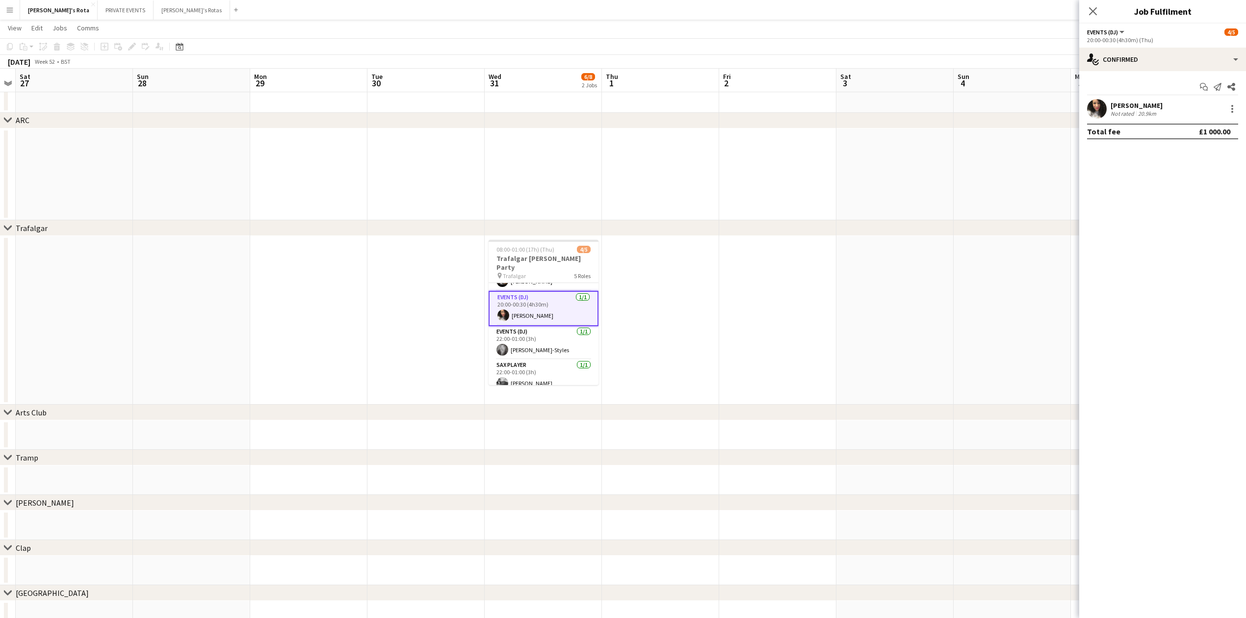
click at [532, 176] on app-date-cell at bounding box center [543, 175] width 117 height 92
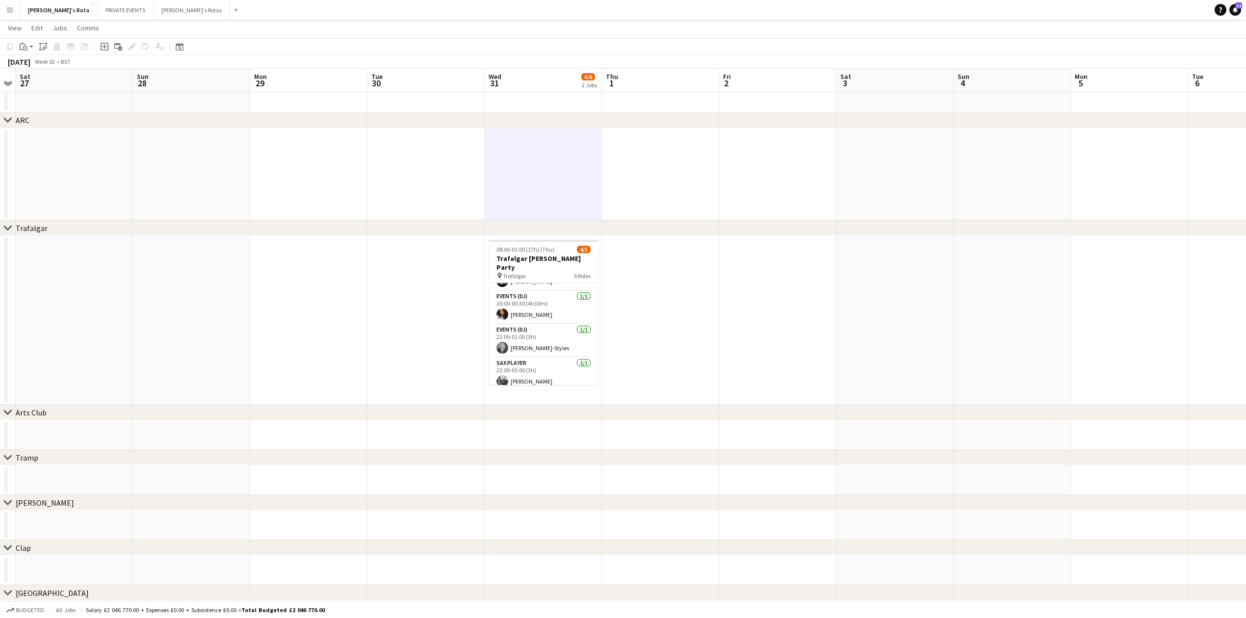
scroll to position [58, 0]
